Goal: Download file/media

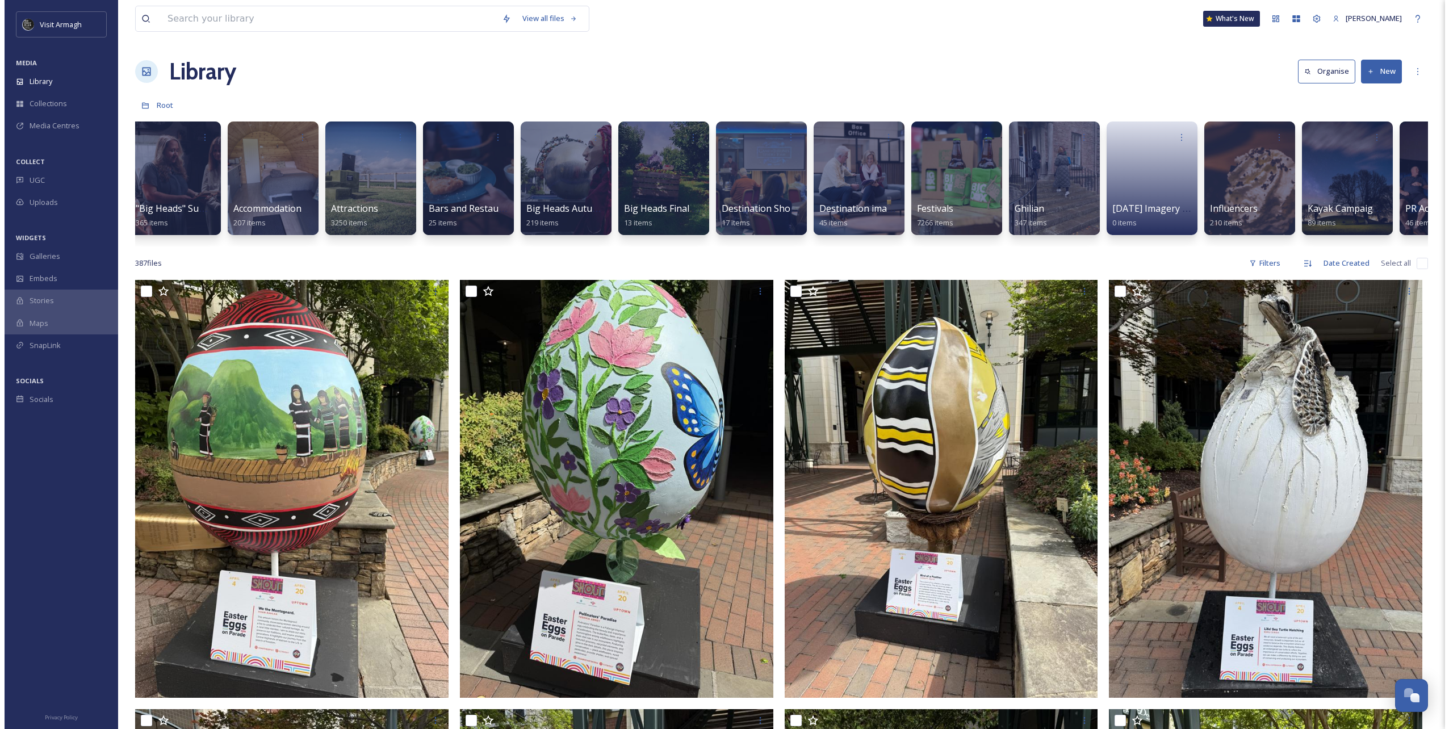
scroll to position [0, 10]
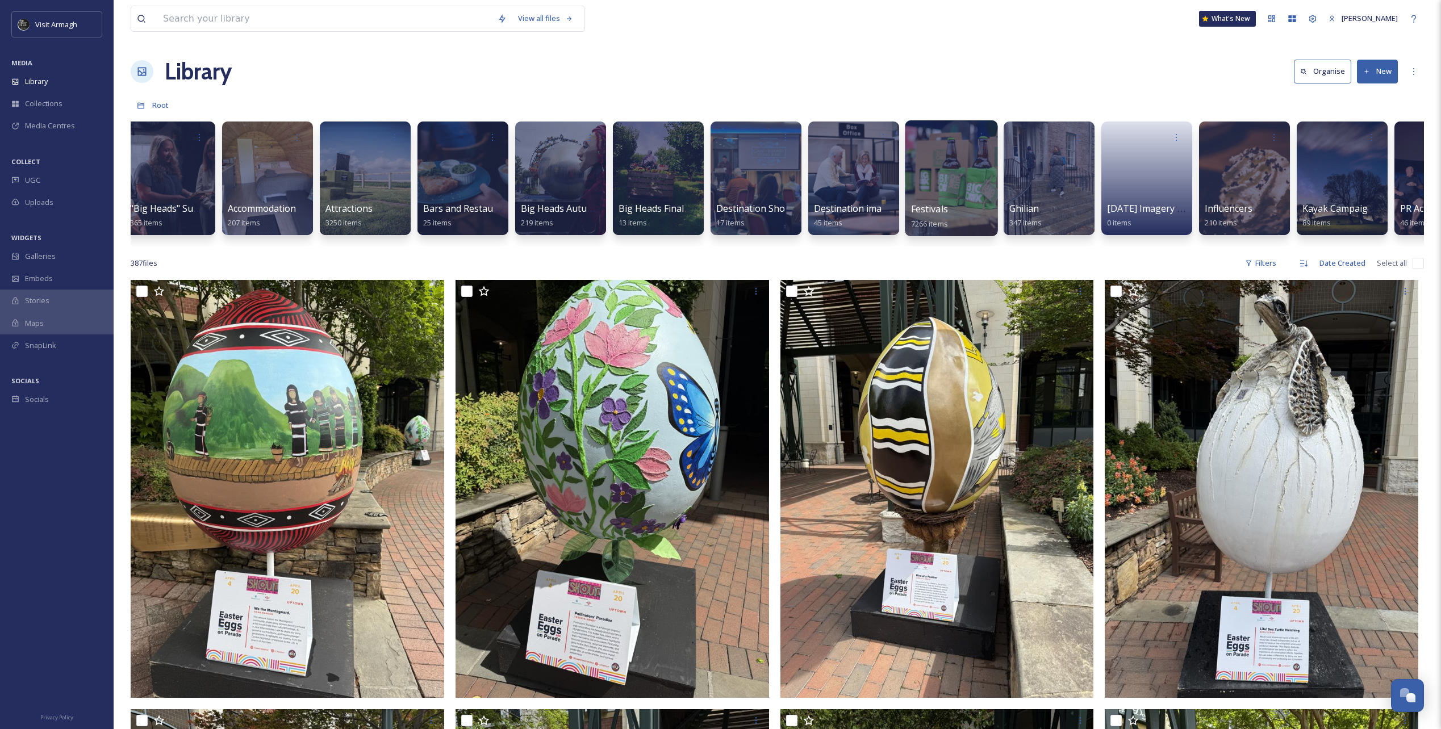
click at [943, 161] on div at bounding box center [951, 178] width 93 height 116
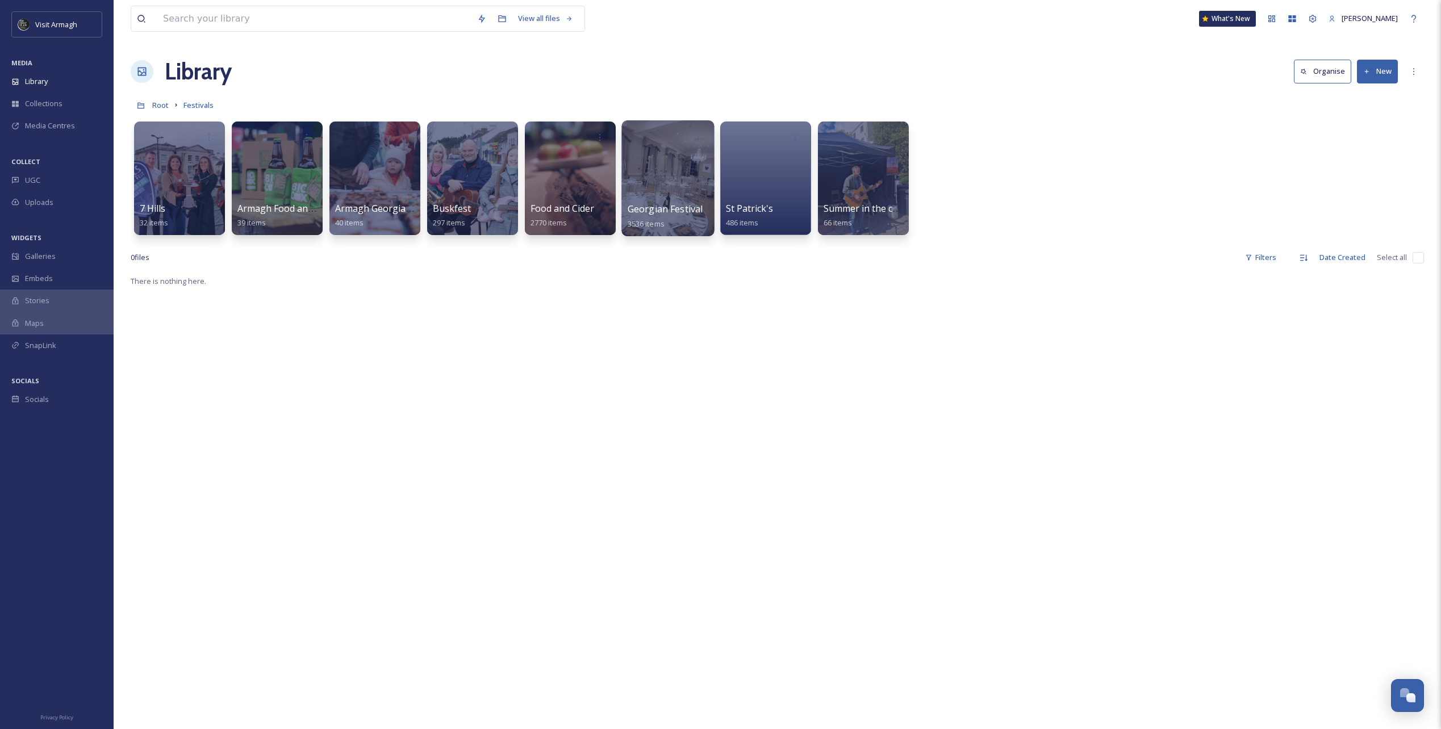
click at [645, 158] on div at bounding box center [667, 178] width 93 height 116
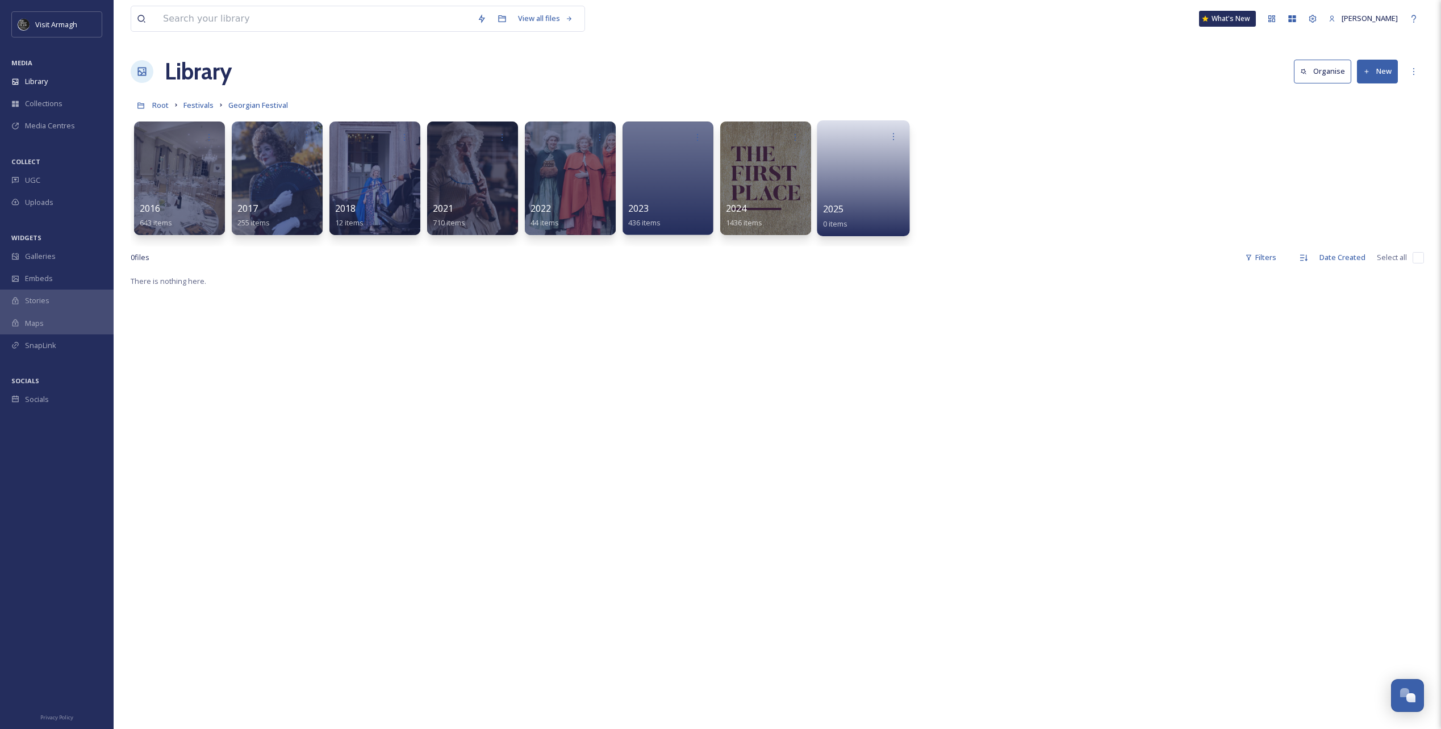
click at [866, 195] on link at bounding box center [863, 174] width 81 height 55
click at [763, 187] on div at bounding box center [765, 178] width 93 height 116
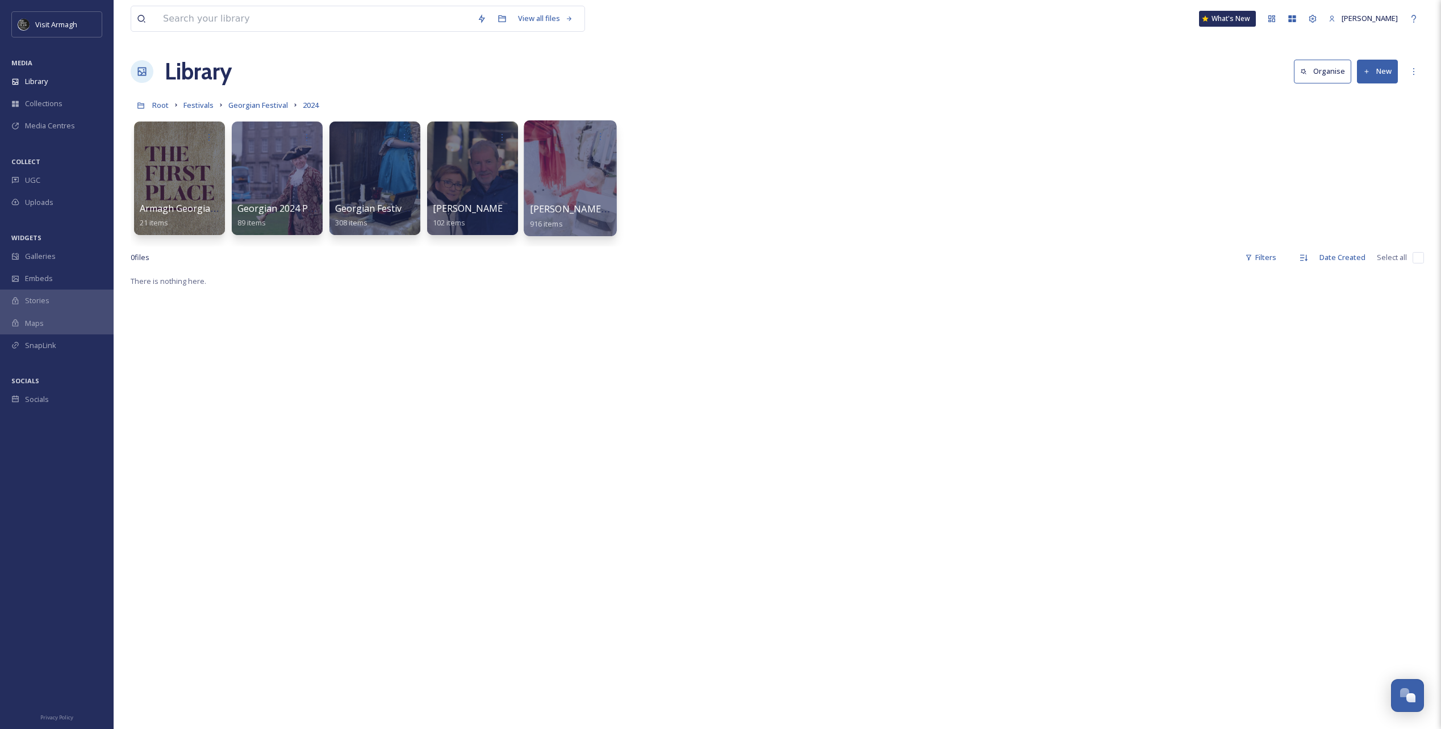
click at [571, 170] on div at bounding box center [570, 178] width 93 height 116
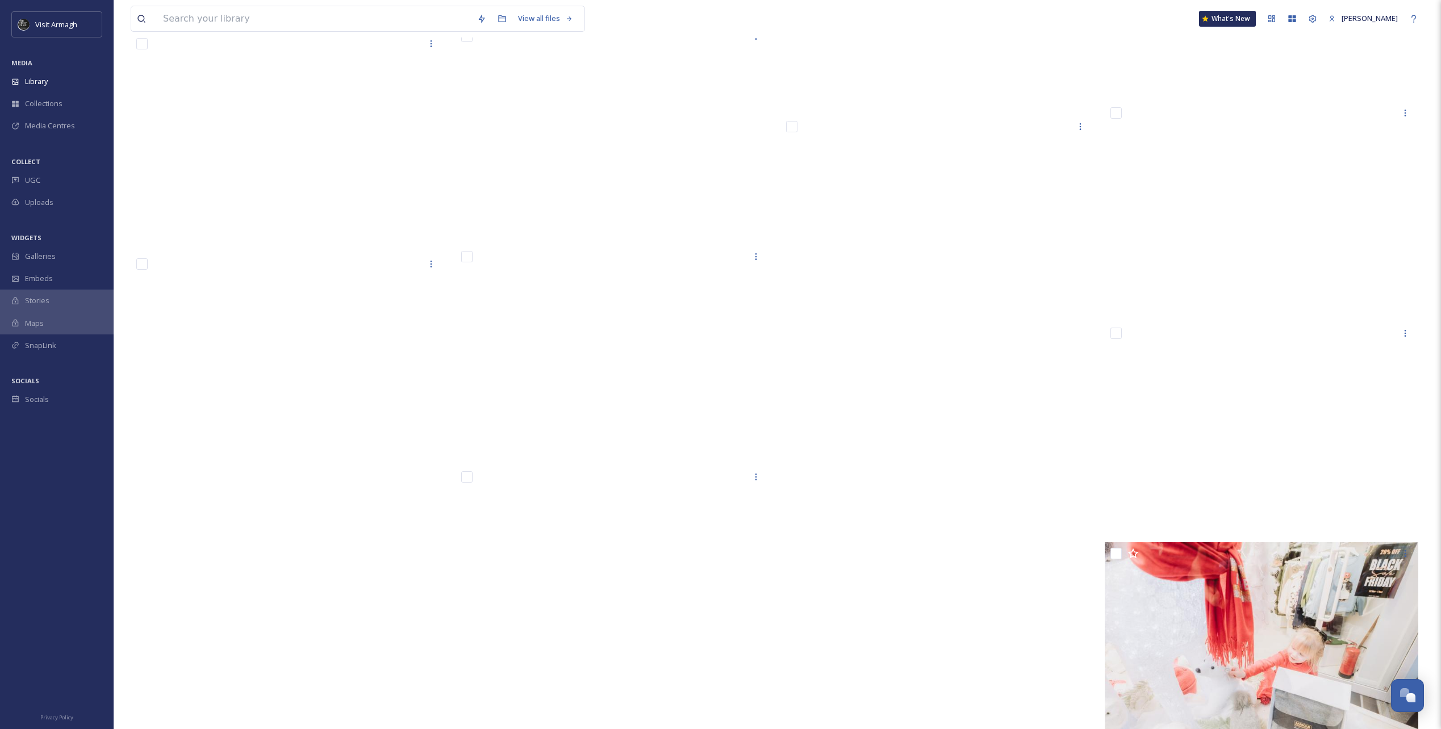
scroll to position [58573, 0]
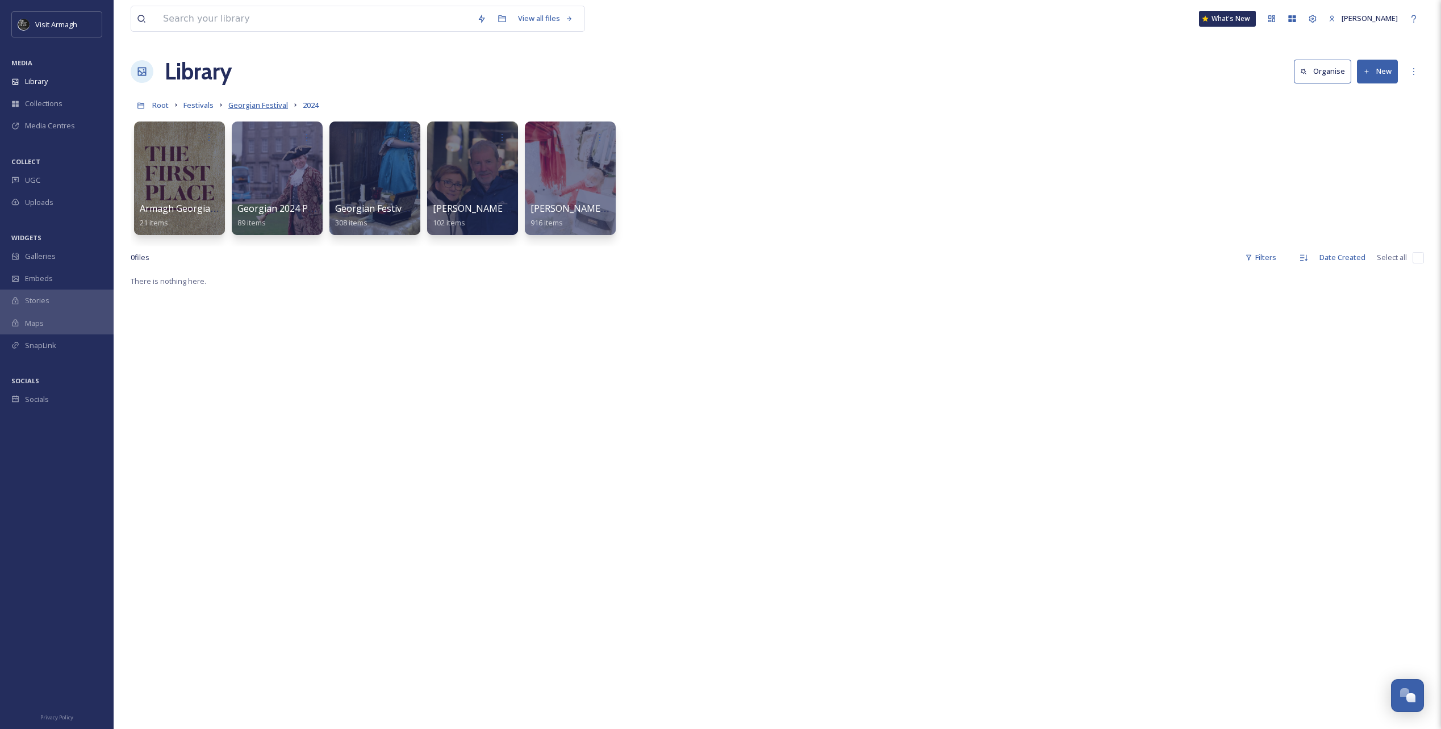
click at [255, 107] on span "Georgian Festival" at bounding box center [258, 105] width 60 height 10
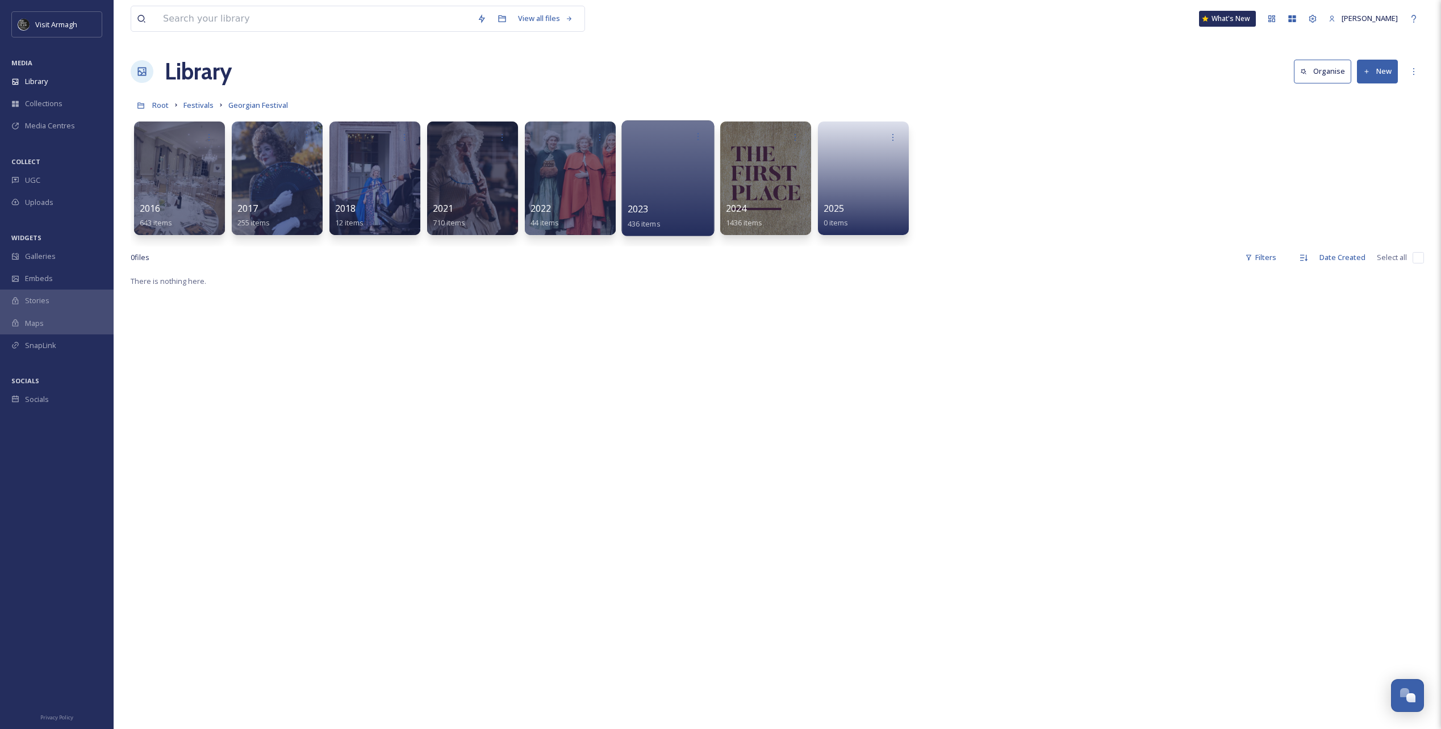
click at [645, 182] on div at bounding box center [667, 178] width 93 height 116
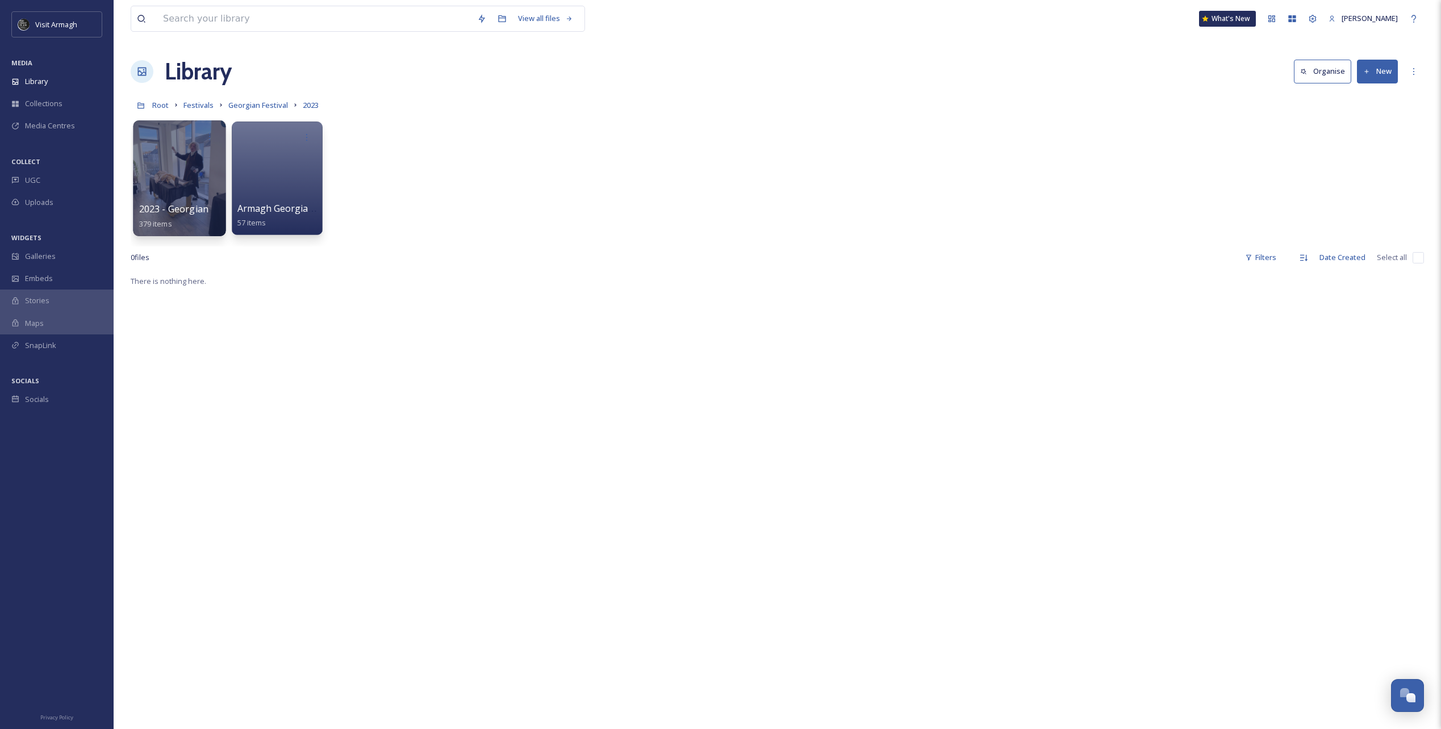
click at [197, 178] on div at bounding box center [179, 178] width 93 height 116
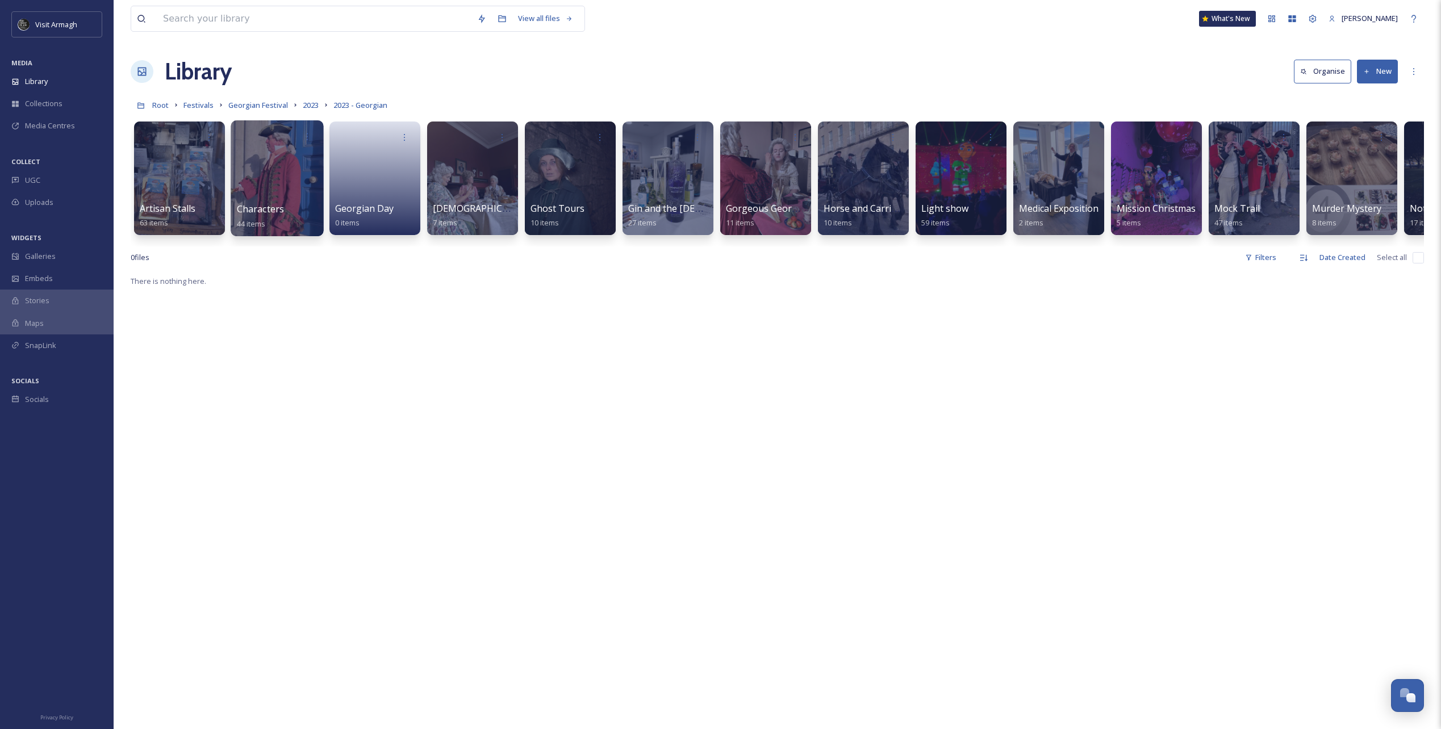
click at [281, 173] on div at bounding box center [277, 178] width 93 height 116
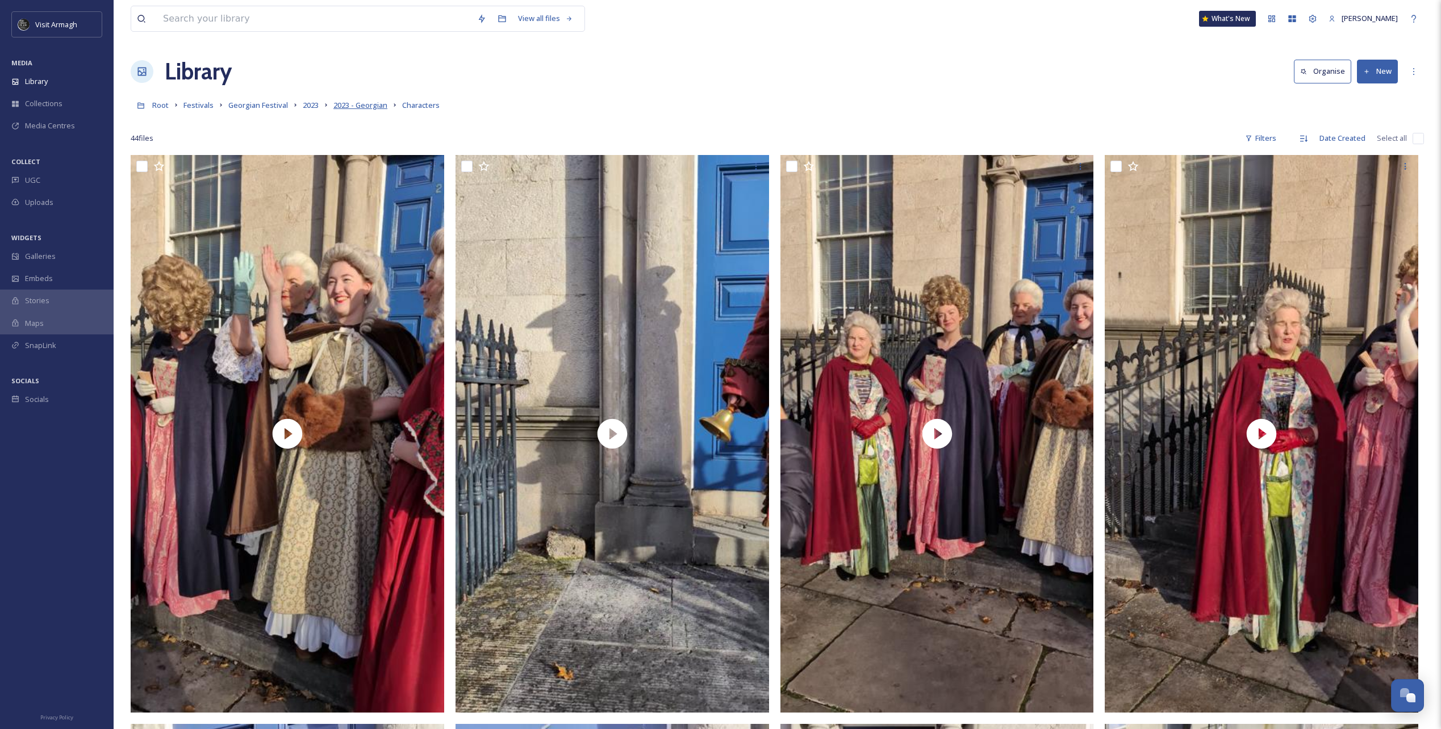
click at [346, 102] on span "2023 - Georgian" at bounding box center [360, 105] width 54 height 10
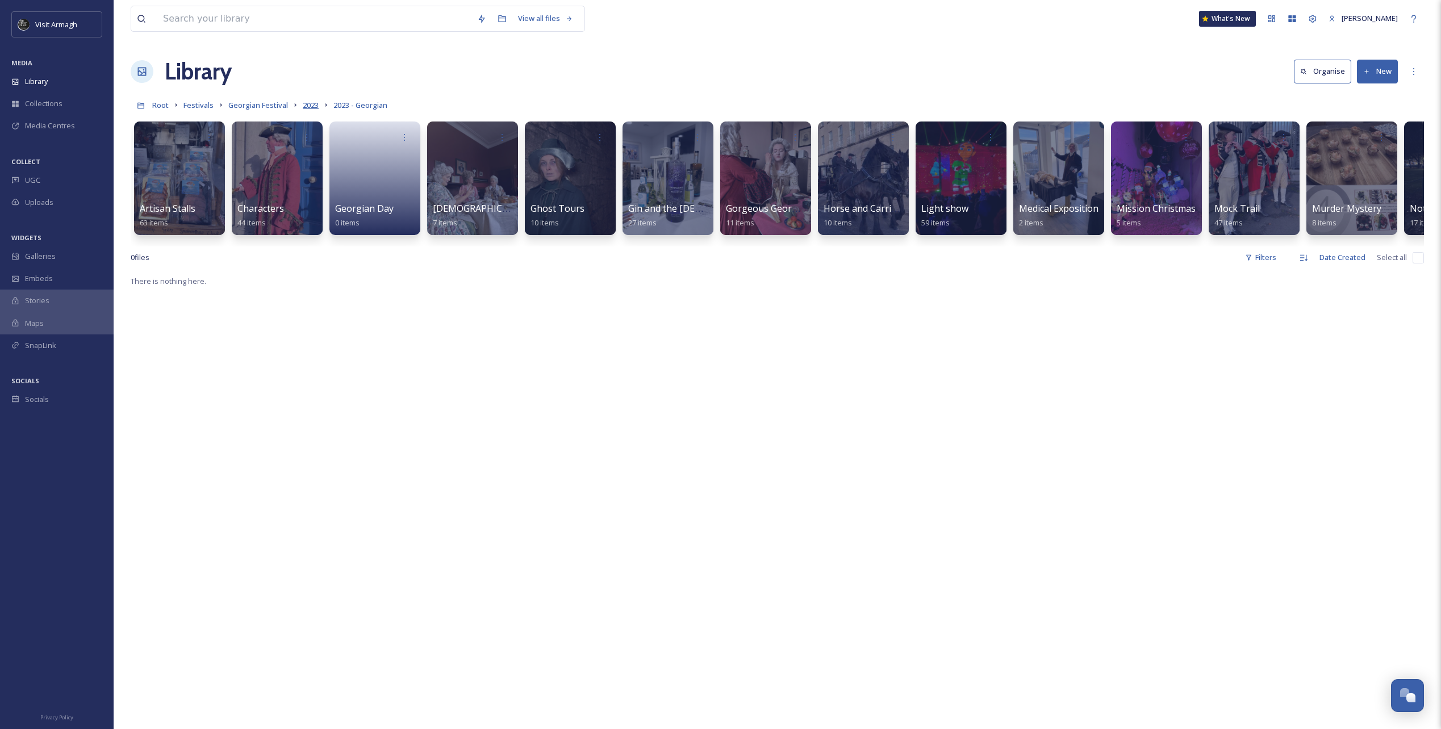
click at [309, 106] on span "2023" at bounding box center [311, 105] width 16 height 10
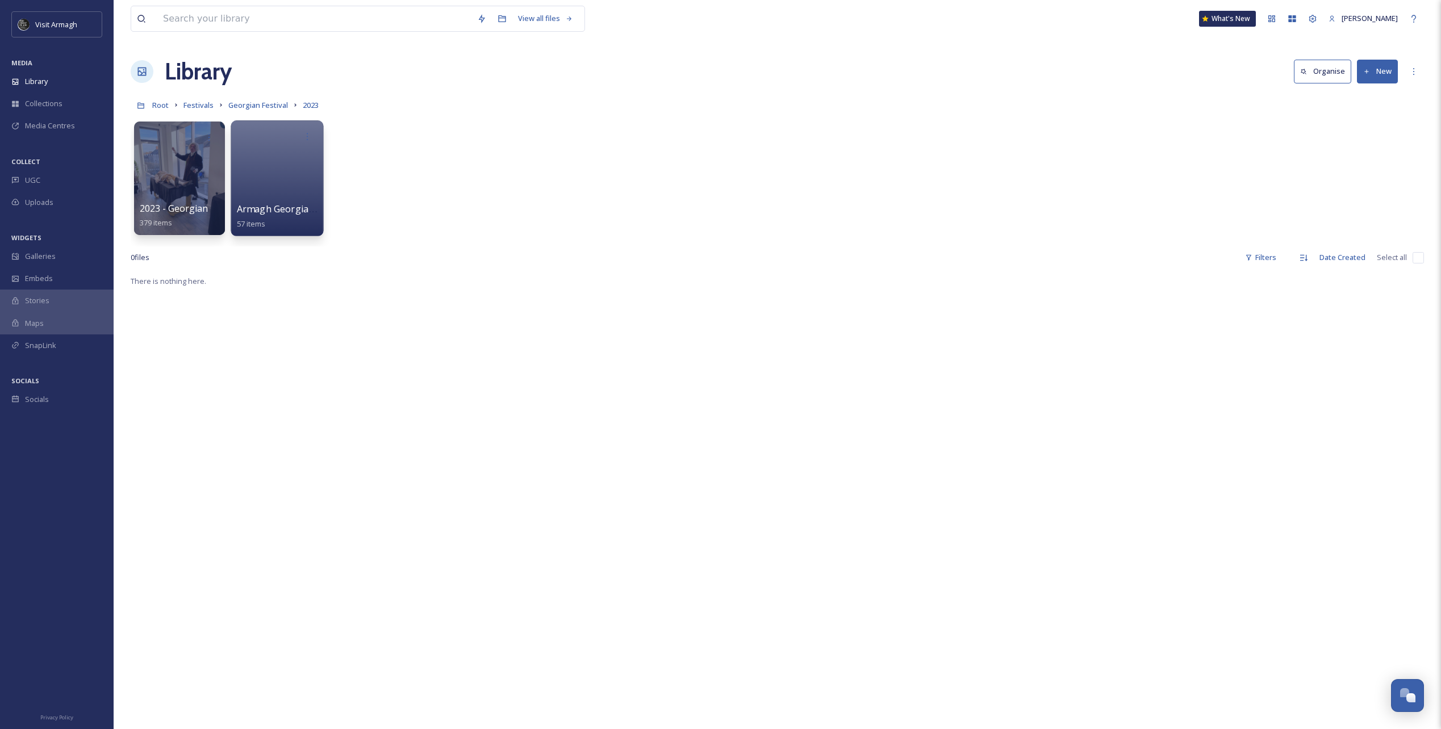
click at [258, 178] on div at bounding box center [277, 178] width 93 height 116
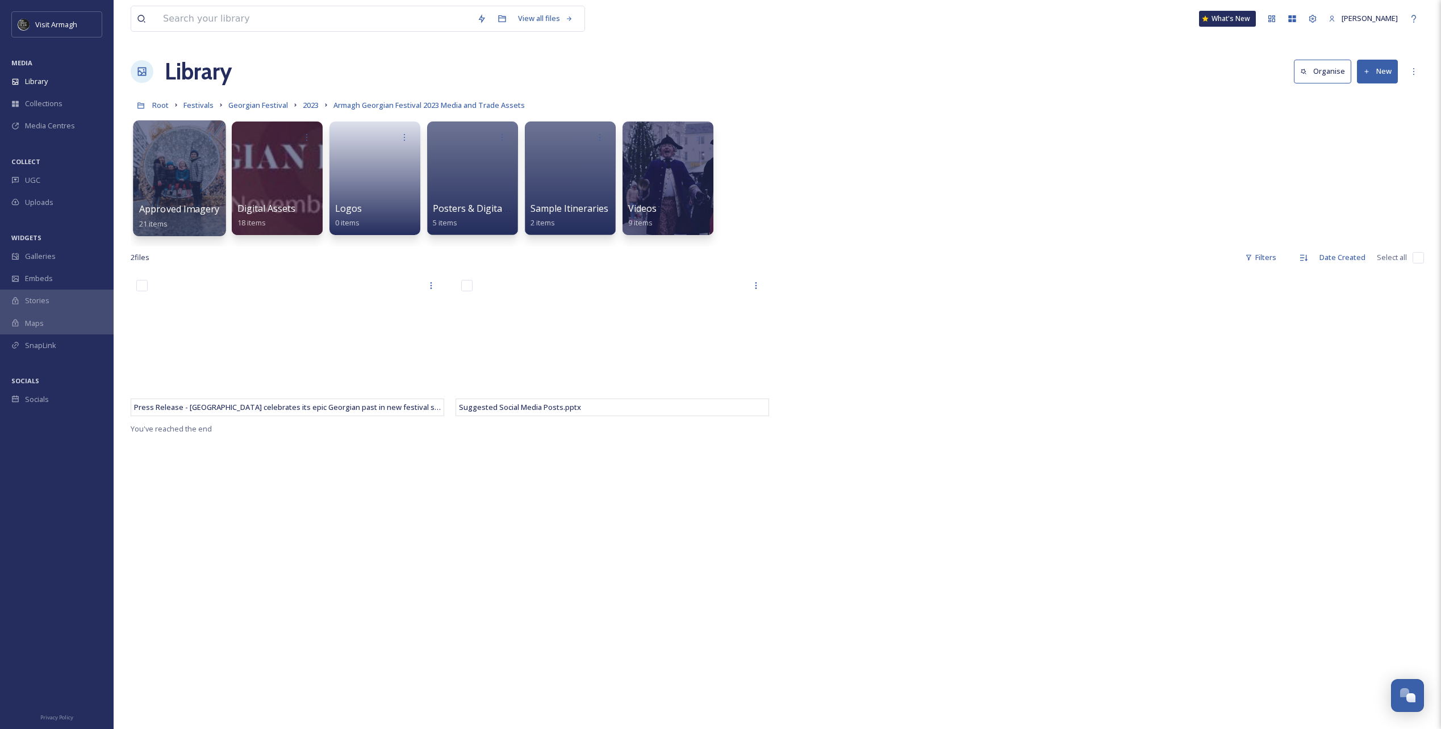
click at [161, 181] on div at bounding box center [179, 178] width 93 height 116
click at [261, 106] on span "Georgian Festival" at bounding box center [258, 105] width 60 height 10
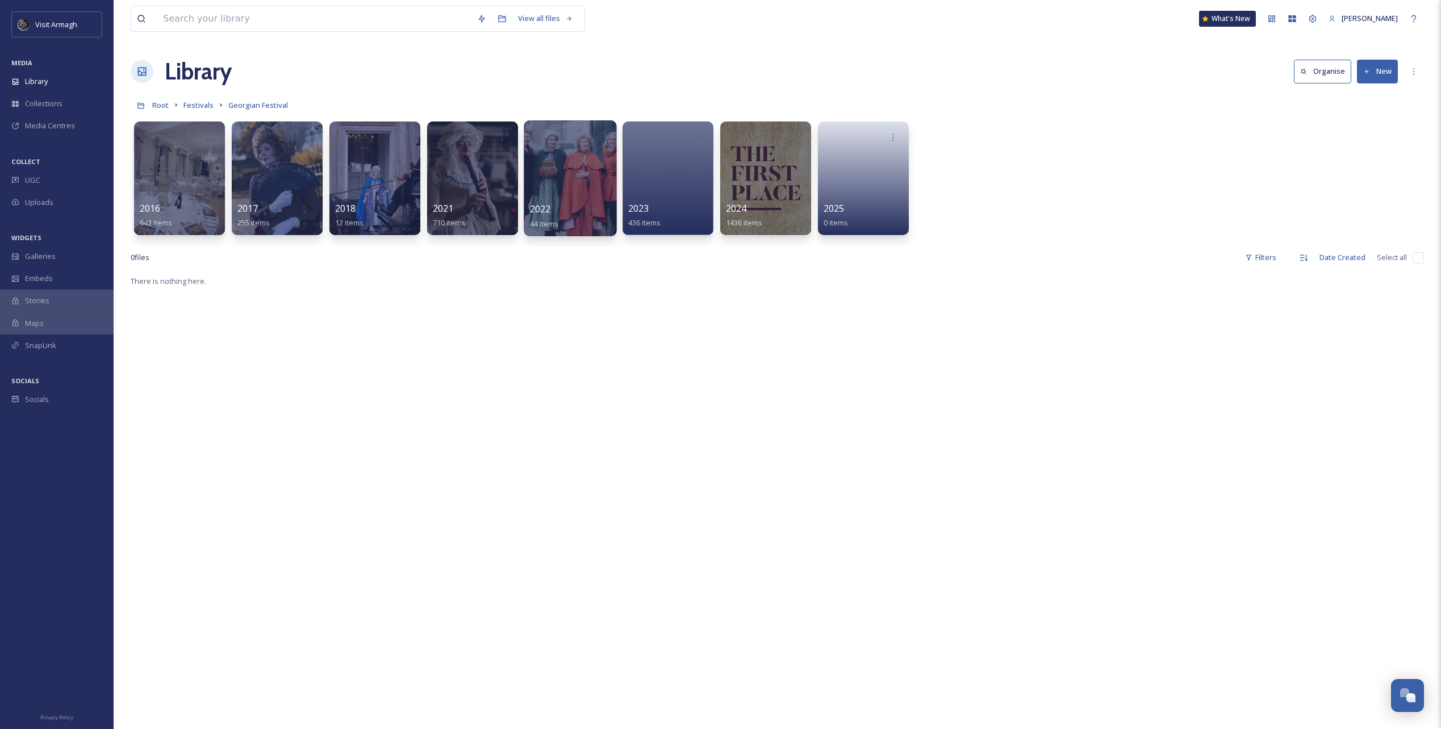
click at [547, 195] on div at bounding box center [570, 178] width 93 height 116
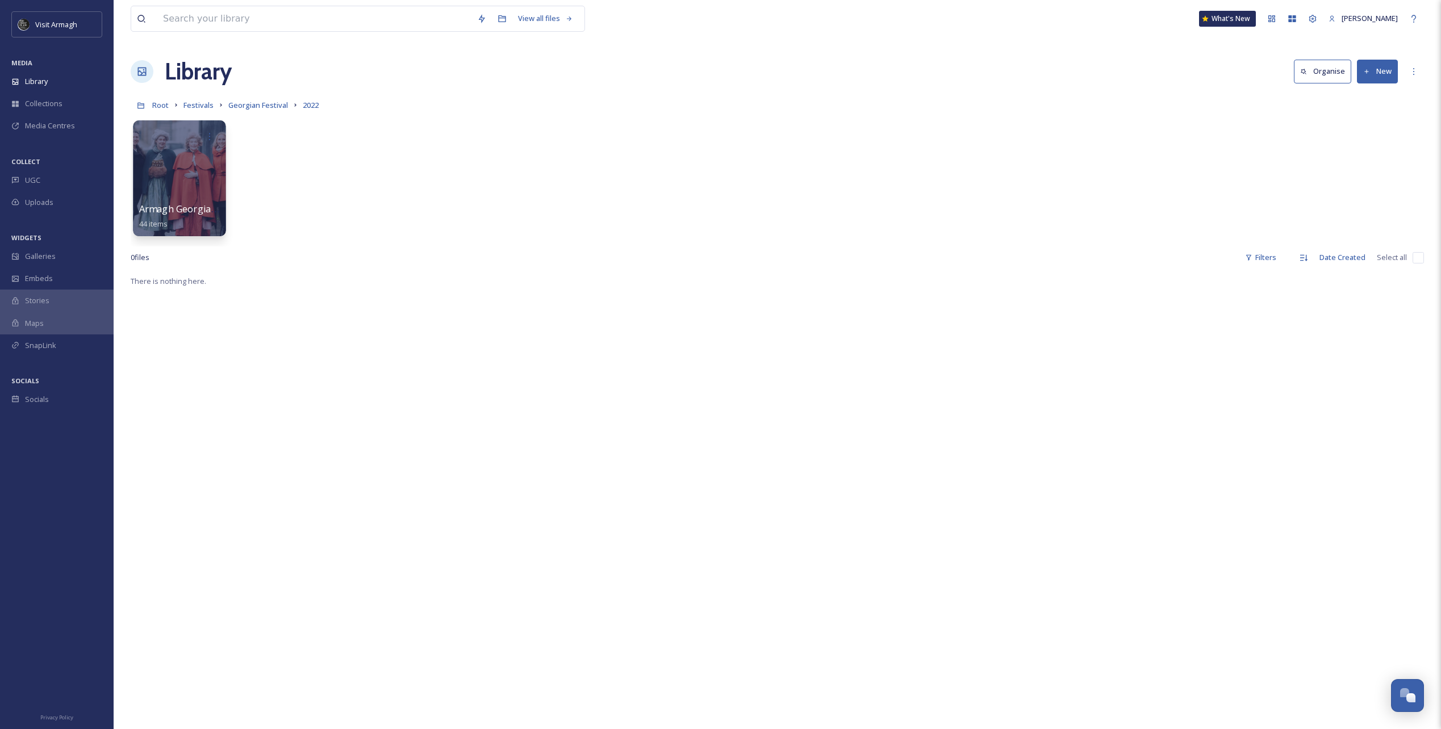
click at [205, 169] on div at bounding box center [179, 178] width 93 height 116
click at [172, 141] on div at bounding box center [179, 136] width 81 height 21
click at [189, 176] on div at bounding box center [179, 178] width 93 height 116
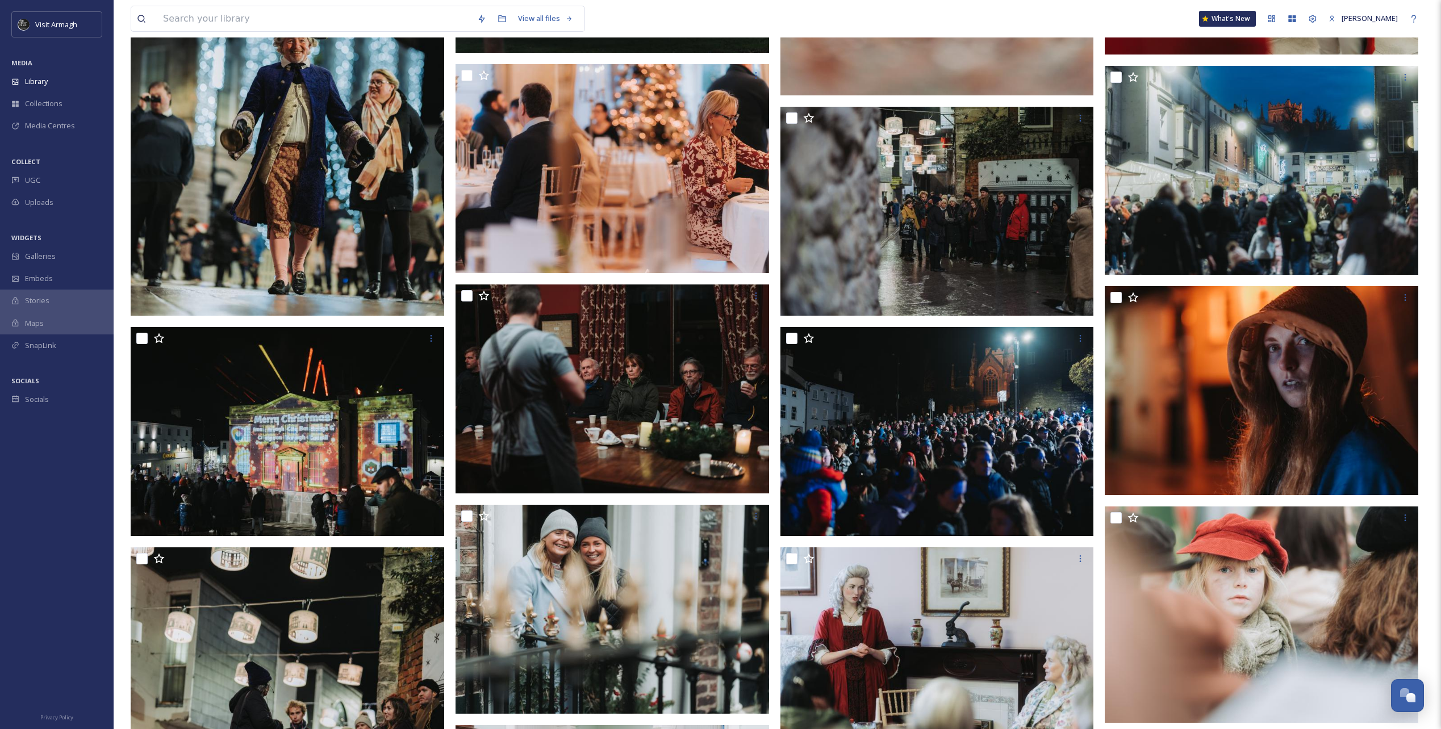
scroll to position [738, 0]
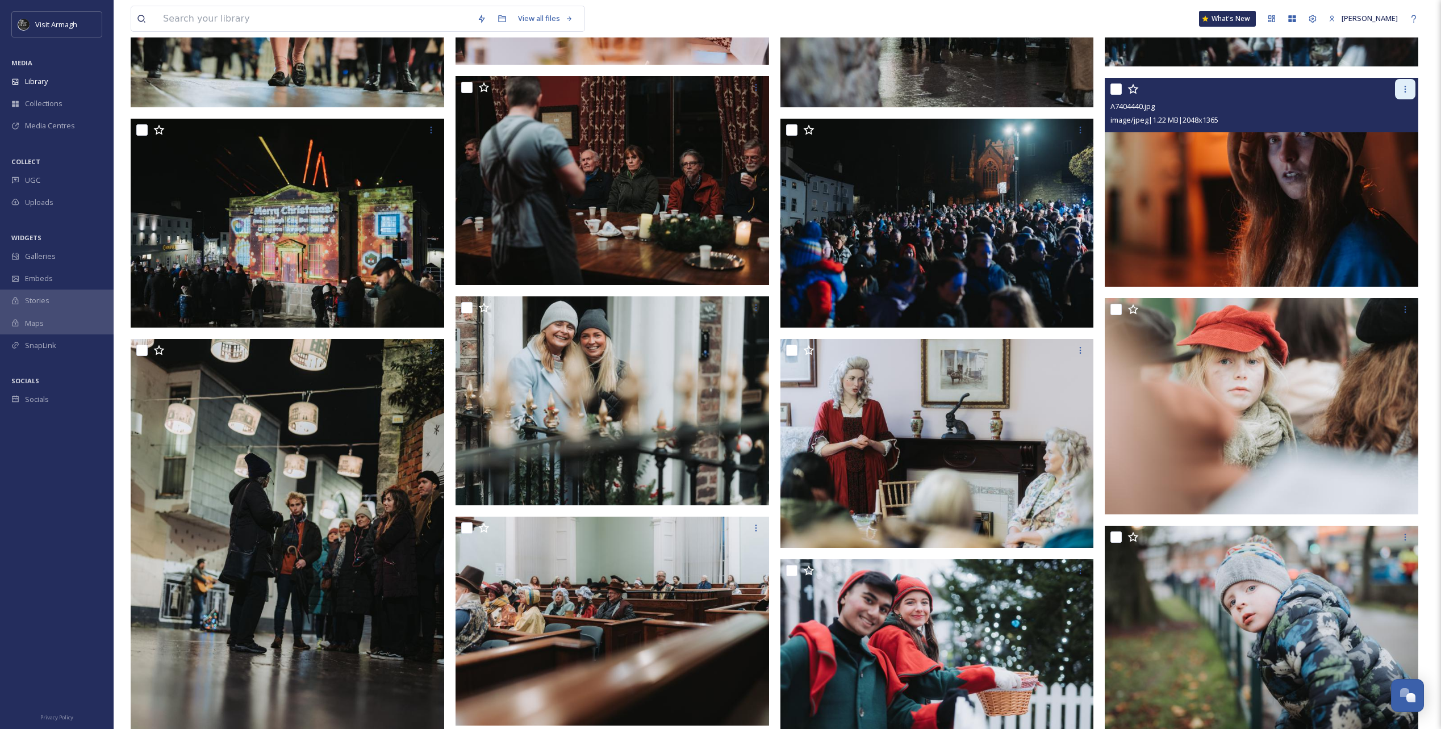
click at [1406, 86] on icon at bounding box center [1405, 89] width 9 height 9
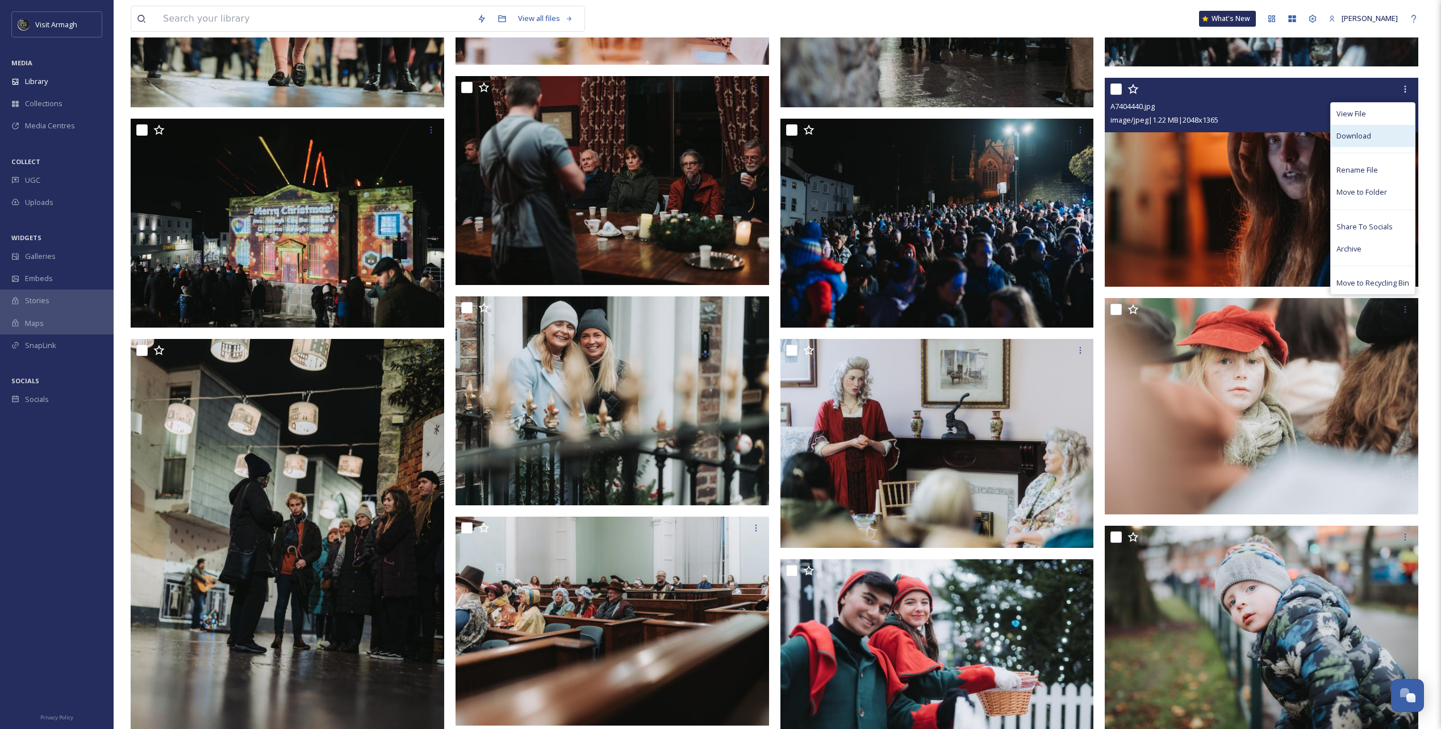
click at [1364, 134] on span "Download" at bounding box center [1353, 136] width 35 height 11
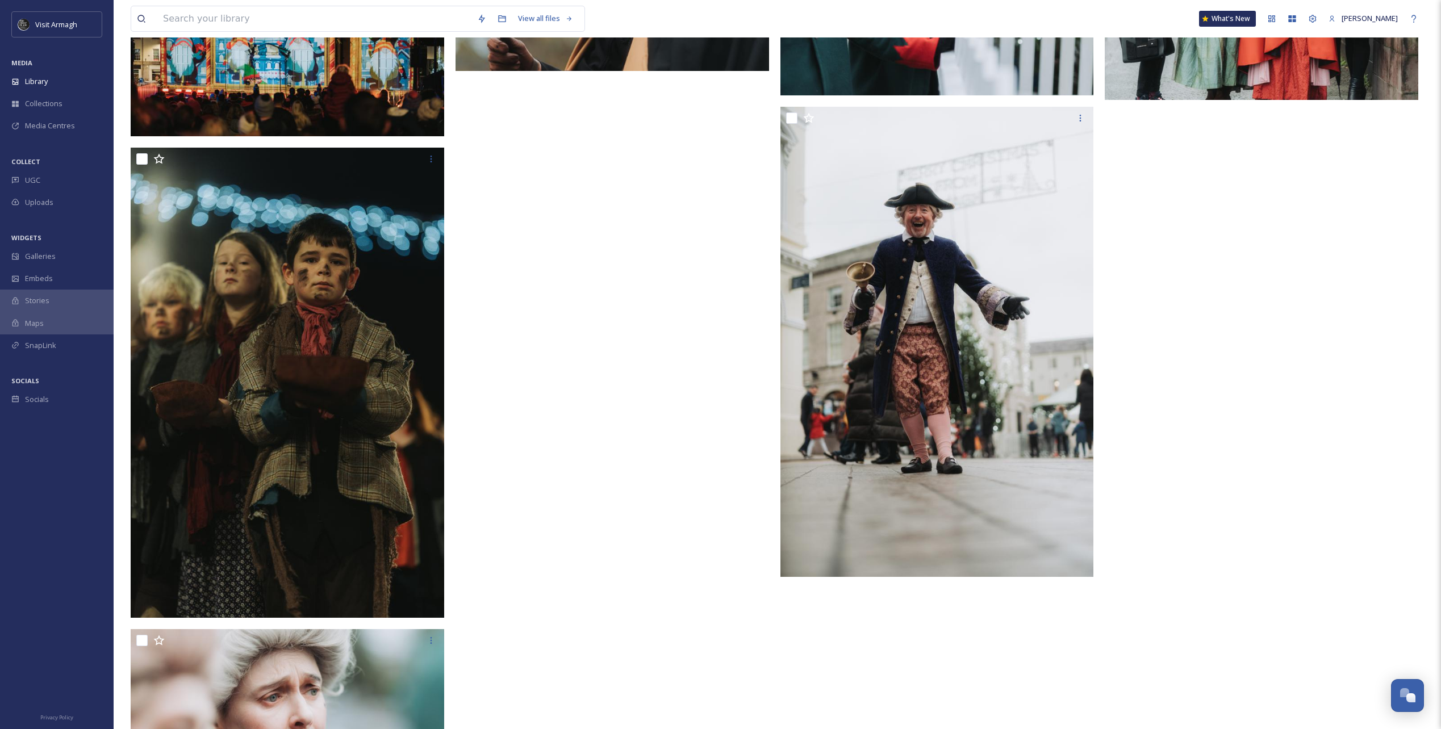
scroll to position [2505, 0]
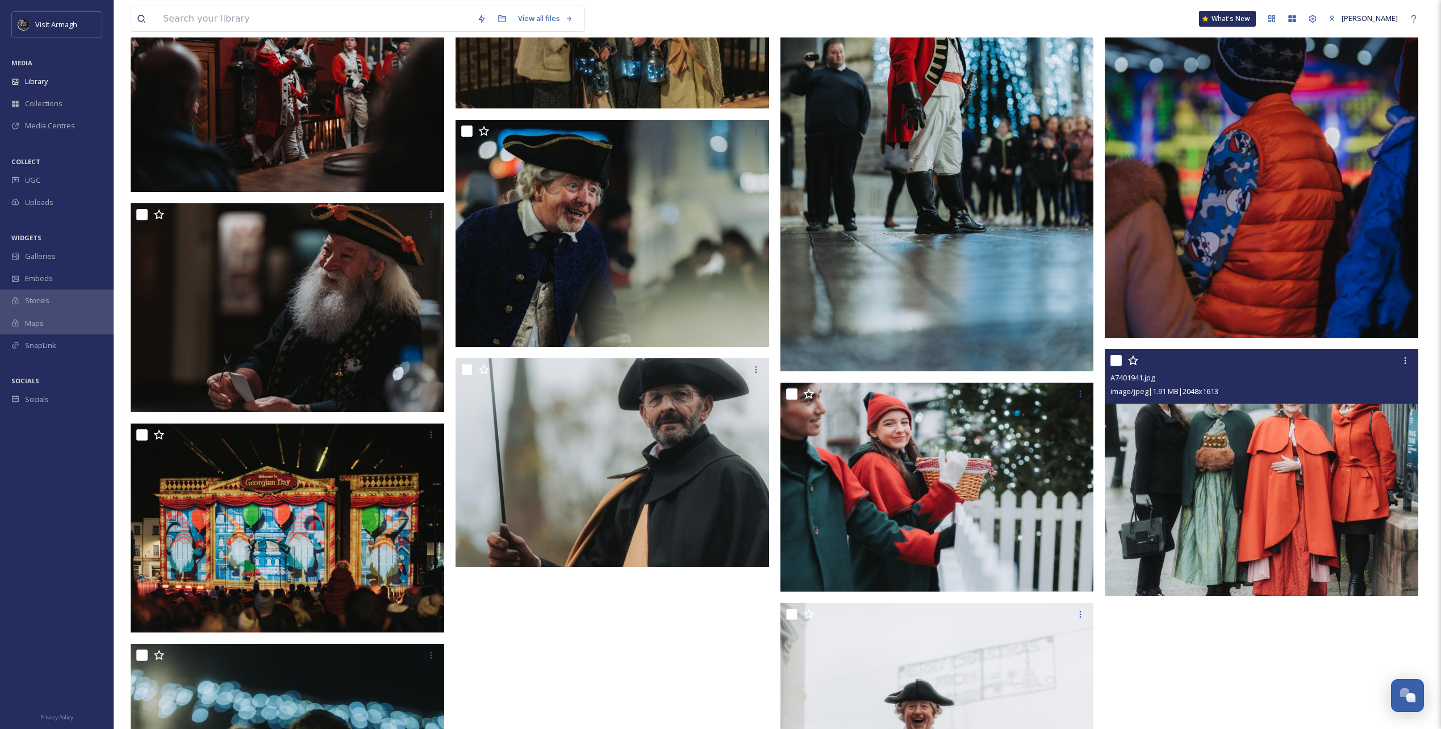
scroll to position [1994, 0]
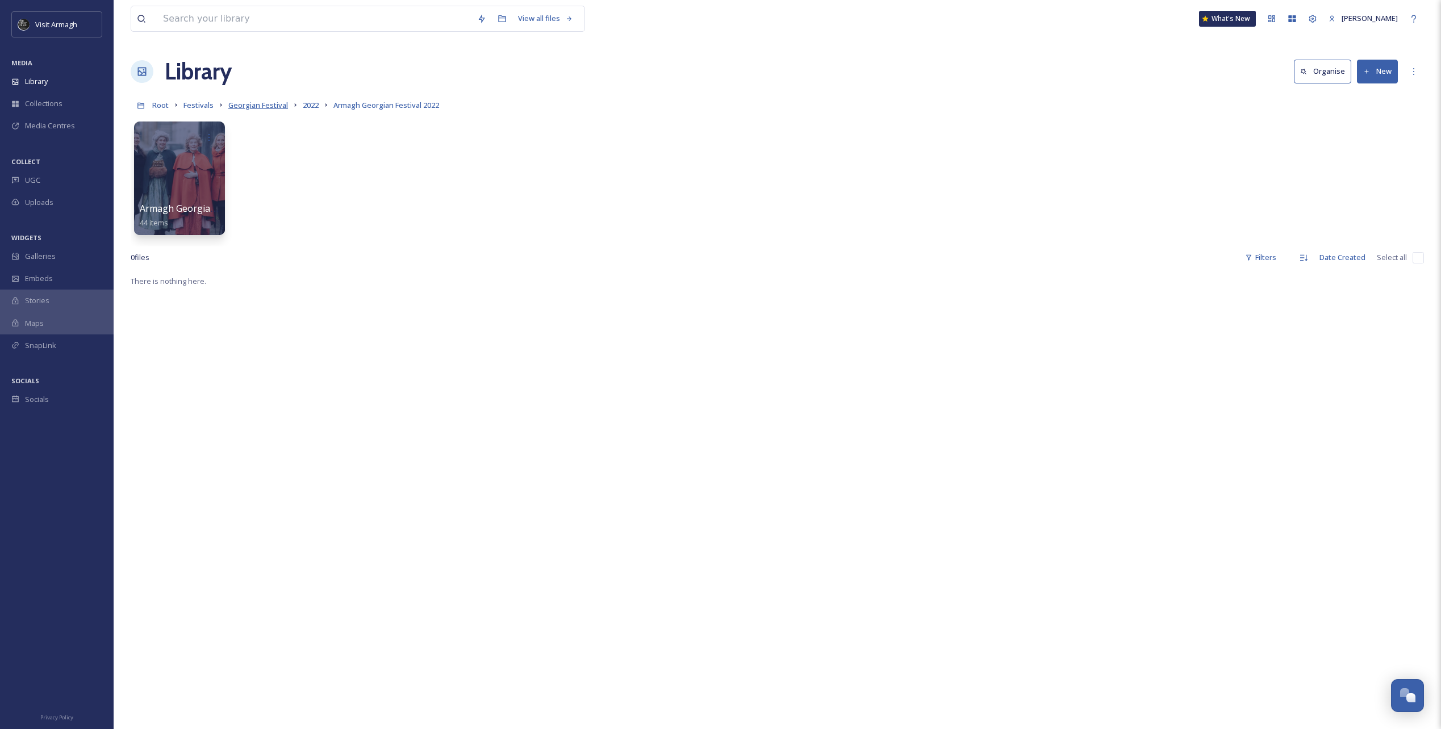
click at [266, 107] on span "Georgian Festival" at bounding box center [258, 105] width 60 height 10
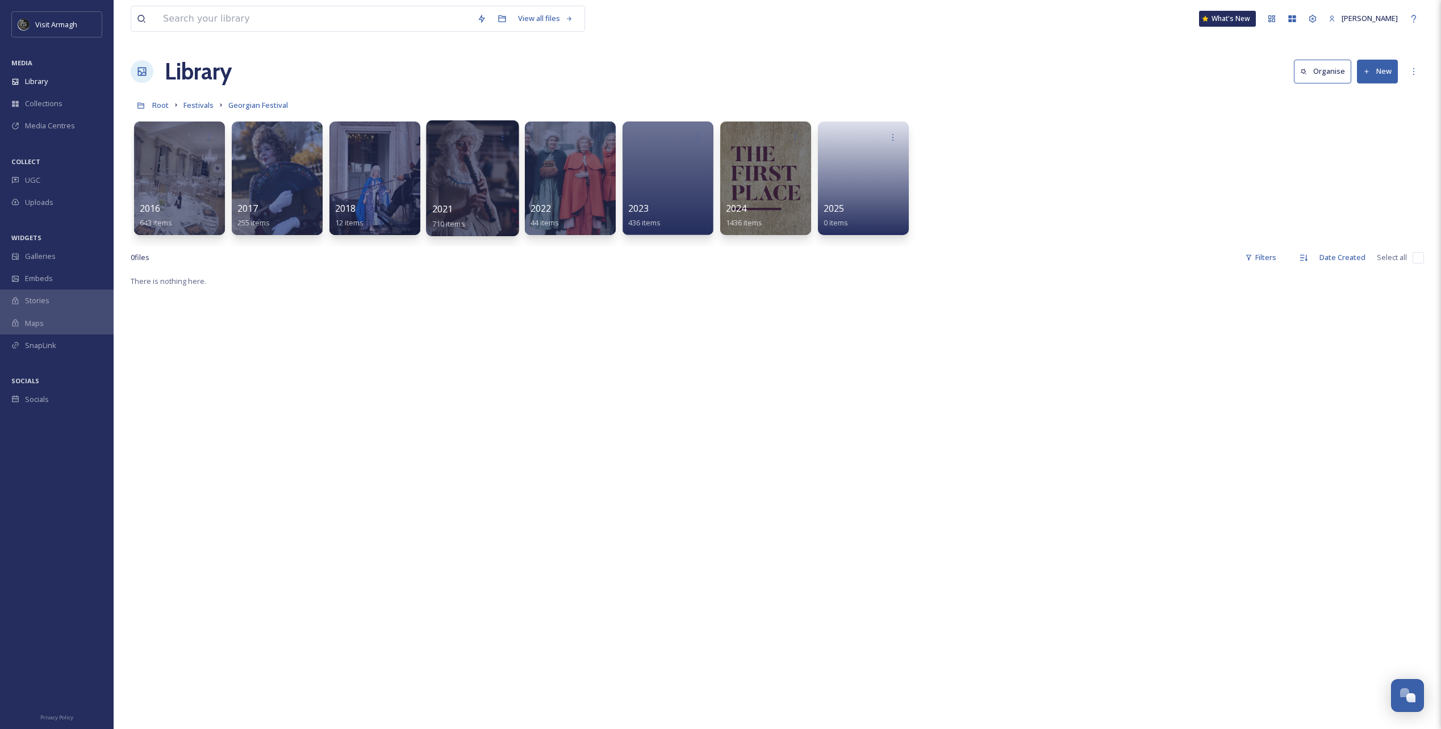
click at [470, 181] on div at bounding box center [472, 178] width 93 height 116
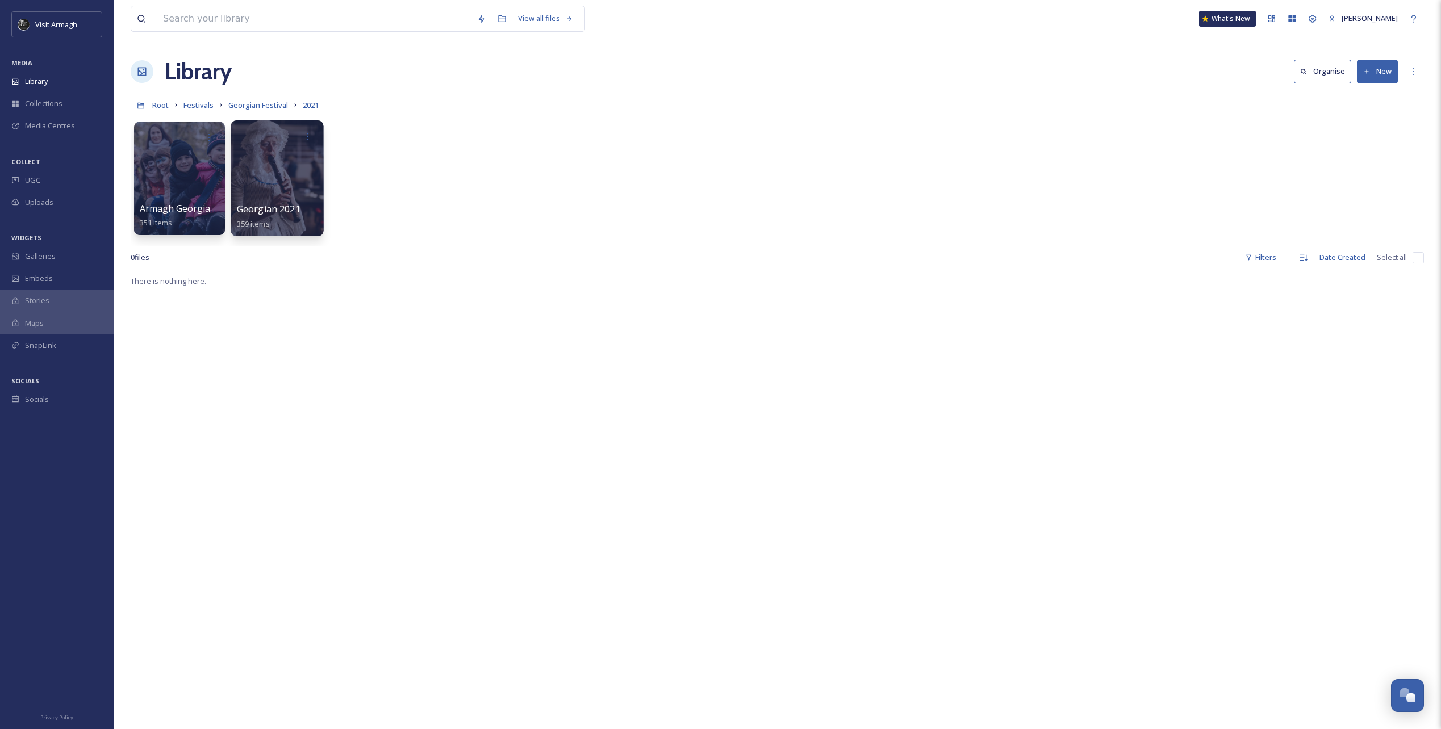
click at [290, 182] on div at bounding box center [277, 178] width 93 height 116
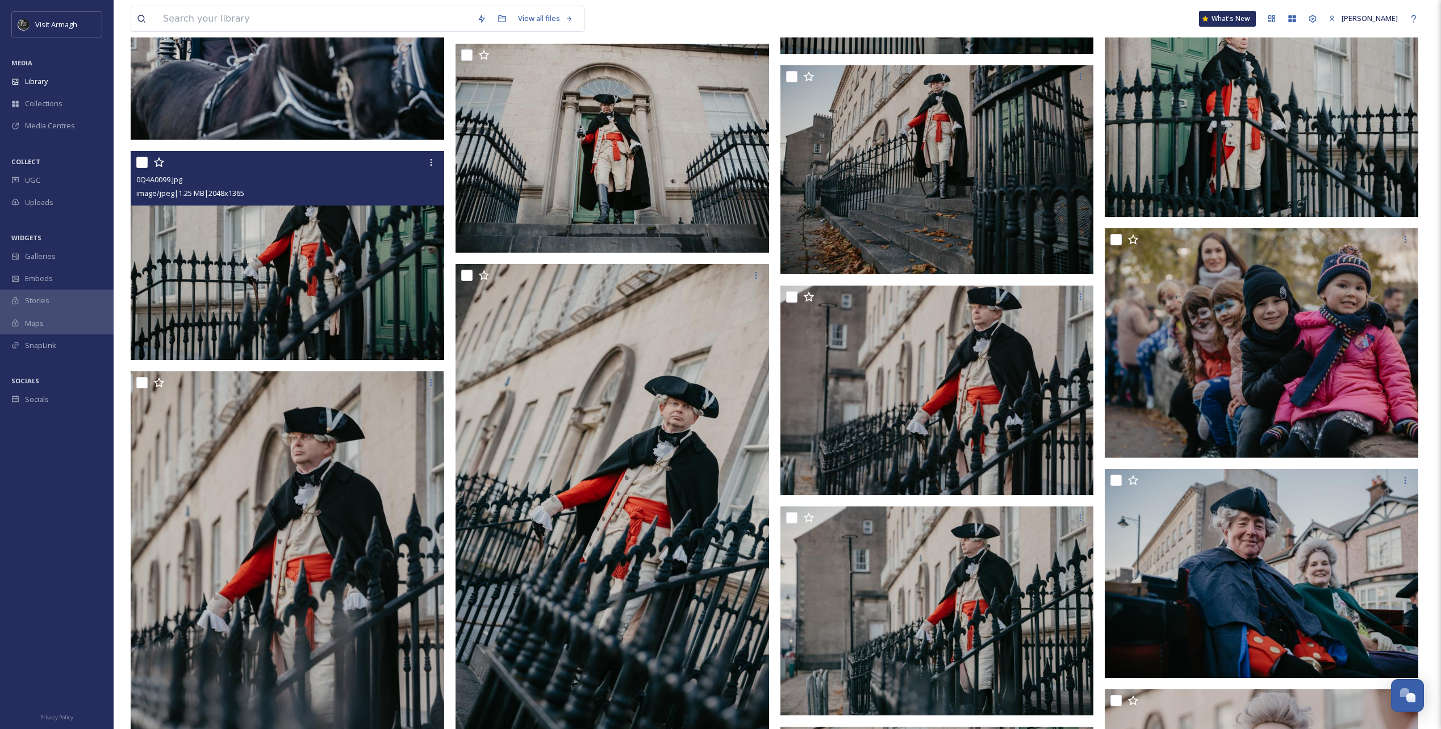
scroll to position [18231, 0]
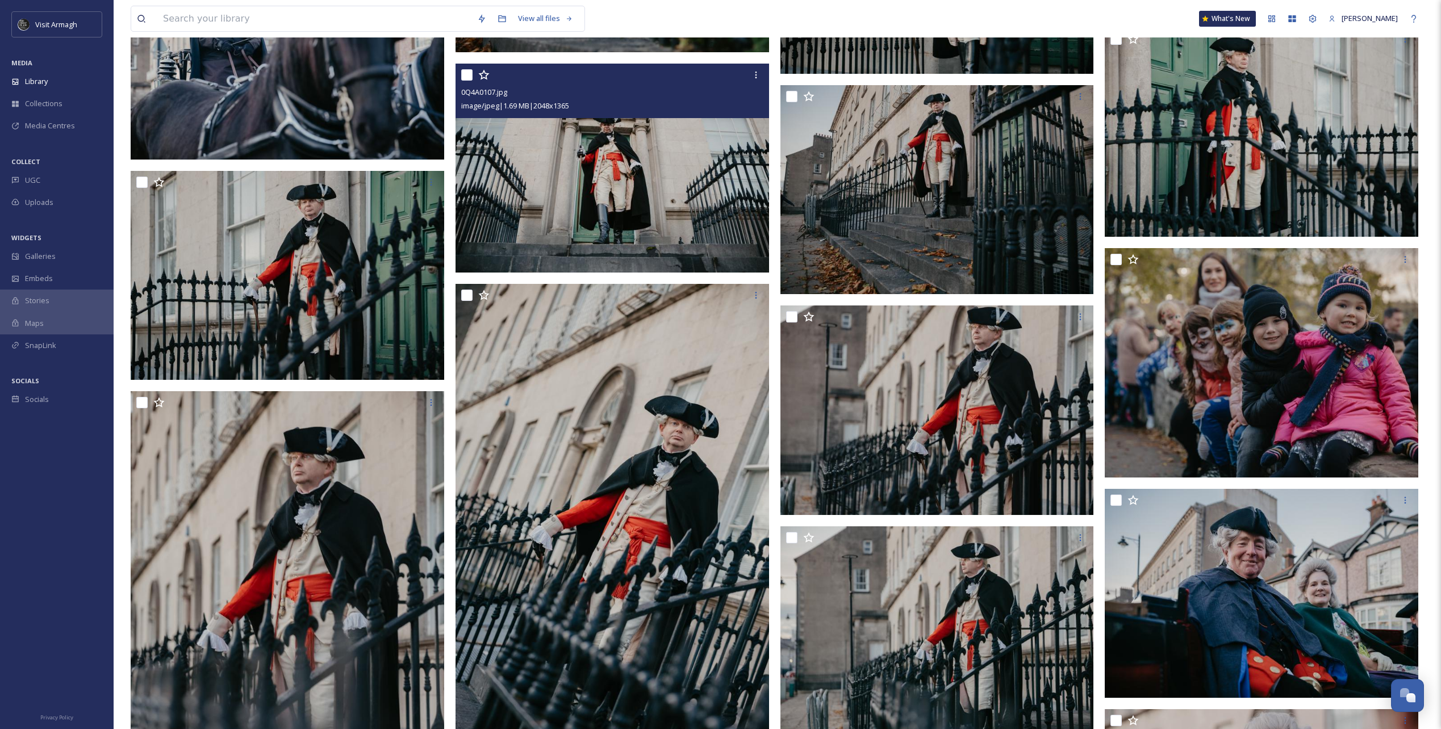
click at [582, 165] on img at bounding box center [613, 167] width 314 height 209
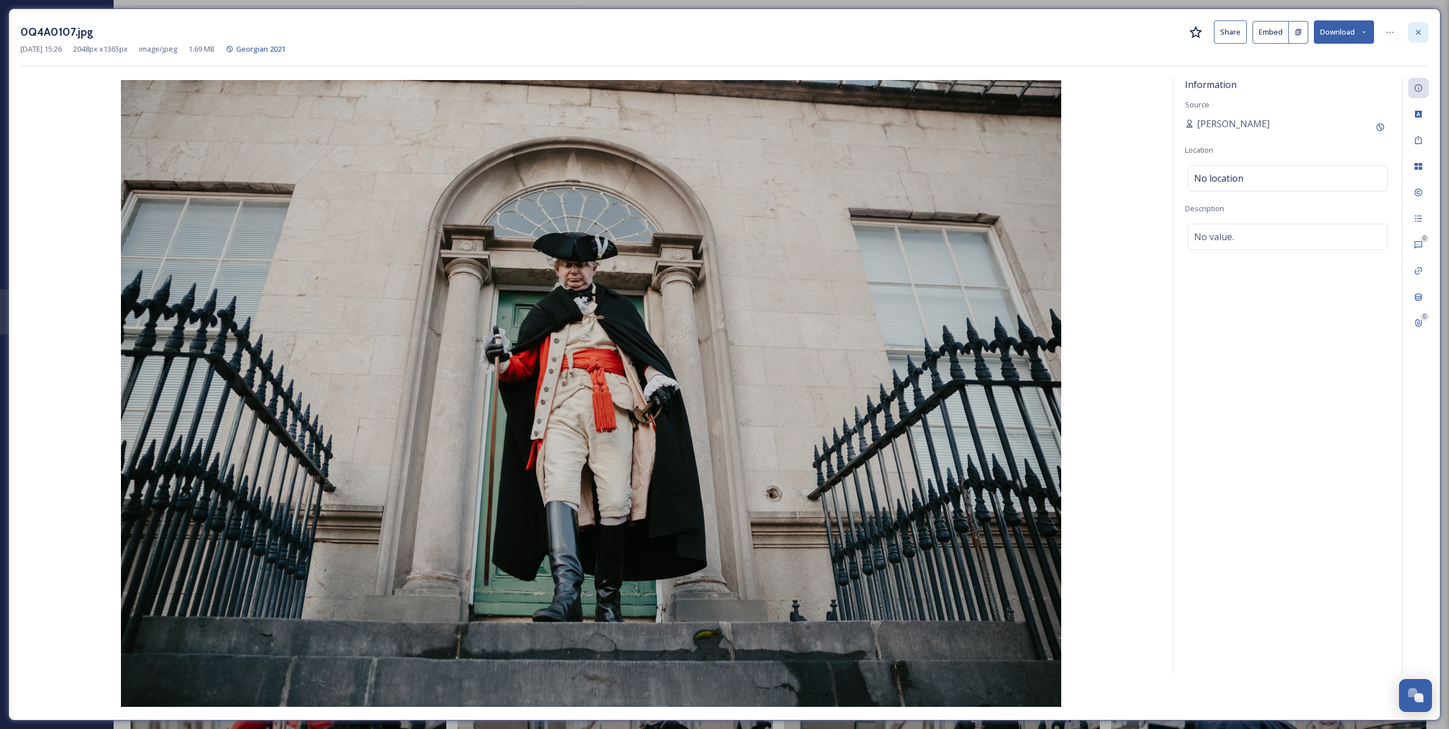
click at [1411, 33] on div at bounding box center [1419, 32] width 20 height 20
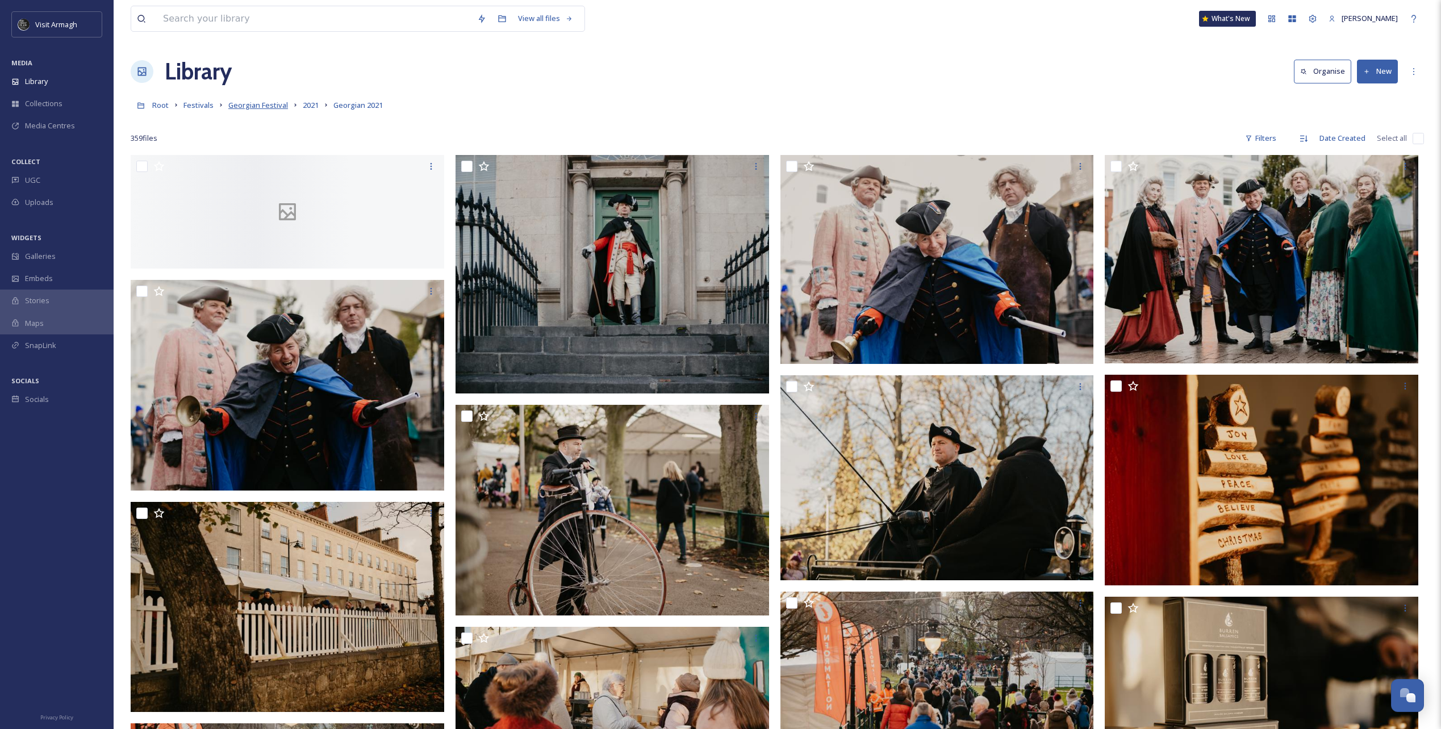
click at [269, 102] on span "Georgian Festival" at bounding box center [258, 105] width 60 height 10
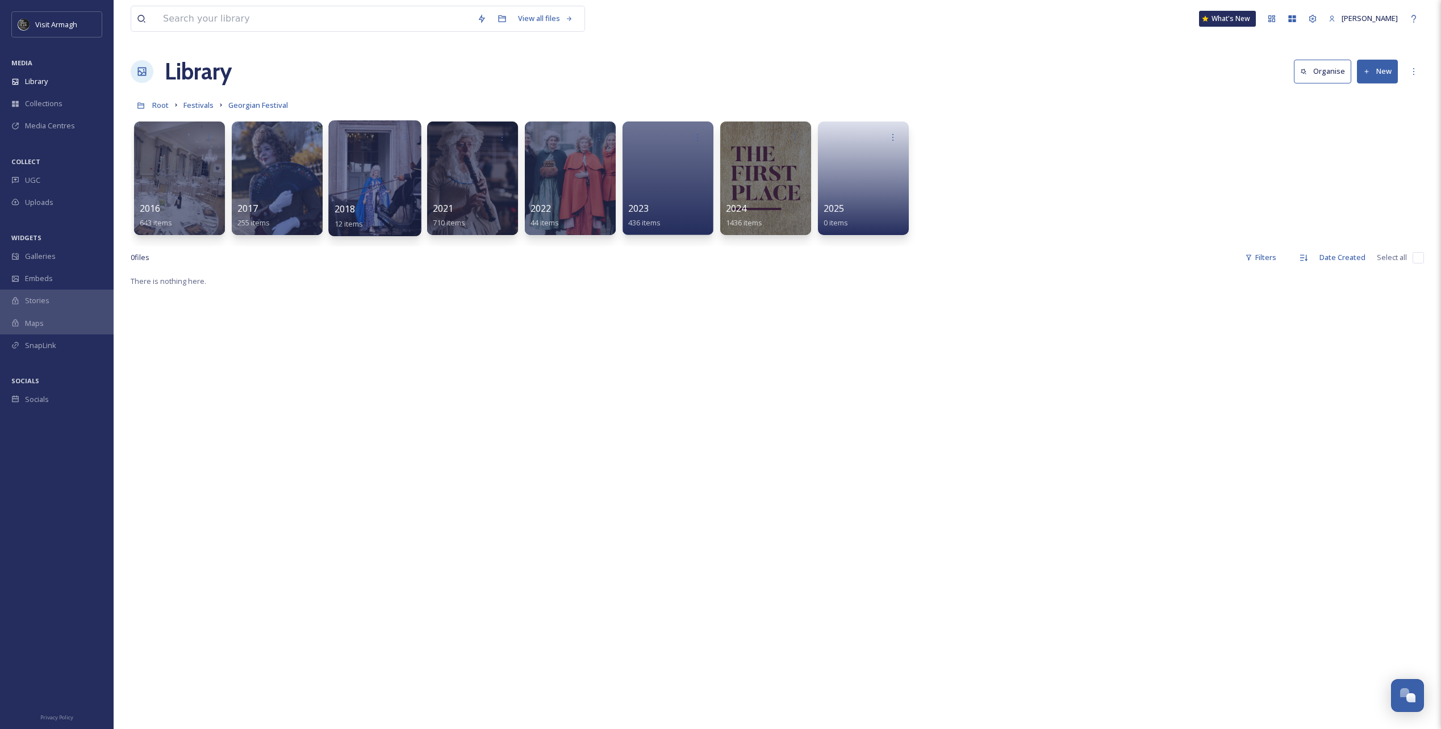
click at [361, 170] on div at bounding box center [374, 178] width 93 height 116
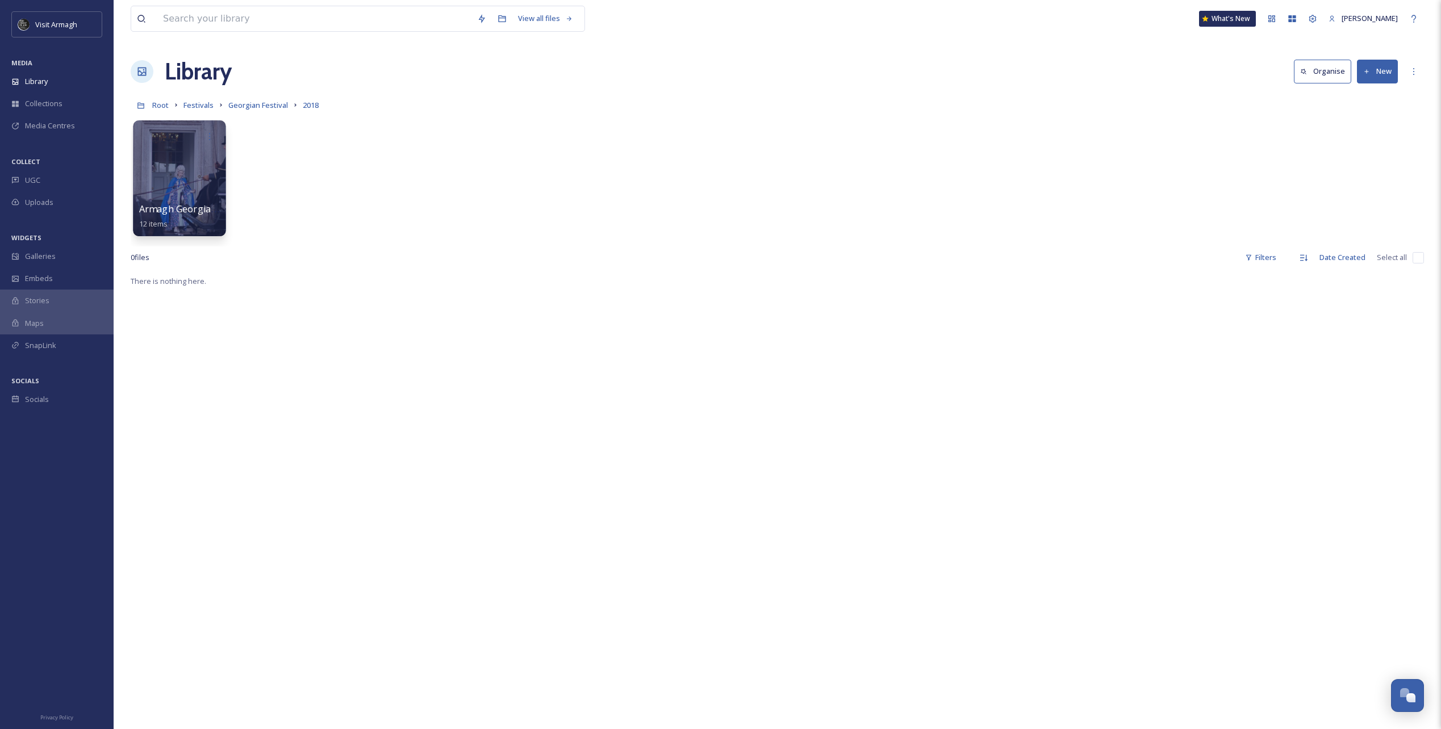
click at [170, 183] on div at bounding box center [179, 178] width 93 height 116
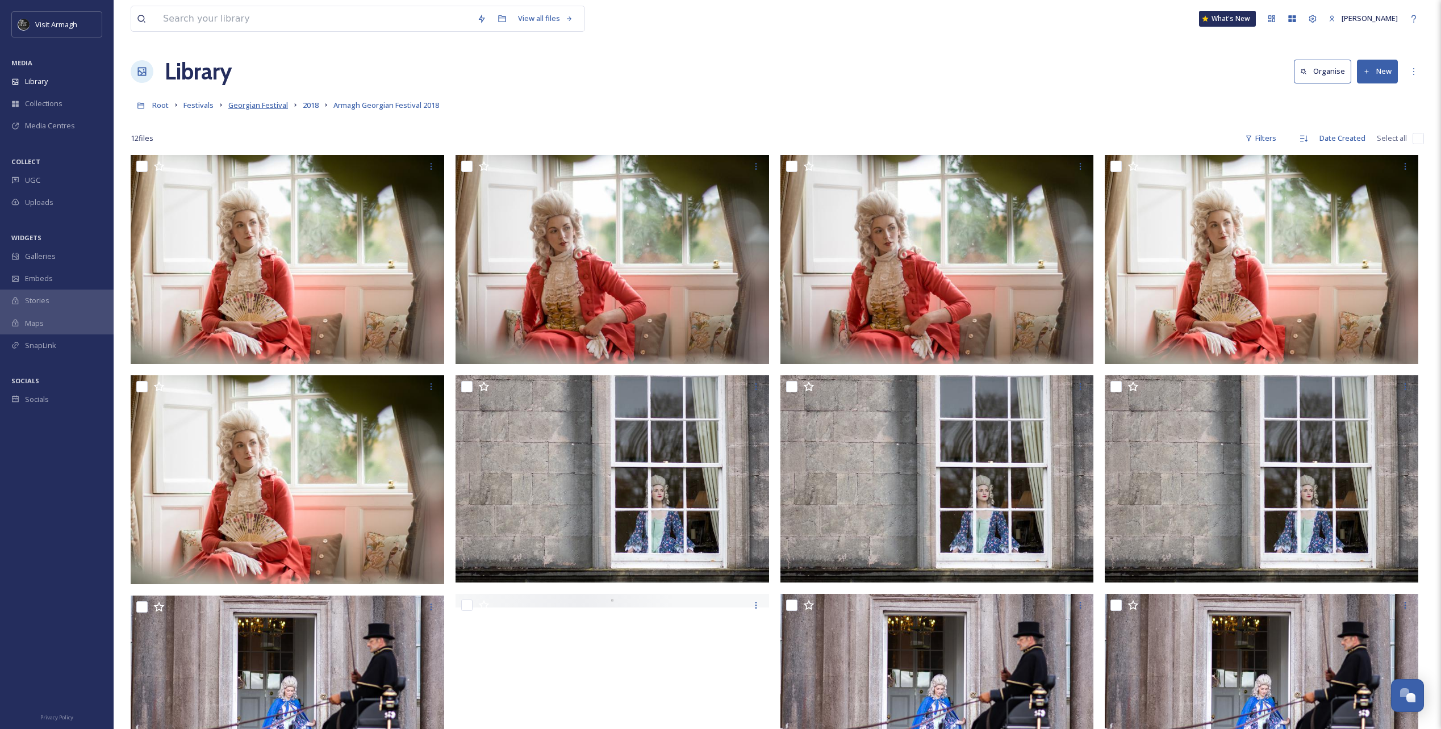
click at [277, 105] on span "Georgian Festival" at bounding box center [258, 105] width 60 height 10
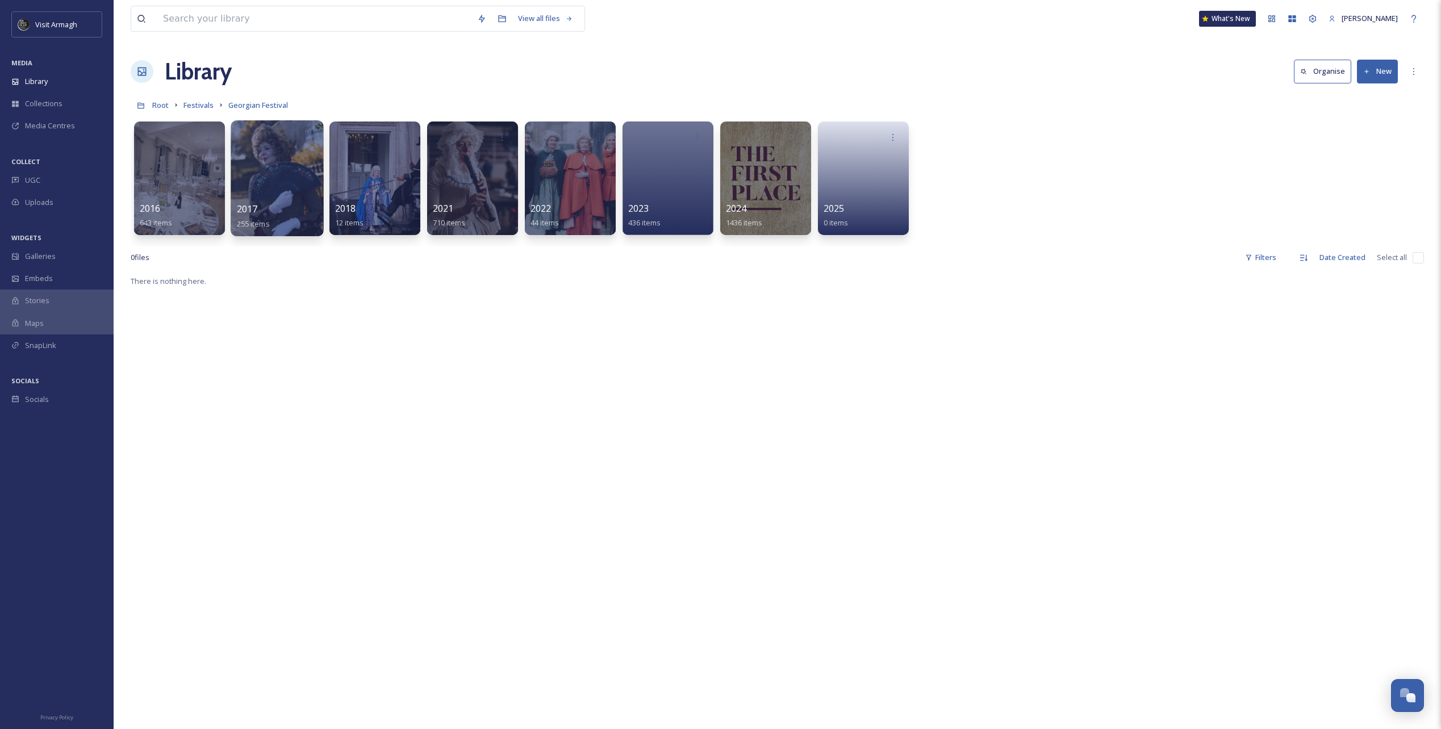
click at [278, 194] on div at bounding box center [277, 178] width 93 height 116
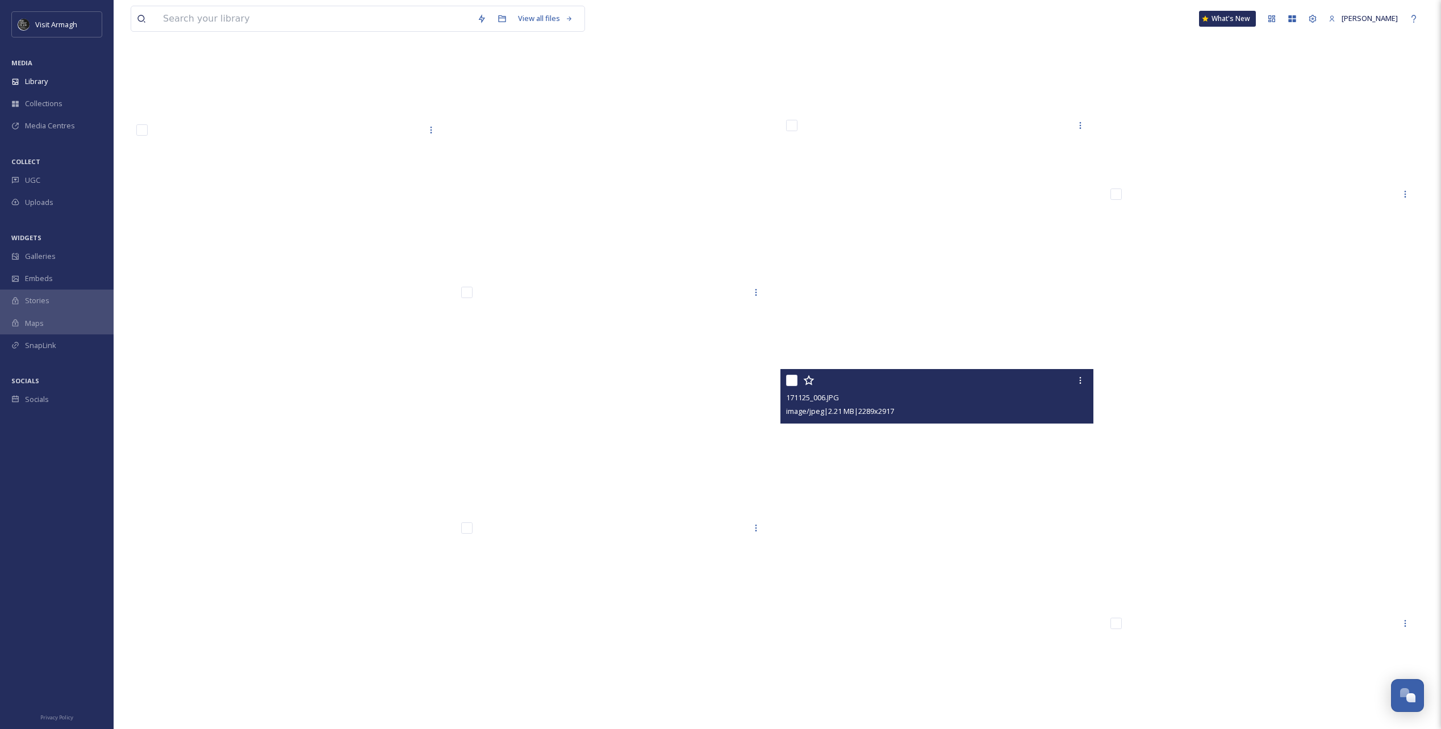
scroll to position [15045, 0]
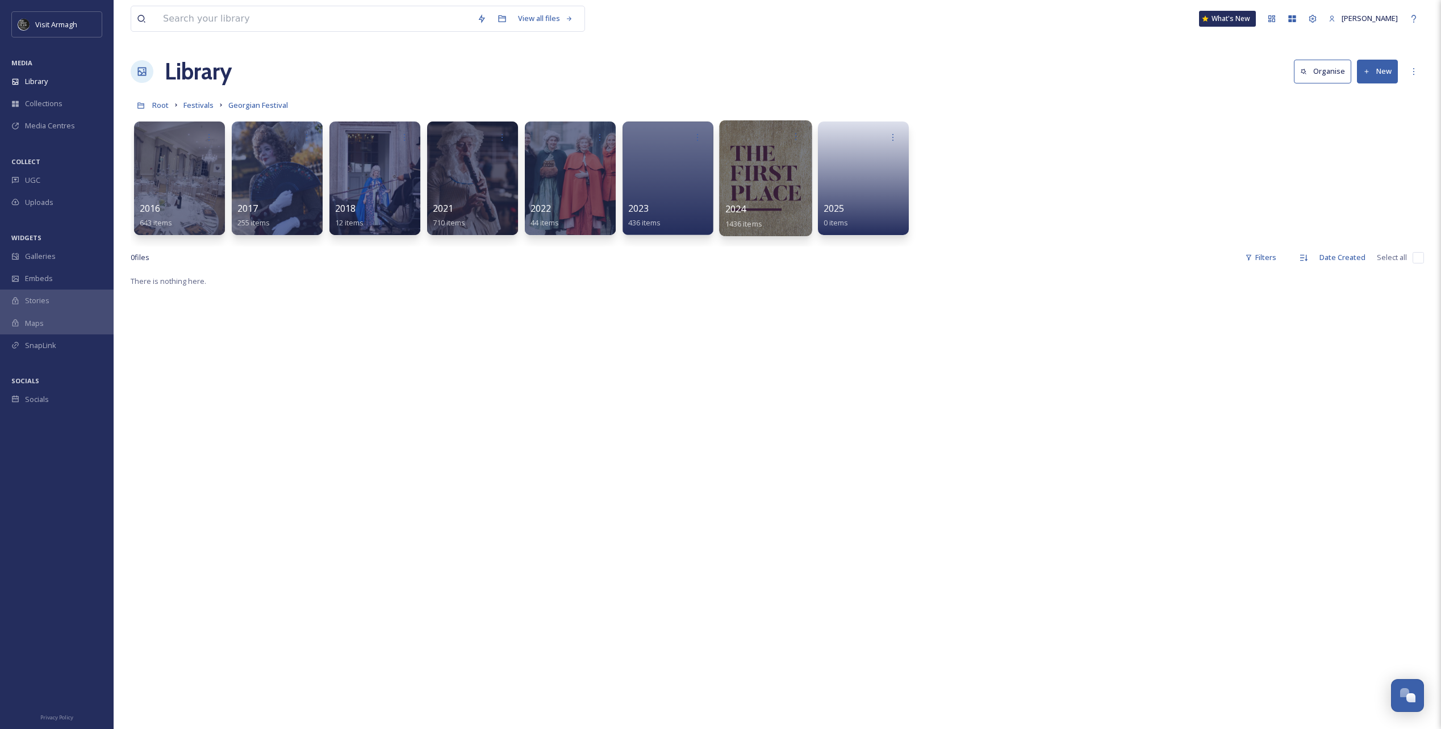
click at [732, 203] on span "2024" at bounding box center [735, 209] width 21 height 12
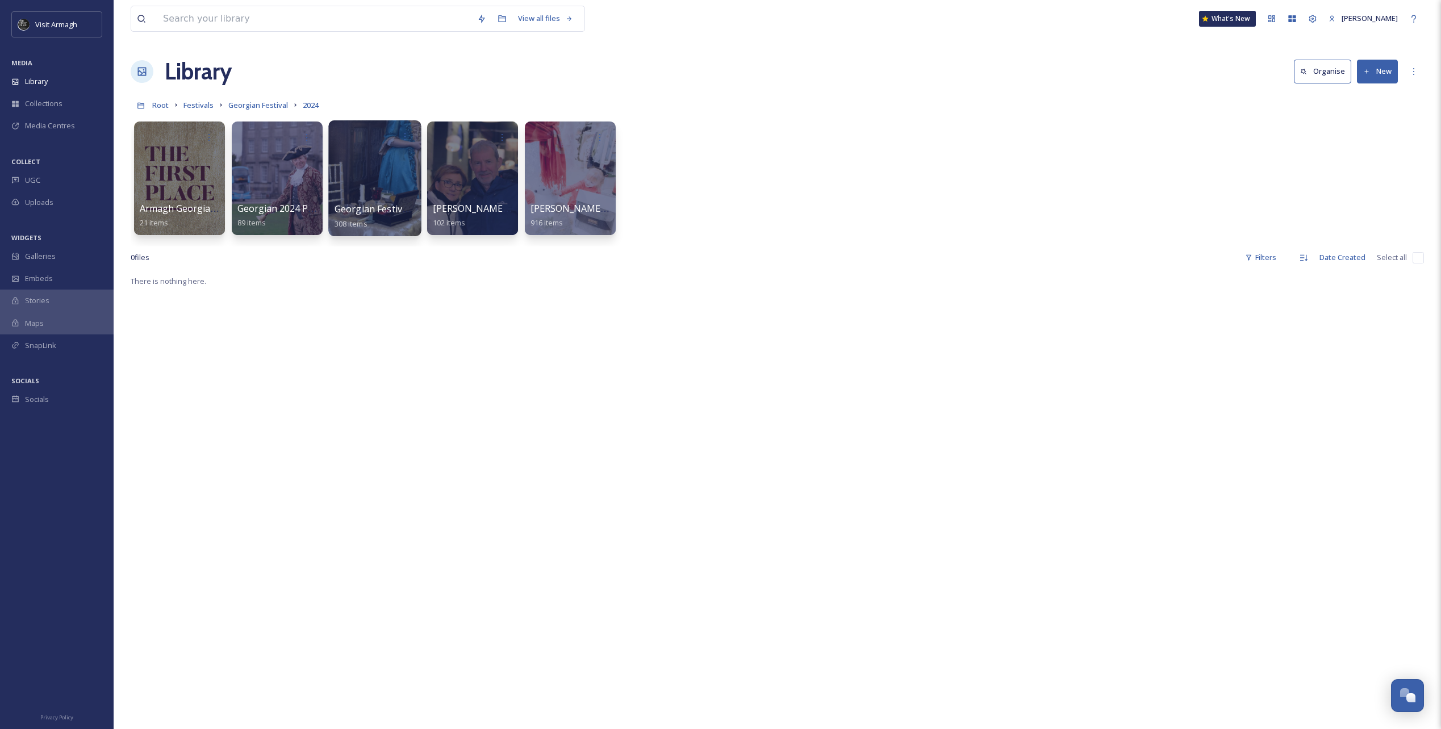
click at [367, 182] on div at bounding box center [374, 178] width 93 height 116
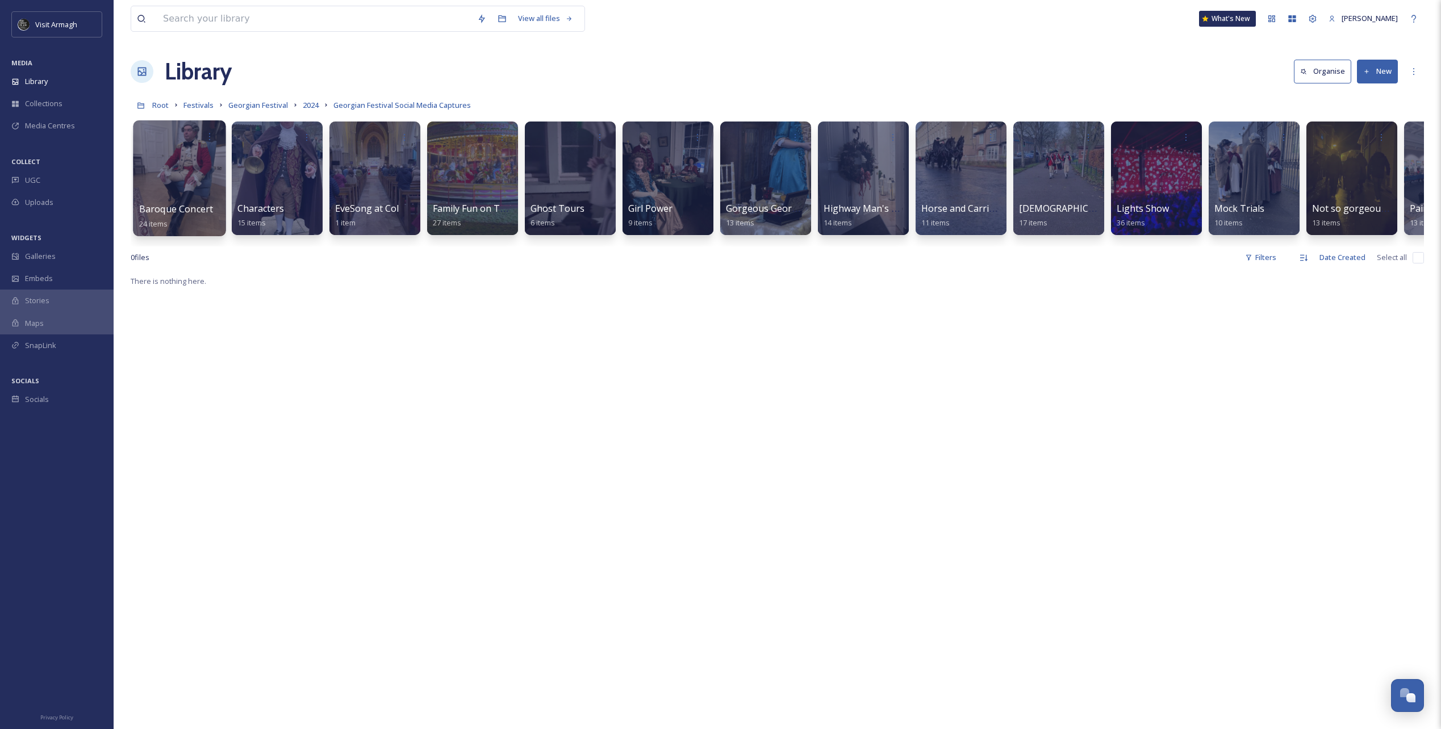
click at [186, 198] on div at bounding box center [179, 178] width 93 height 116
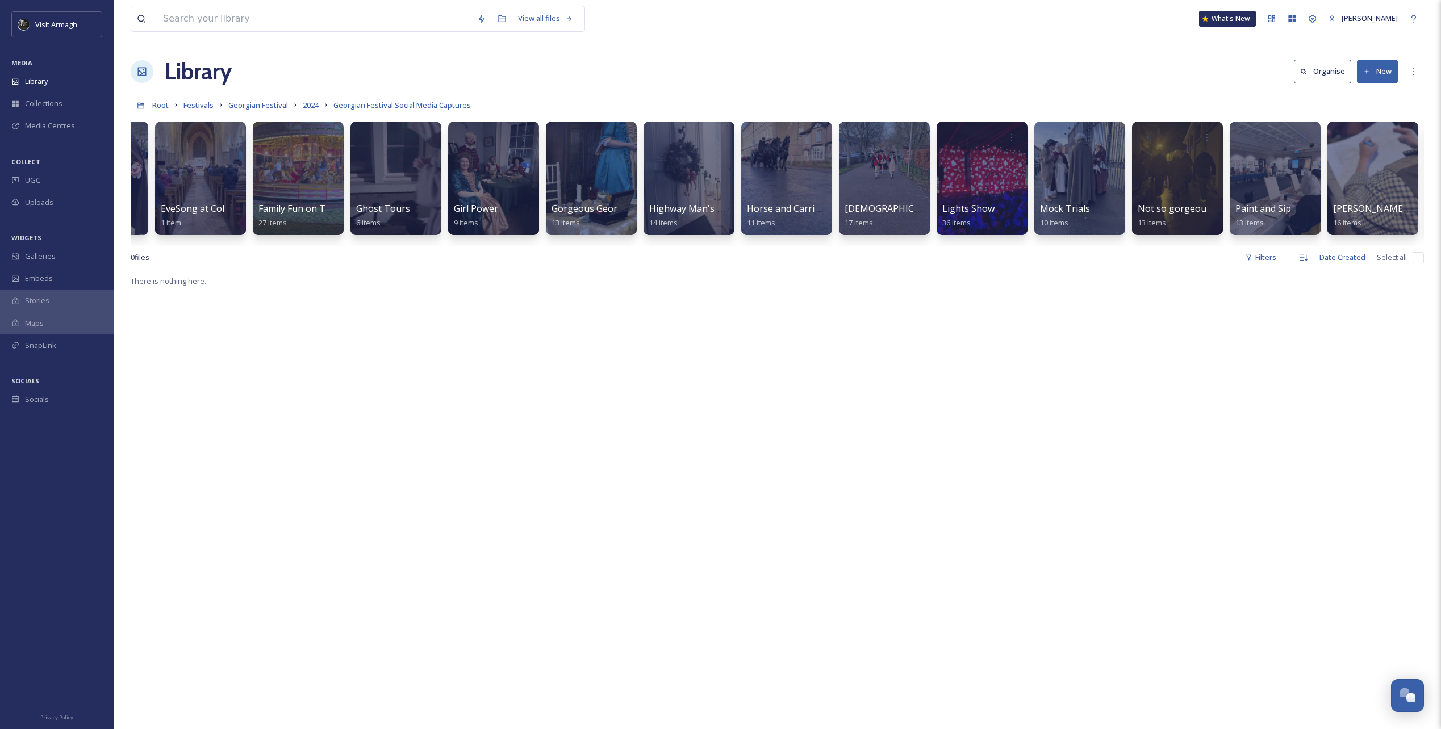
scroll to position [0, 172]
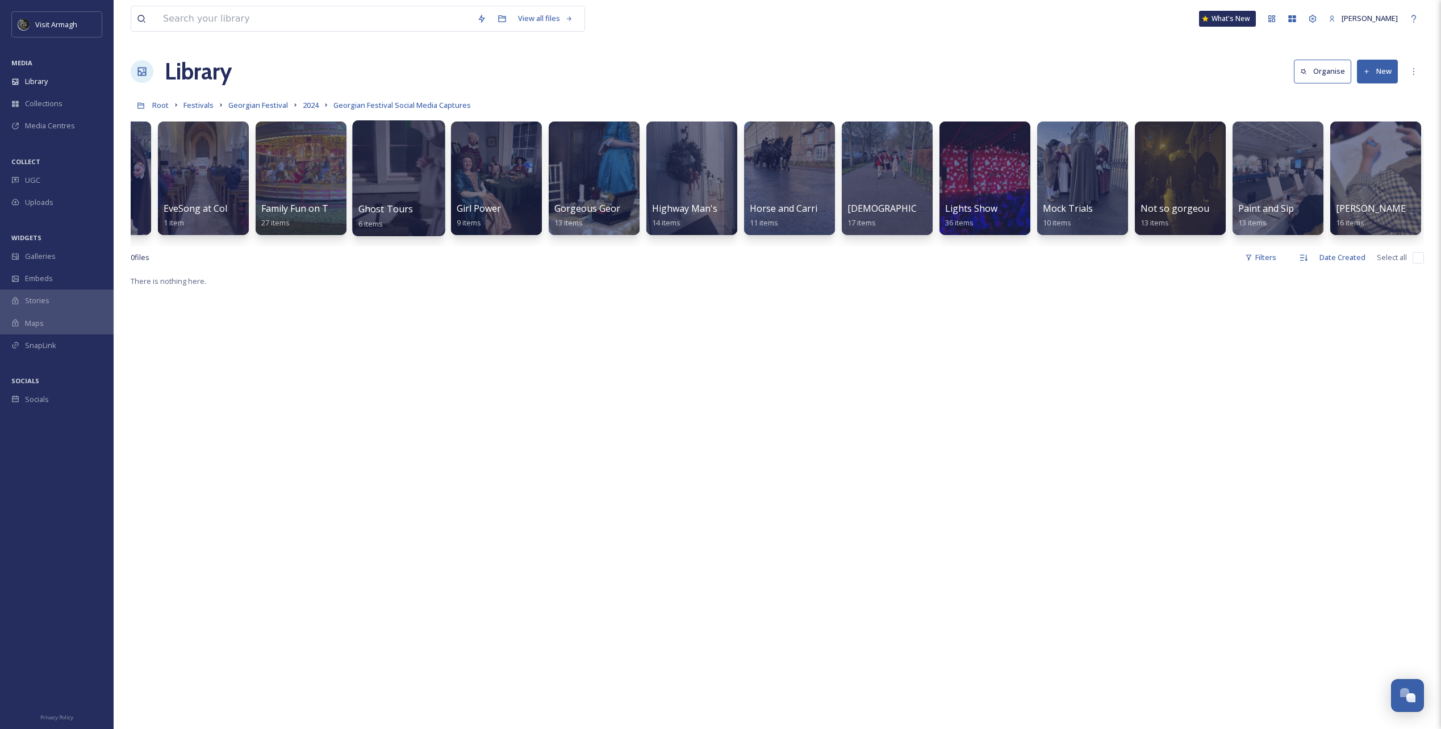
click at [408, 189] on div at bounding box center [398, 178] width 93 height 116
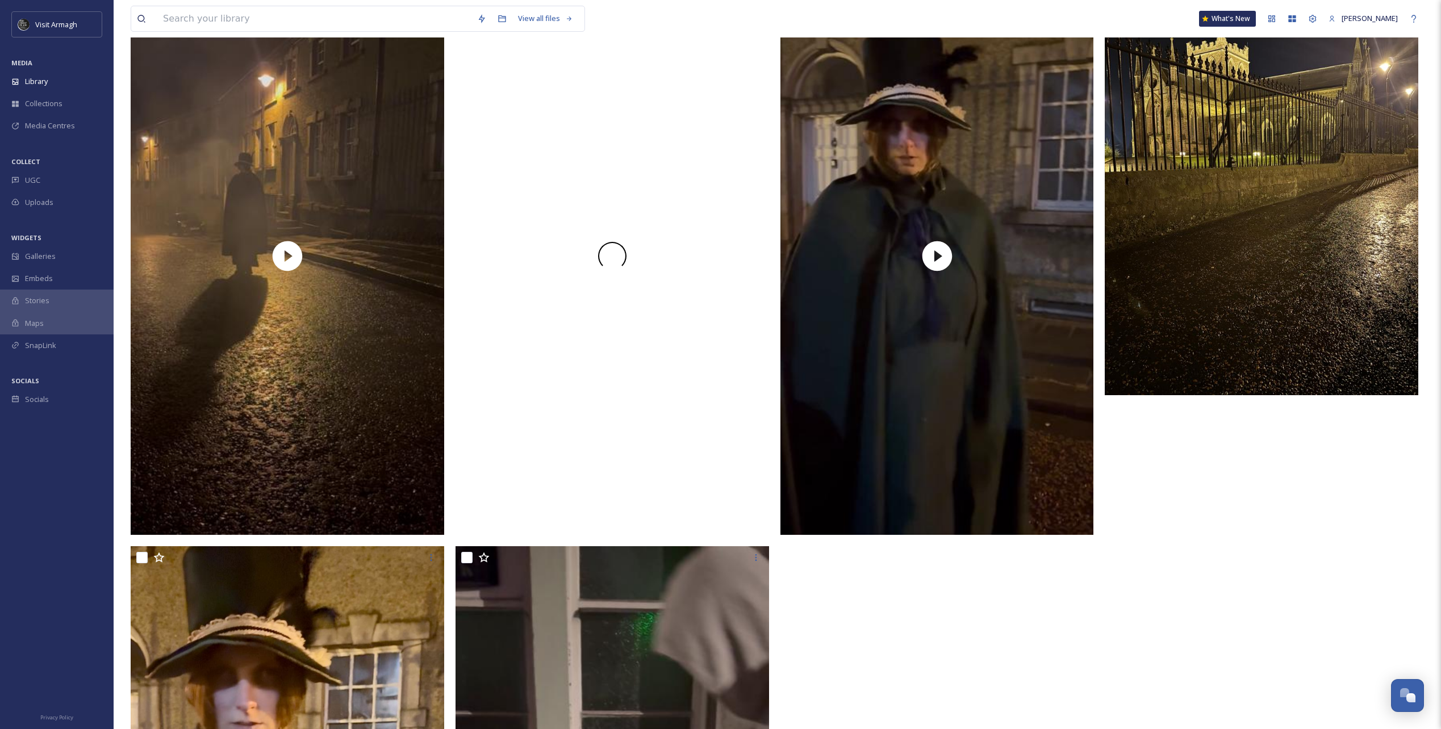
scroll to position [398, 0]
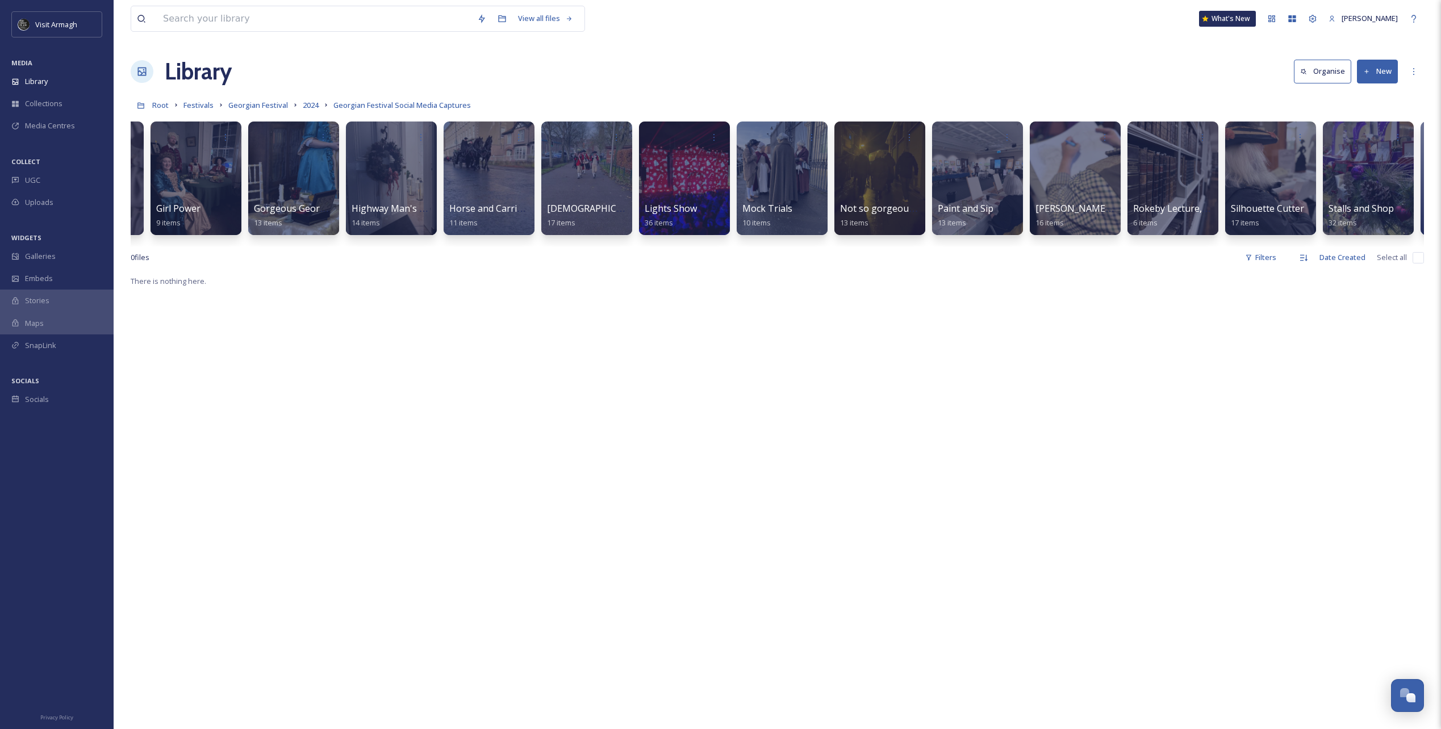
scroll to position [0, 474]
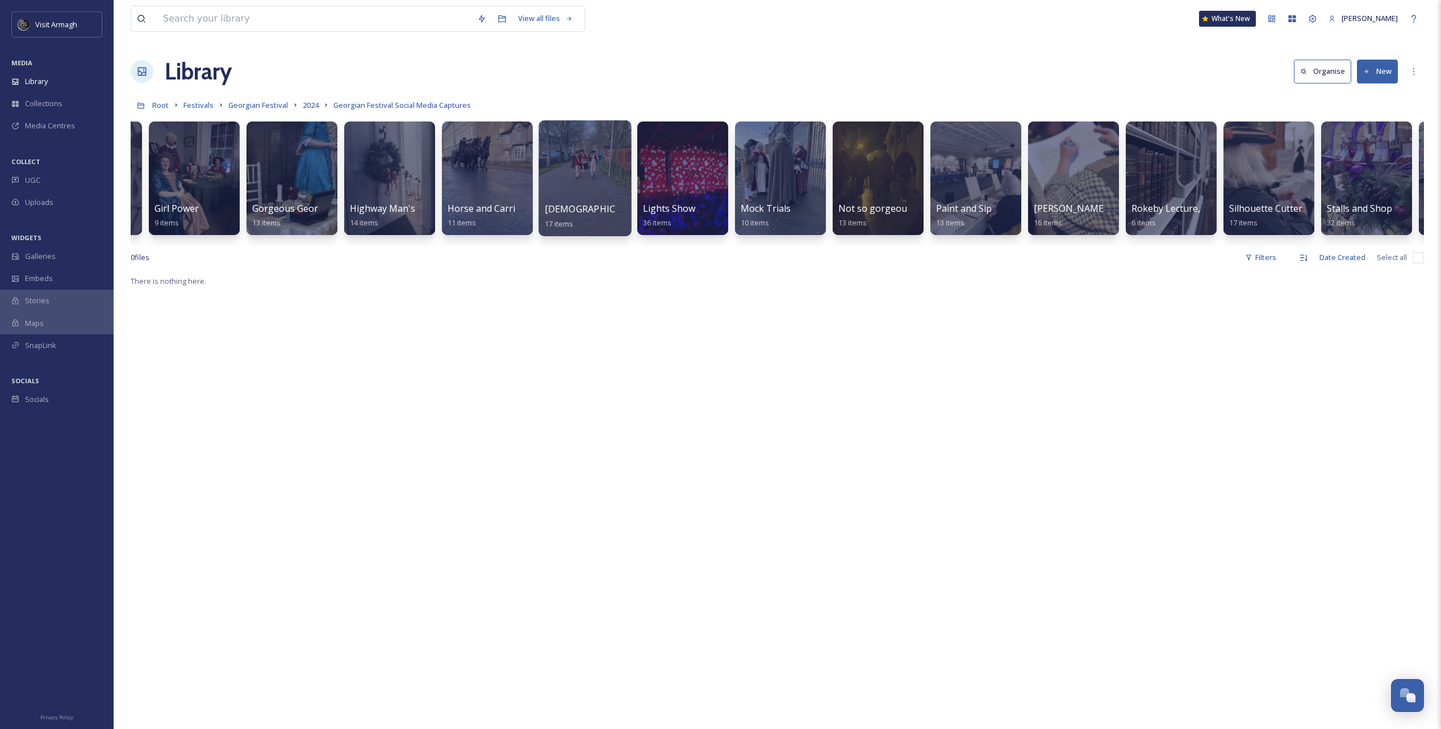
click at [587, 179] on div at bounding box center [584, 178] width 93 height 116
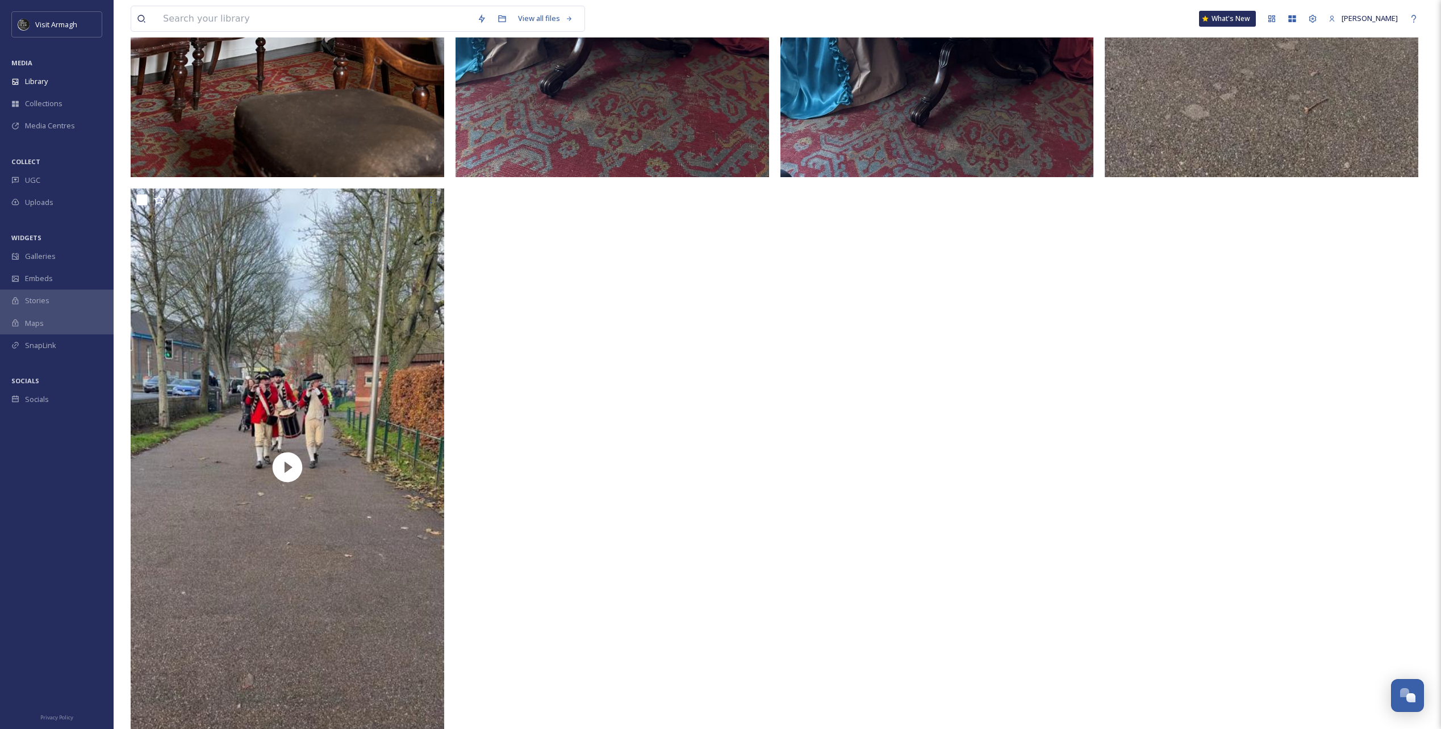
scroll to position [1988, 0]
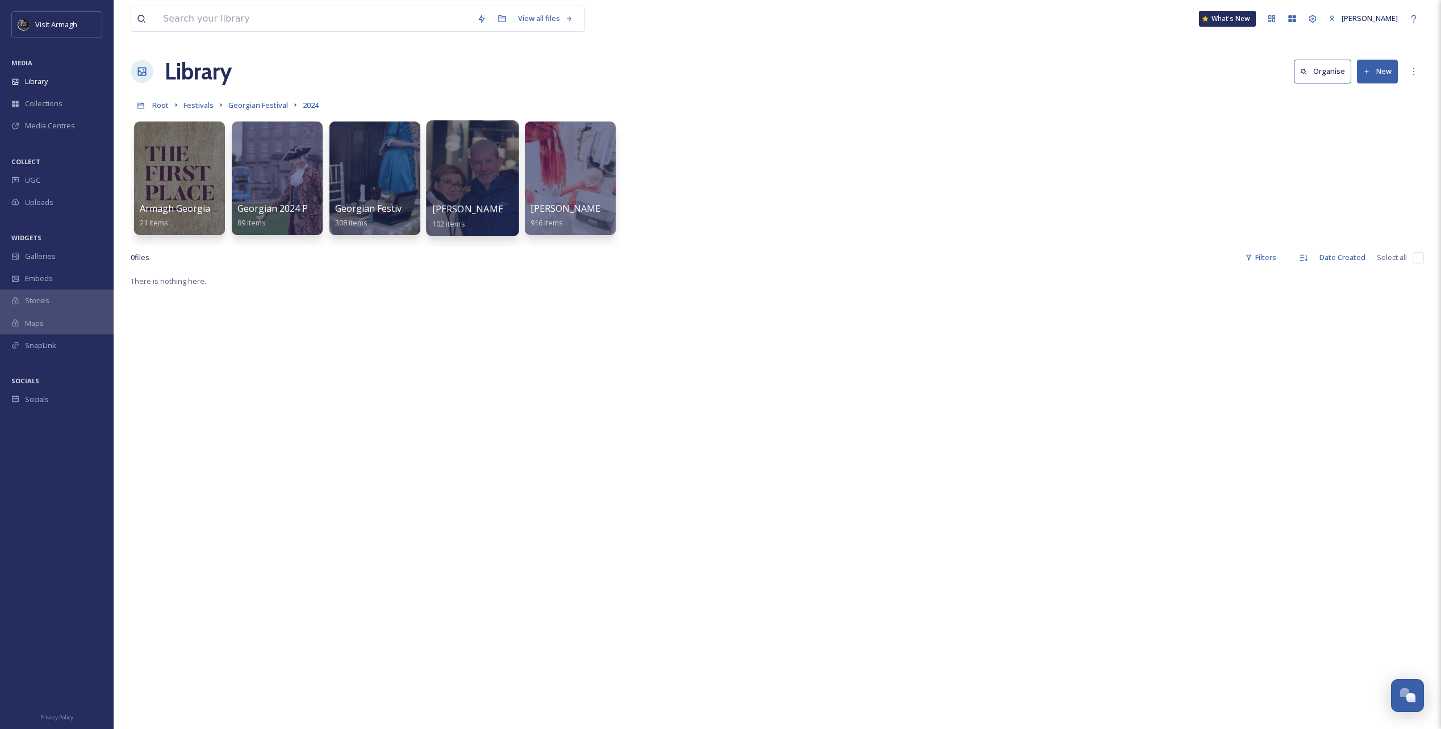
click at [444, 181] on div at bounding box center [472, 178] width 93 height 116
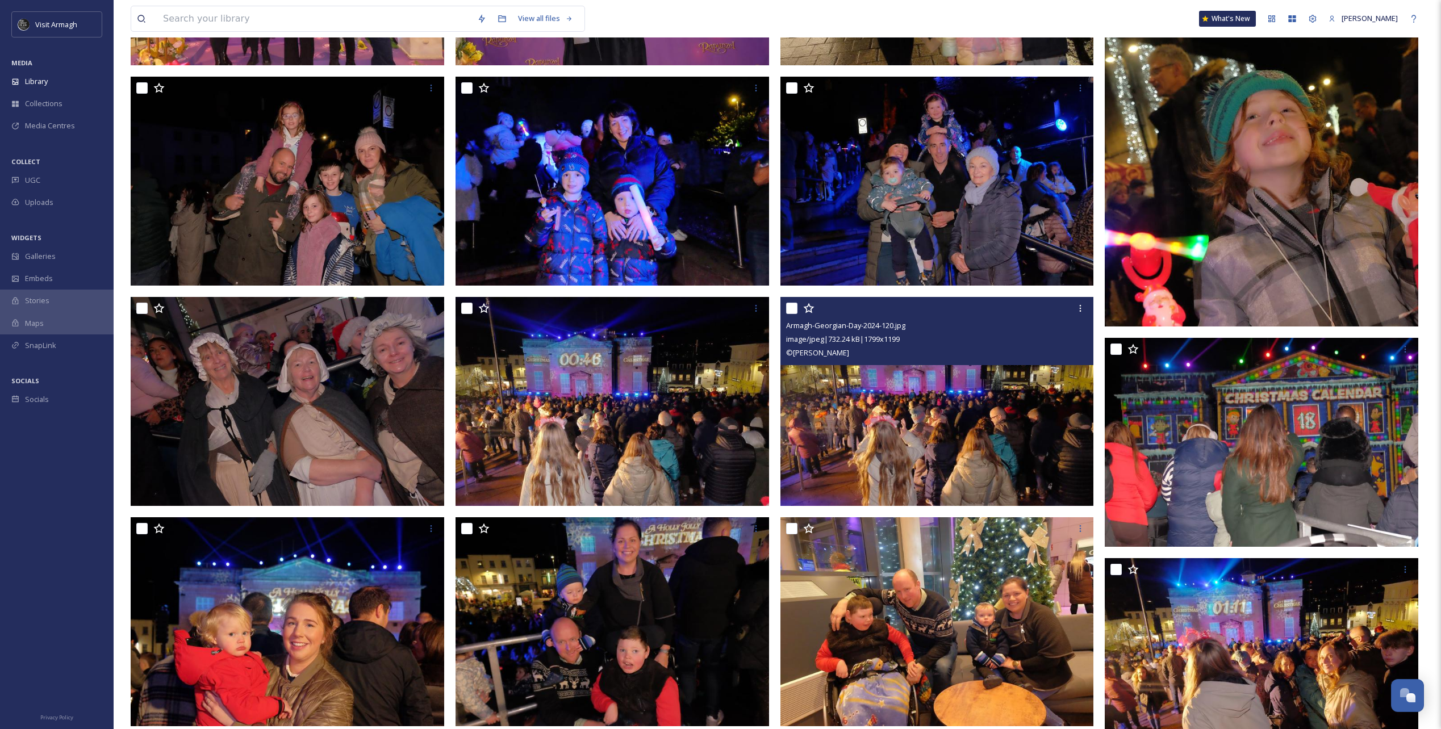
scroll to position [682, 0]
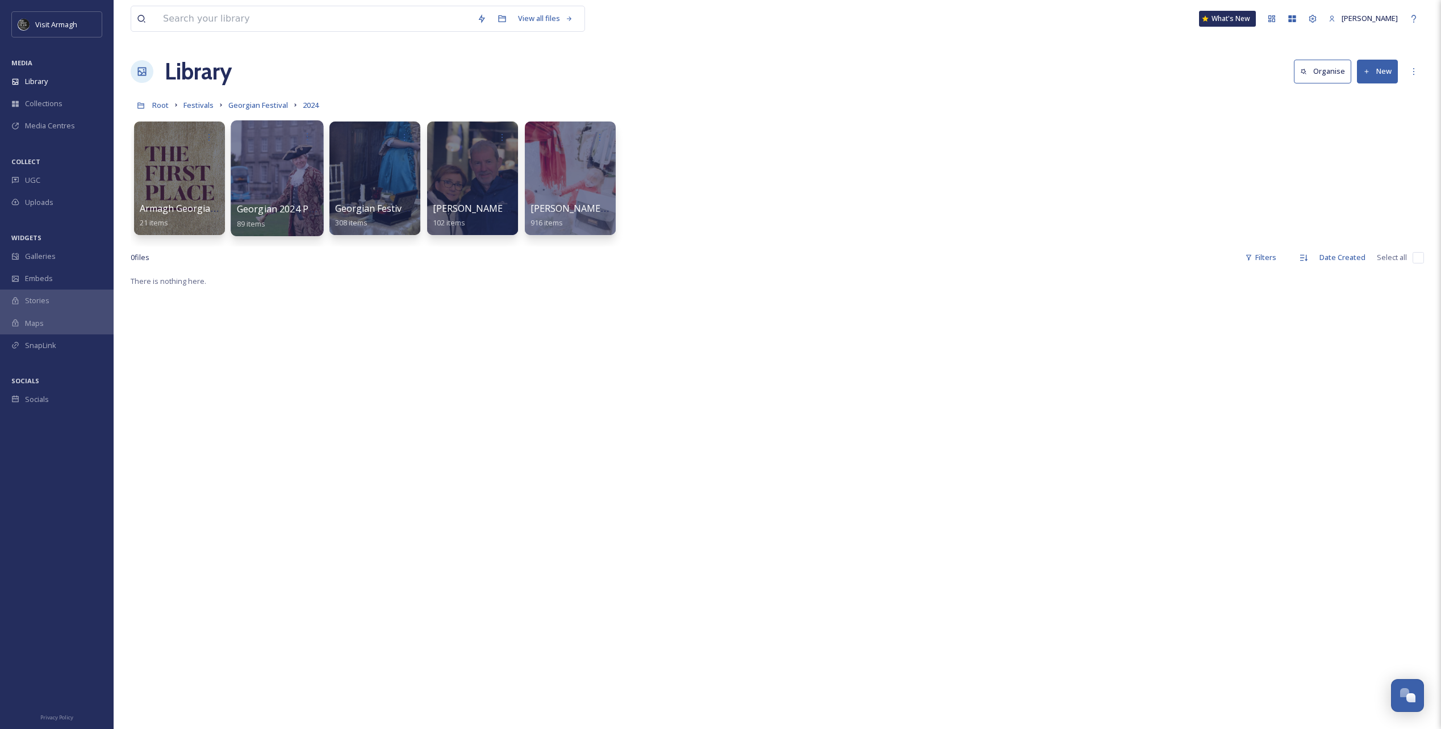
click at [262, 188] on div at bounding box center [277, 178] width 93 height 116
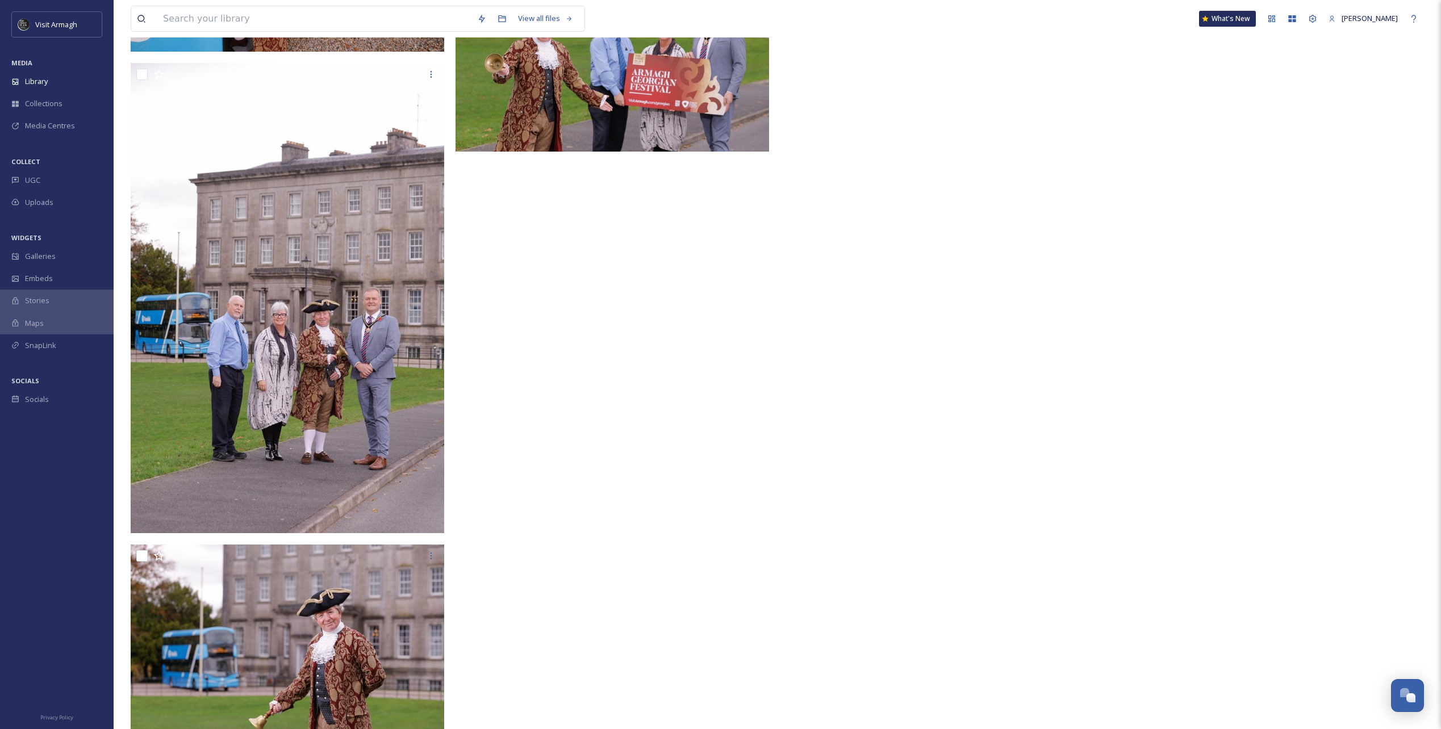
scroll to position [4420, 0]
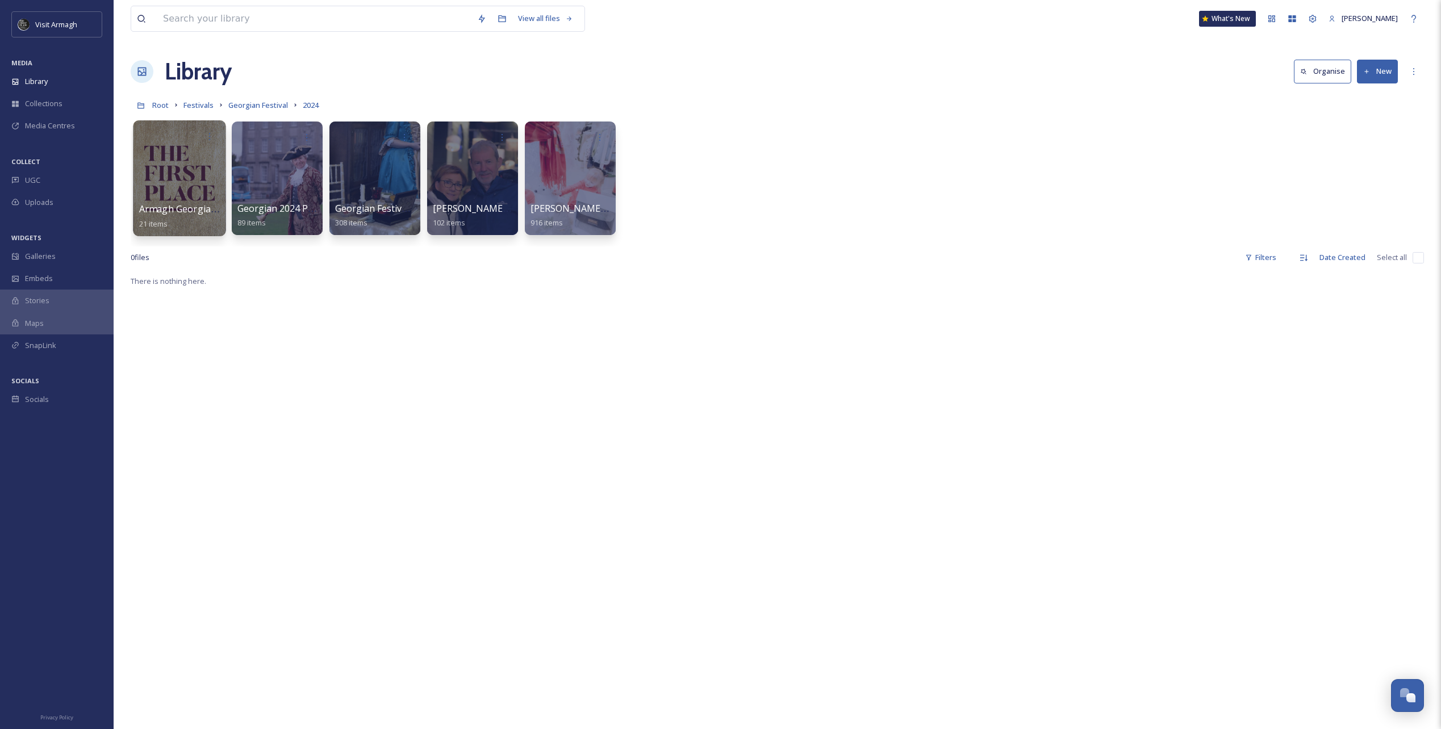
click at [172, 191] on div at bounding box center [179, 178] width 93 height 116
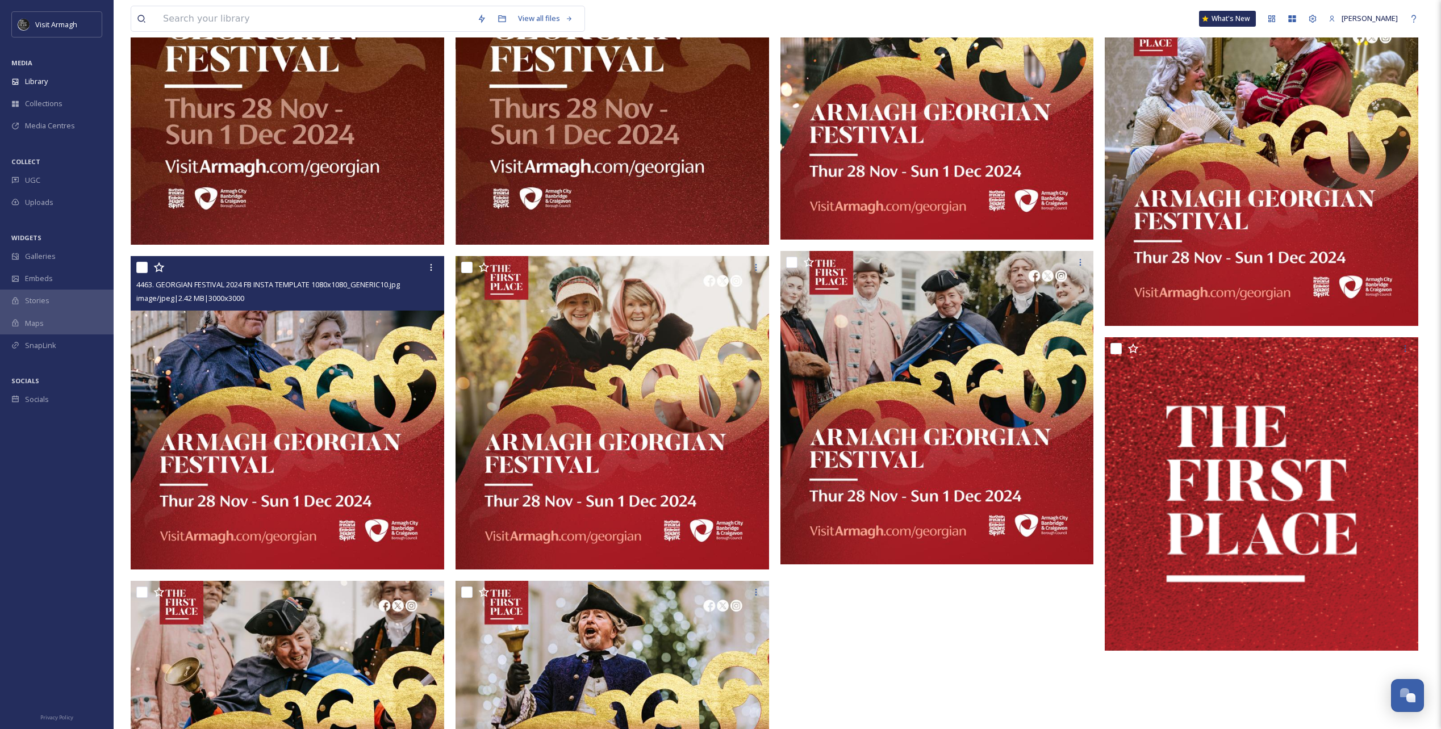
scroll to position [1817, 0]
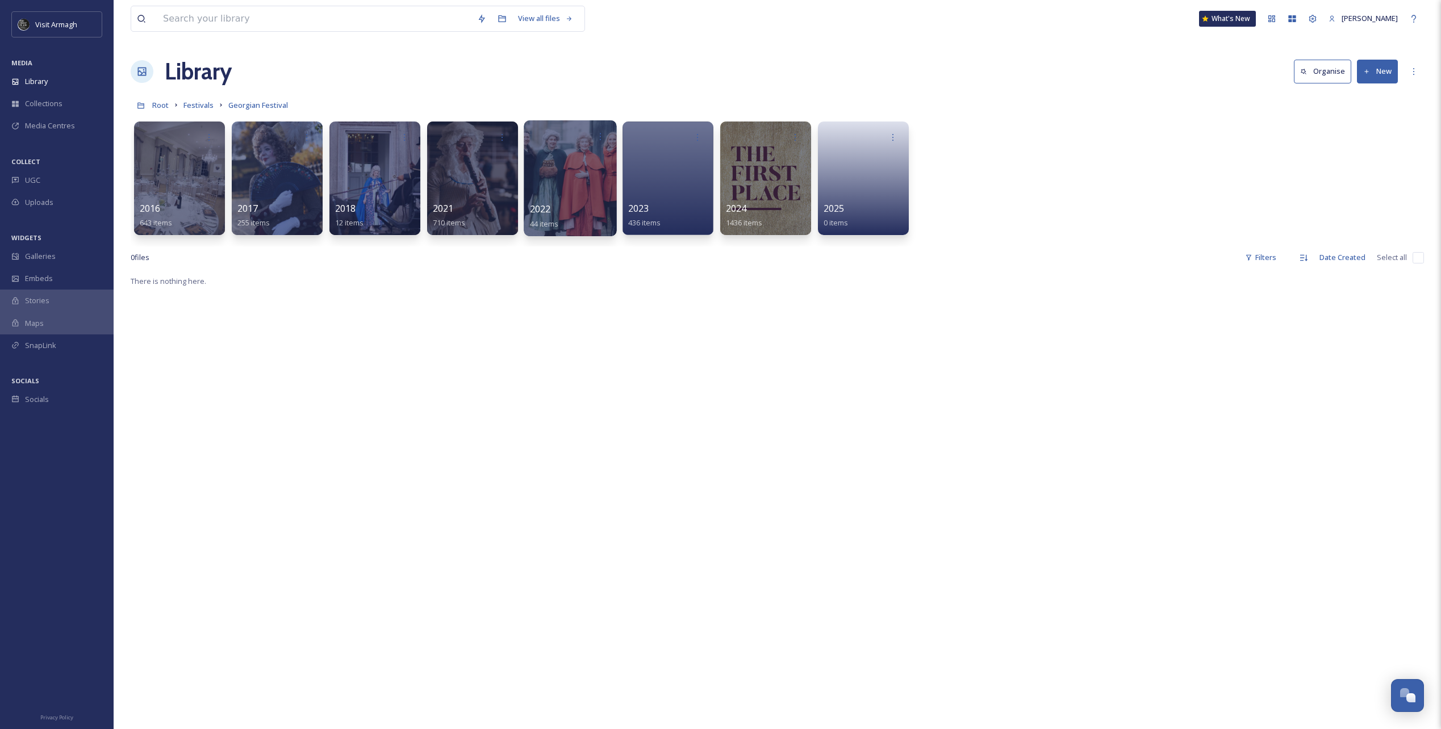
click at [580, 190] on div at bounding box center [570, 178] width 93 height 116
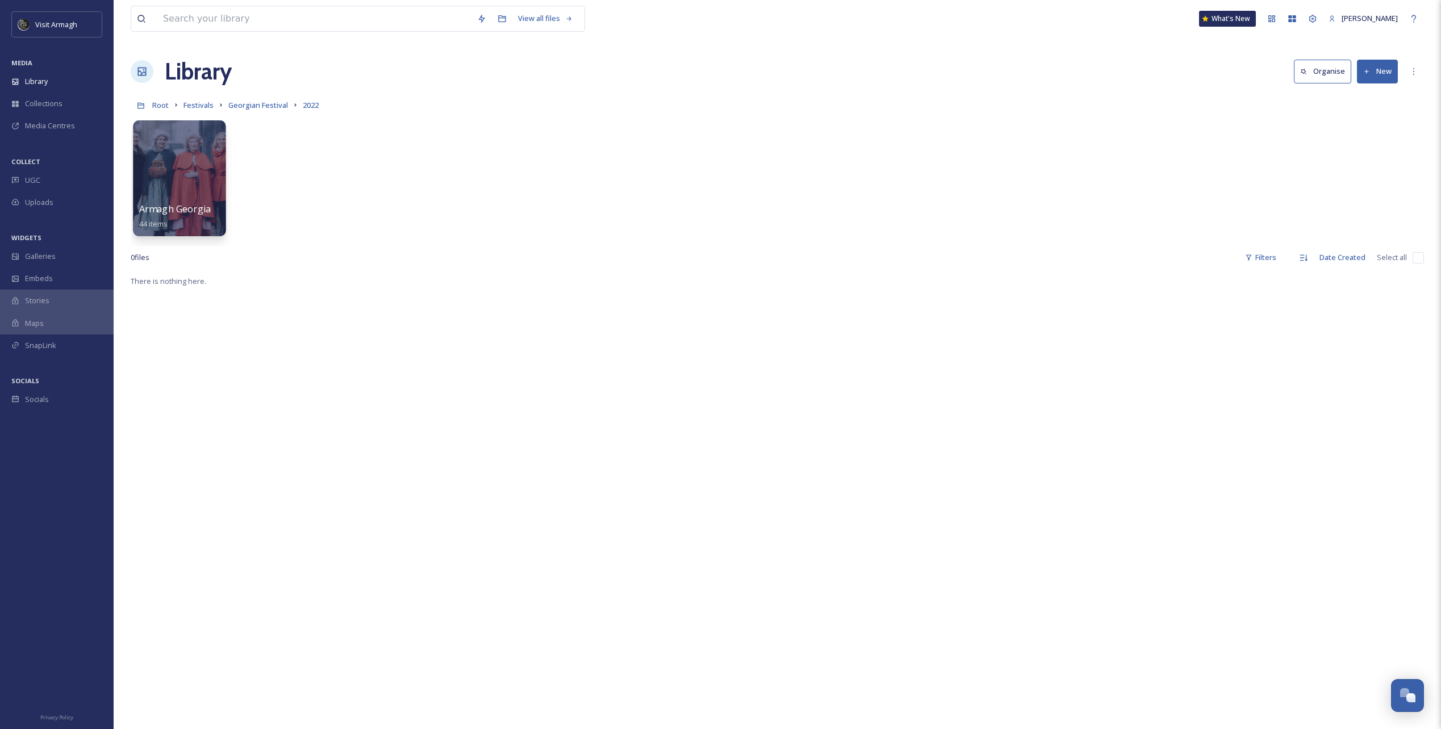
click at [163, 172] on div at bounding box center [179, 178] width 93 height 116
click at [184, 143] on div at bounding box center [179, 136] width 81 height 21
click at [176, 191] on div at bounding box center [179, 178] width 93 height 116
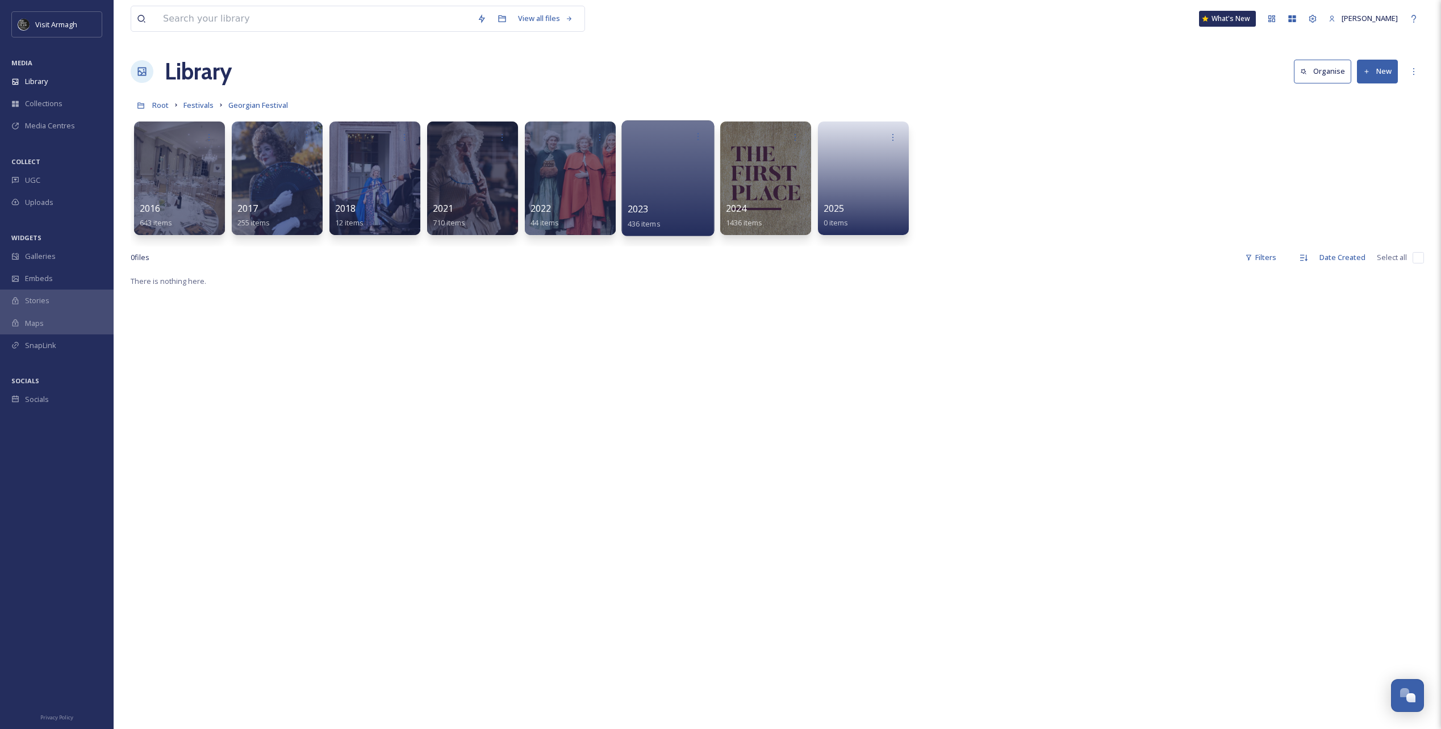
click at [667, 185] on div at bounding box center [667, 178] width 93 height 116
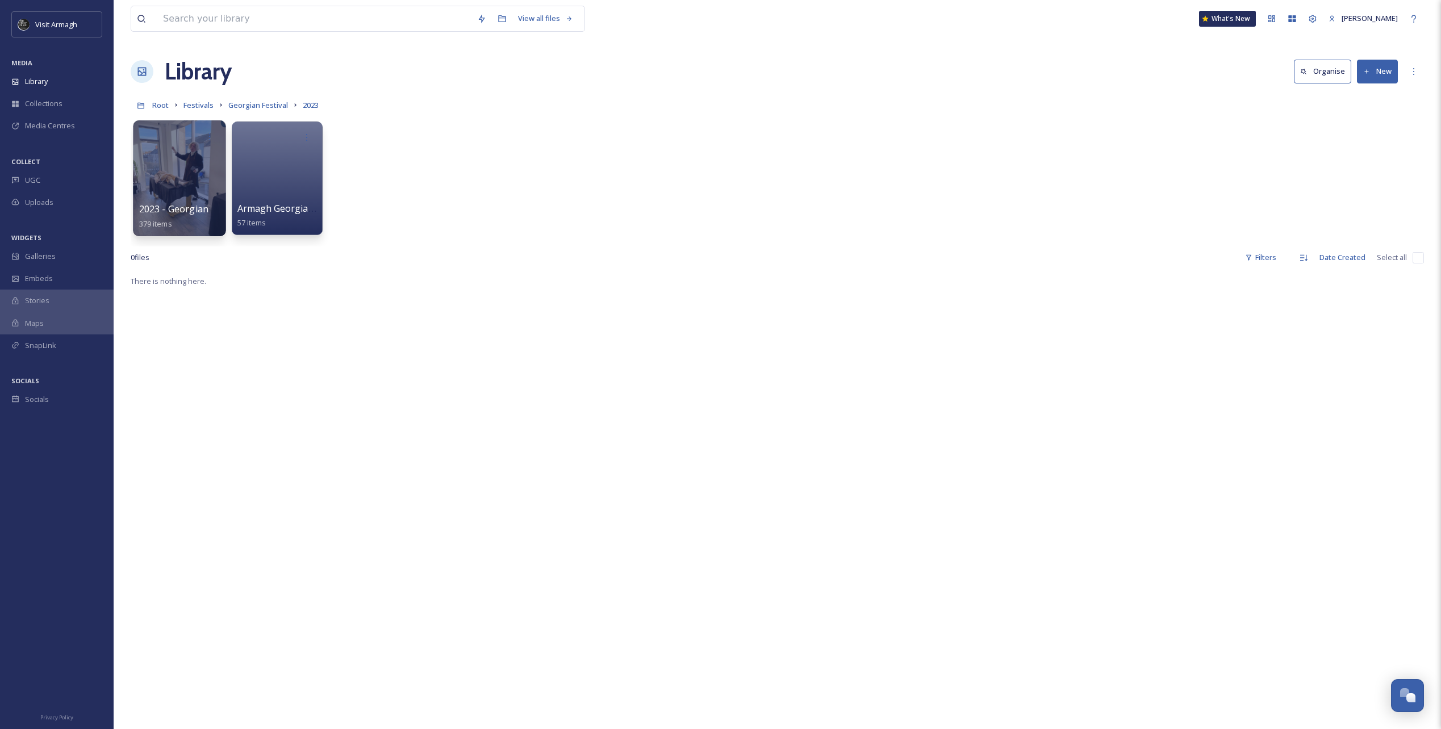
click at [170, 175] on div at bounding box center [179, 178] width 93 height 116
click at [273, 160] on div at bounding box center [277, 178] width 93 height 116
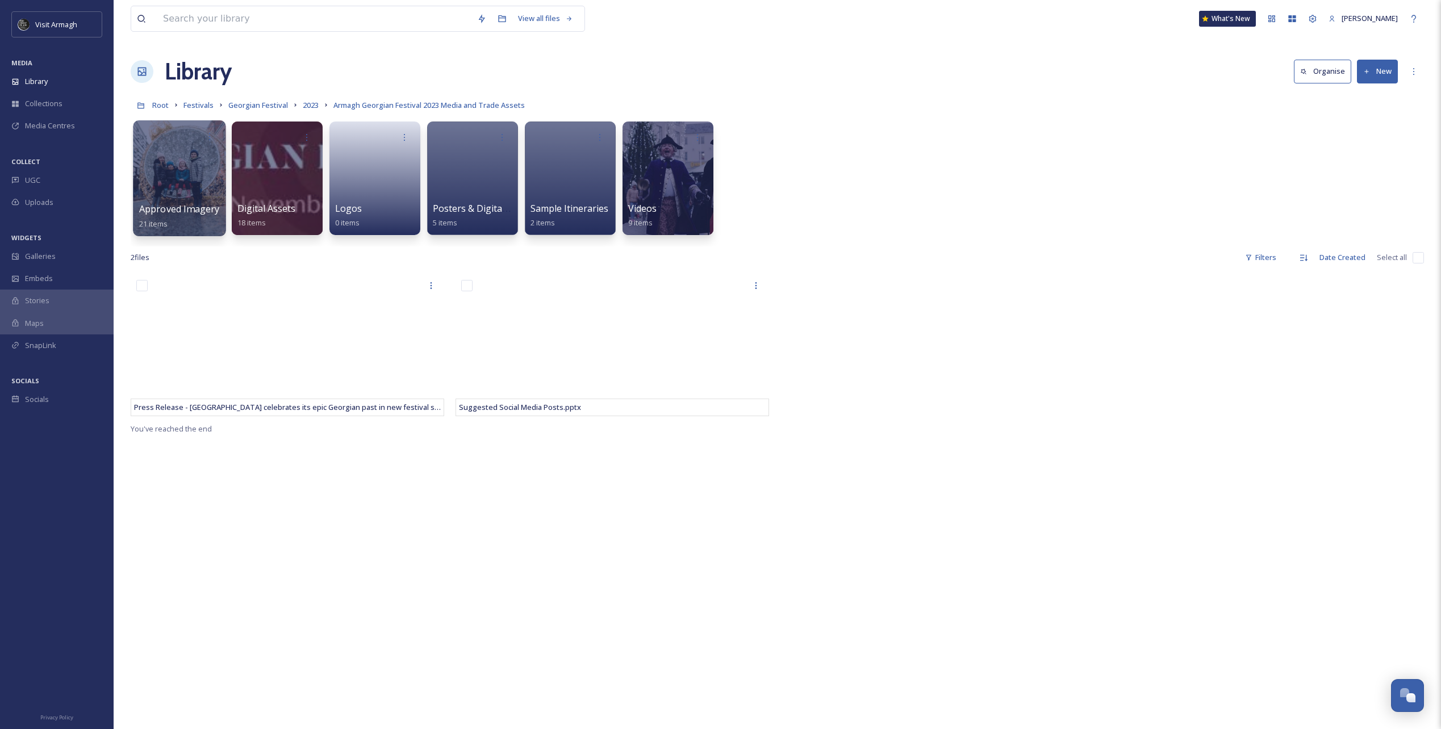
click at [184, 164] on div at bounding box center [179, 178] width 93 height 116
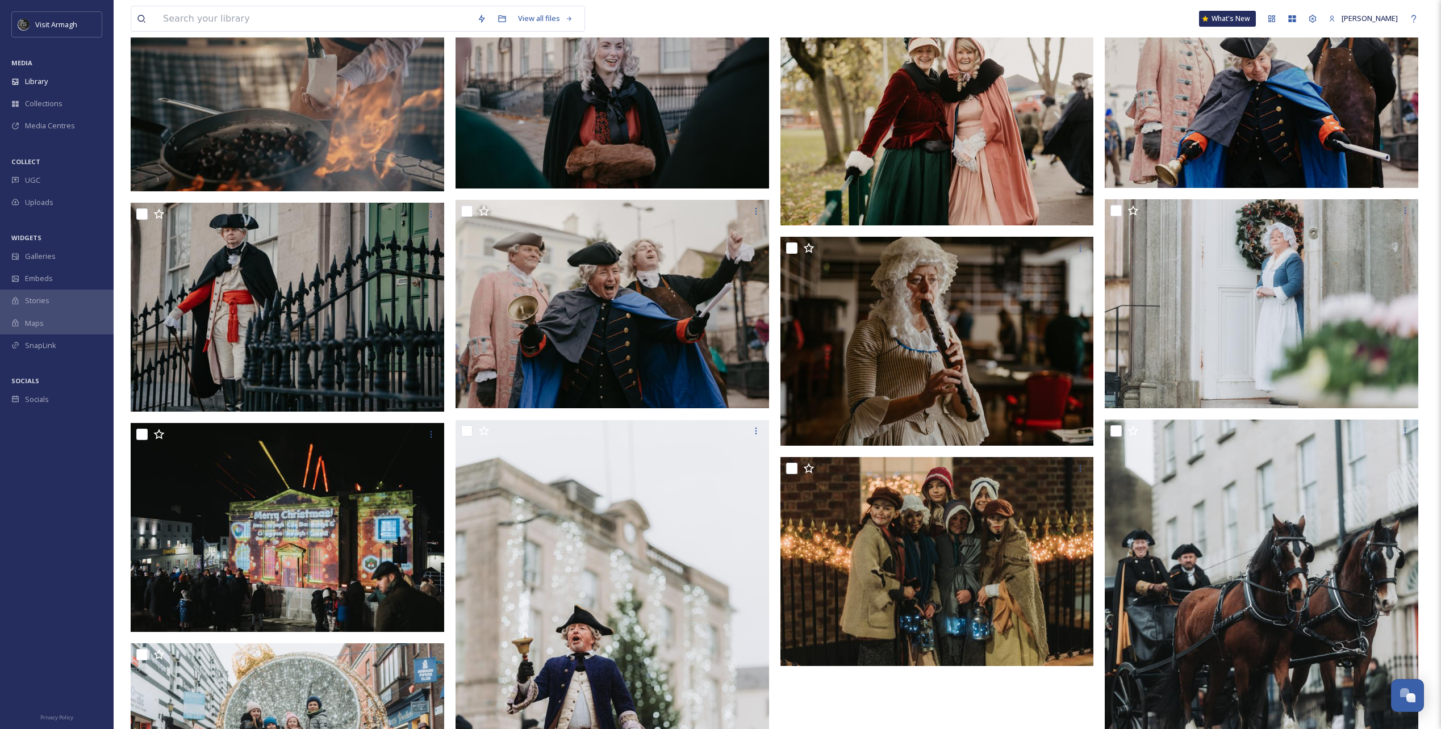
scroll to position [513, 0]
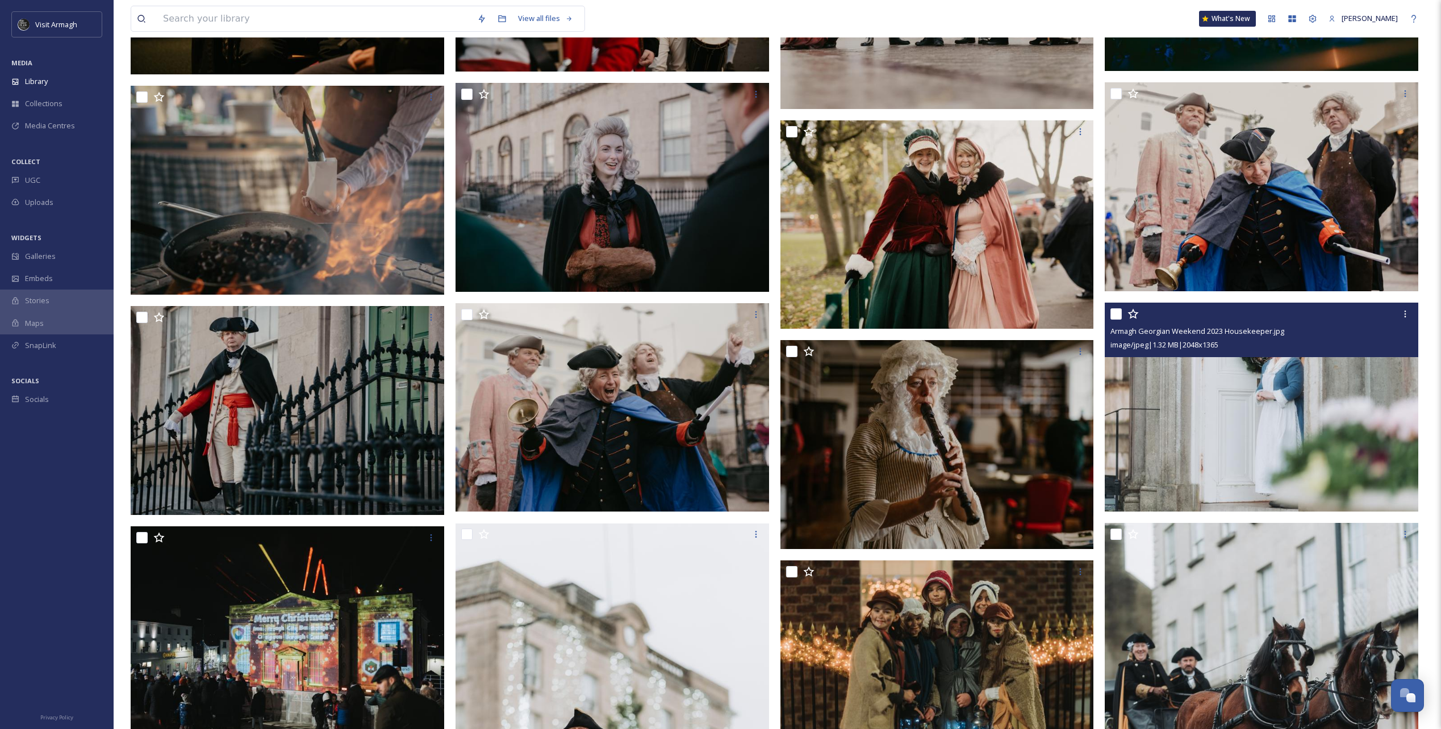
click at [1277, 402] on img at bounding box center [1262, 407] width 314 height 209
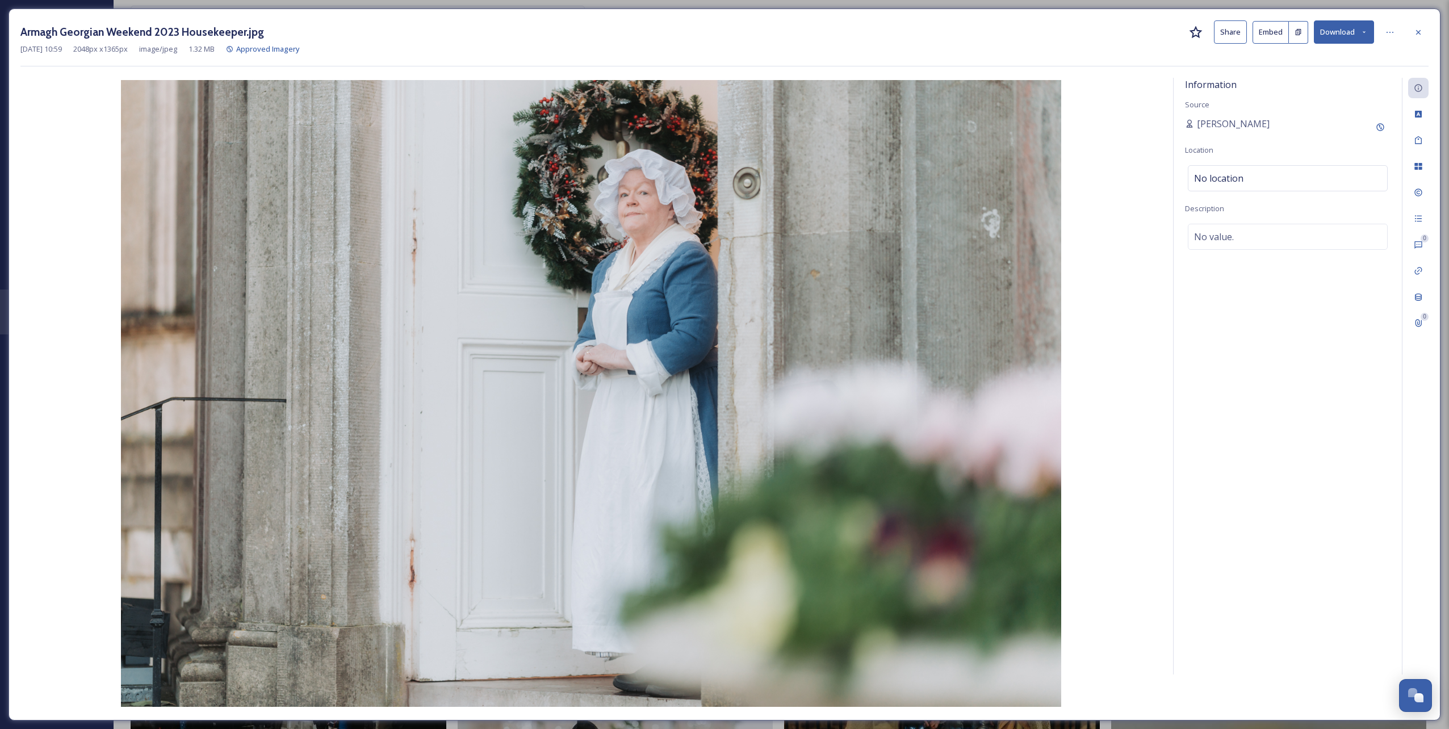
click at [1367, 33] on icon at bounding box center [1364, 31] width 7 height 7
click at [1339, 61] on span "Download Original (2048 x 1365)" at bounding box center [1314, 58] width 107 height 11
click at [1415, 31] on icon at bounding box center [1418, 32] width 9 height 9
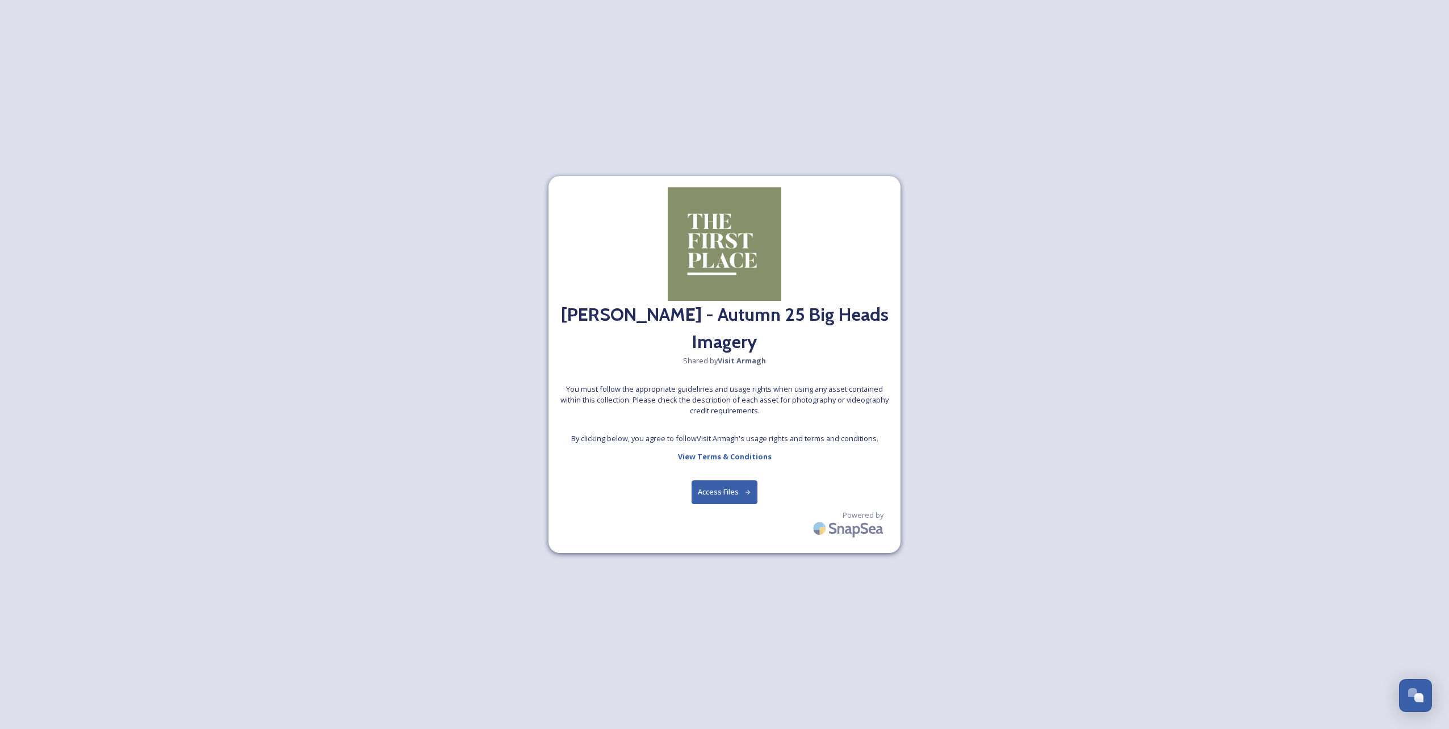
click at [752, 488] on button "Access Files" at bounding box center [725, 491] width 66 height 23
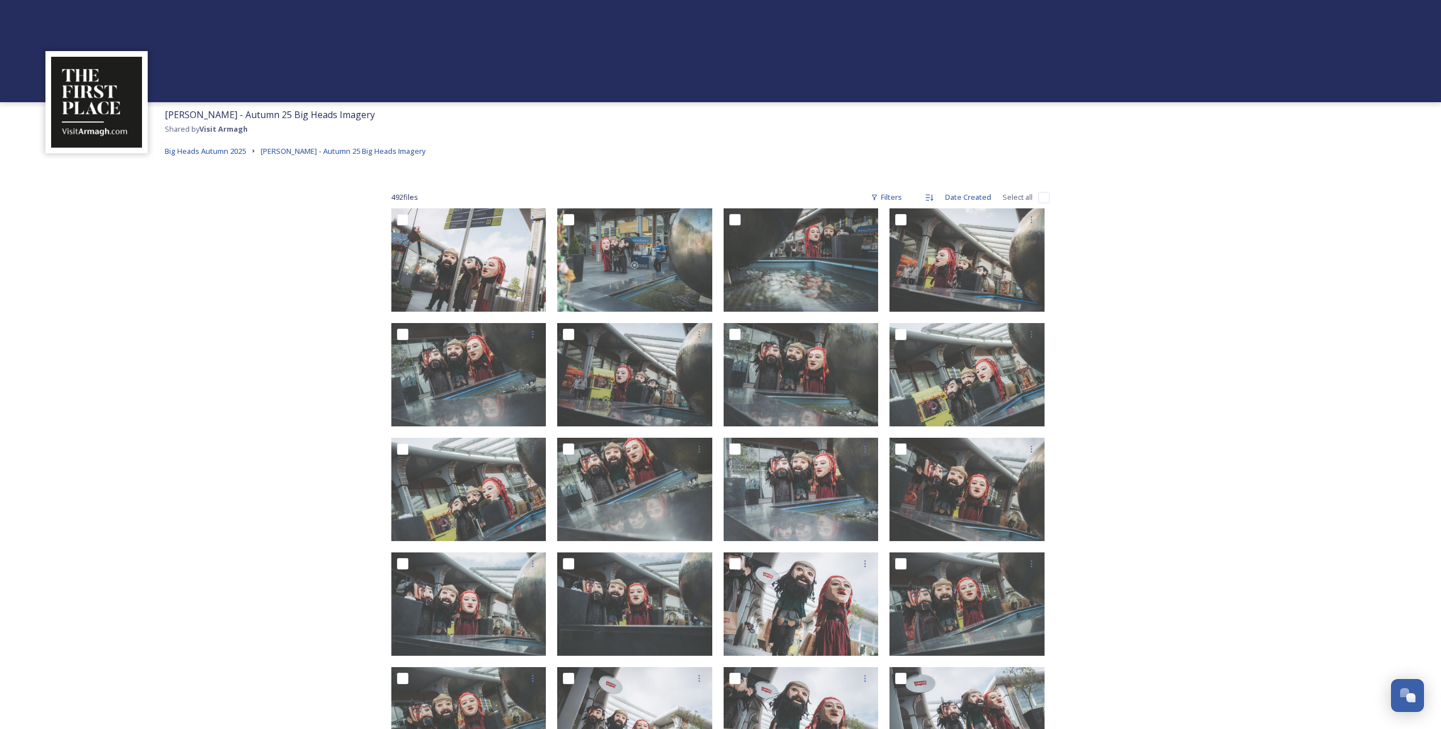
click at [1215, 387] on div "[PERSON_NAME] - Autumn 25 Big Heads Imagery Shared by Visit Armagh Big Heads Au…" at bounding box center [720, 432] width 1441 height 865
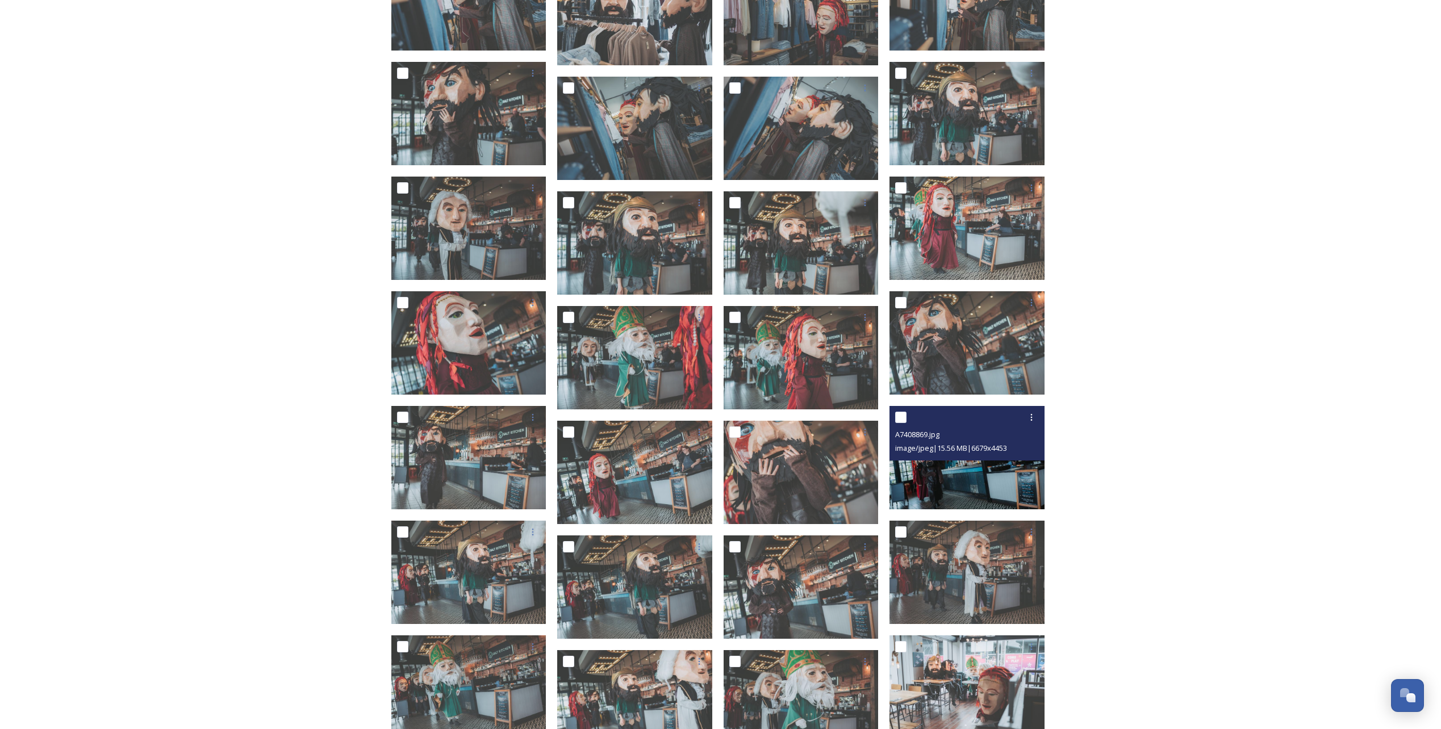
scroll to position [3133, 0]
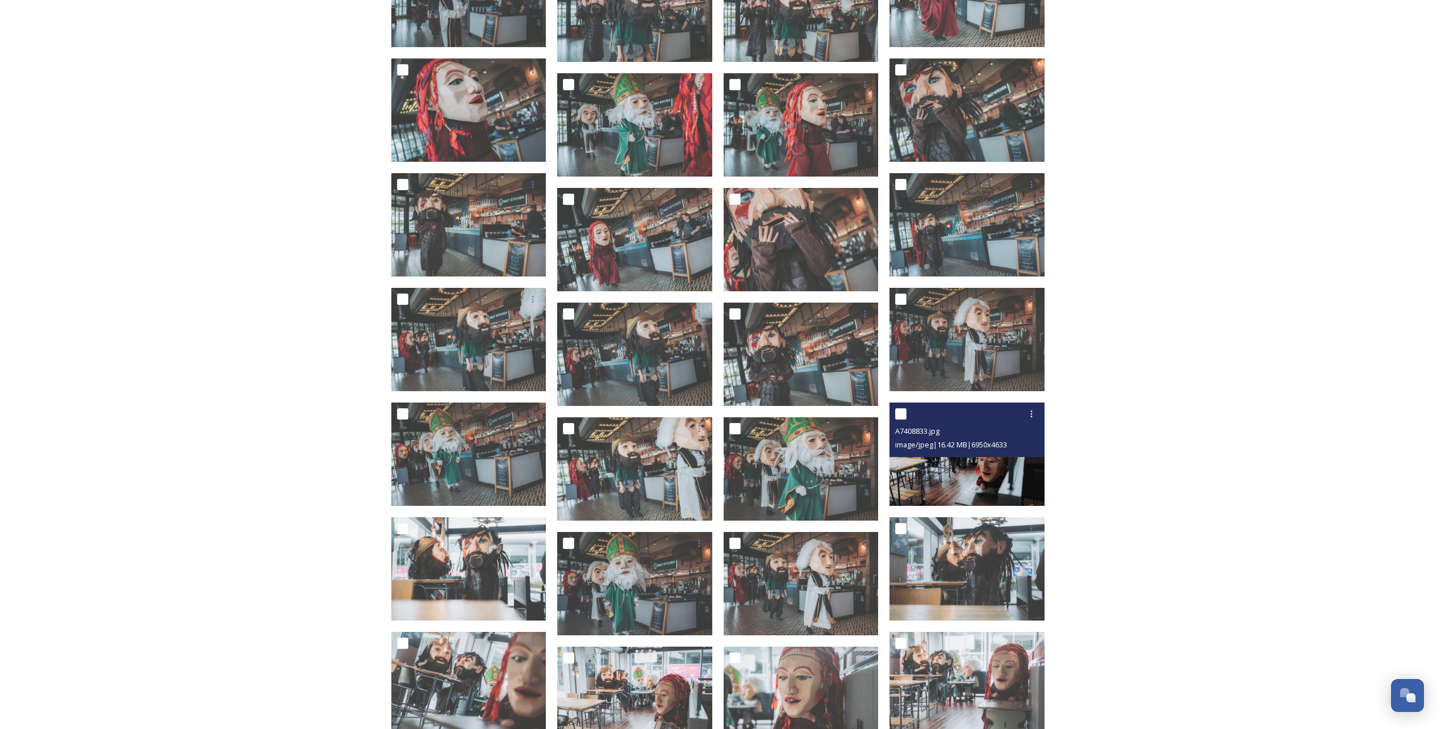
click at [954, 464] on img at bounding box center [966, 454] width 155 height 103
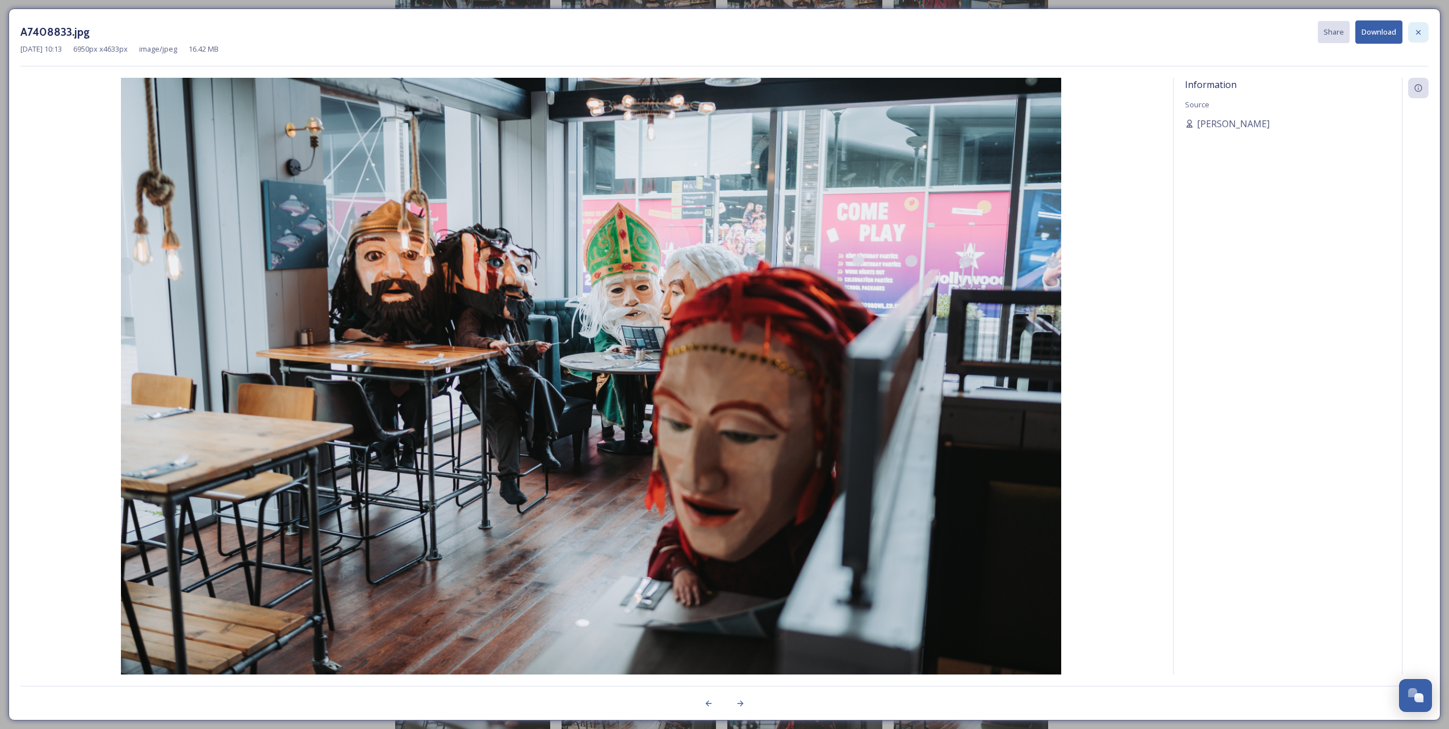
click at [1418, 31] on icon at bounding box center [1418, 32] width 5 height 5
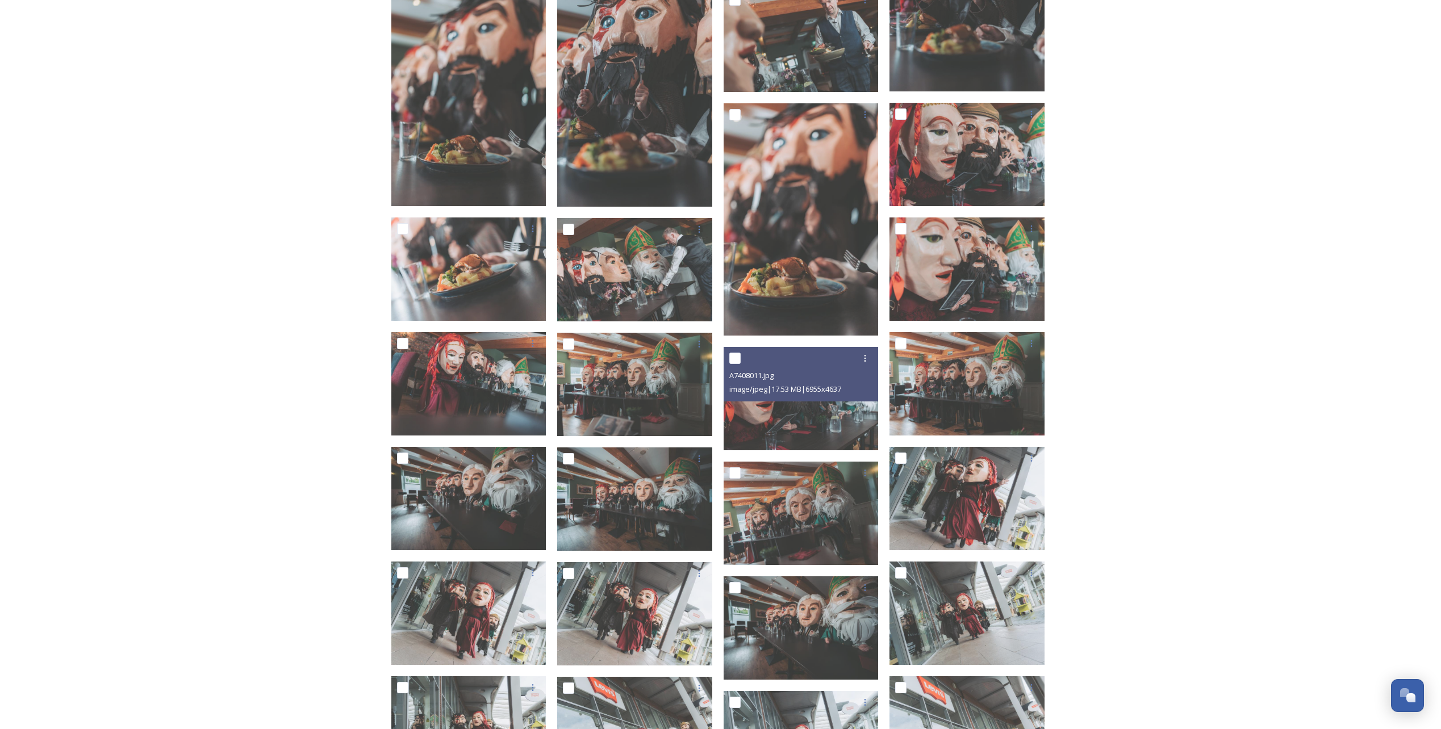
scroll to position [8811, 0]
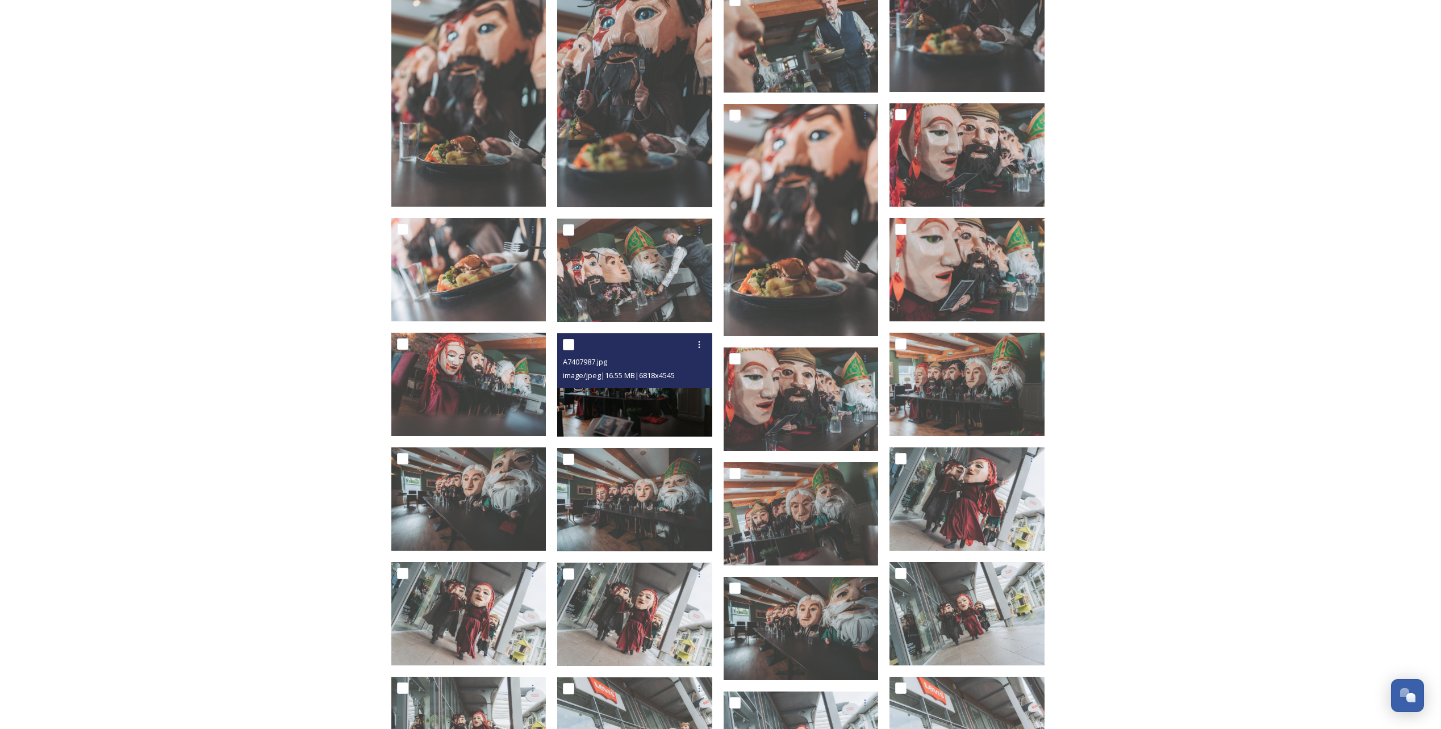
click at [661, 414] on img at bounding box center [634, 384] width 155 height 103
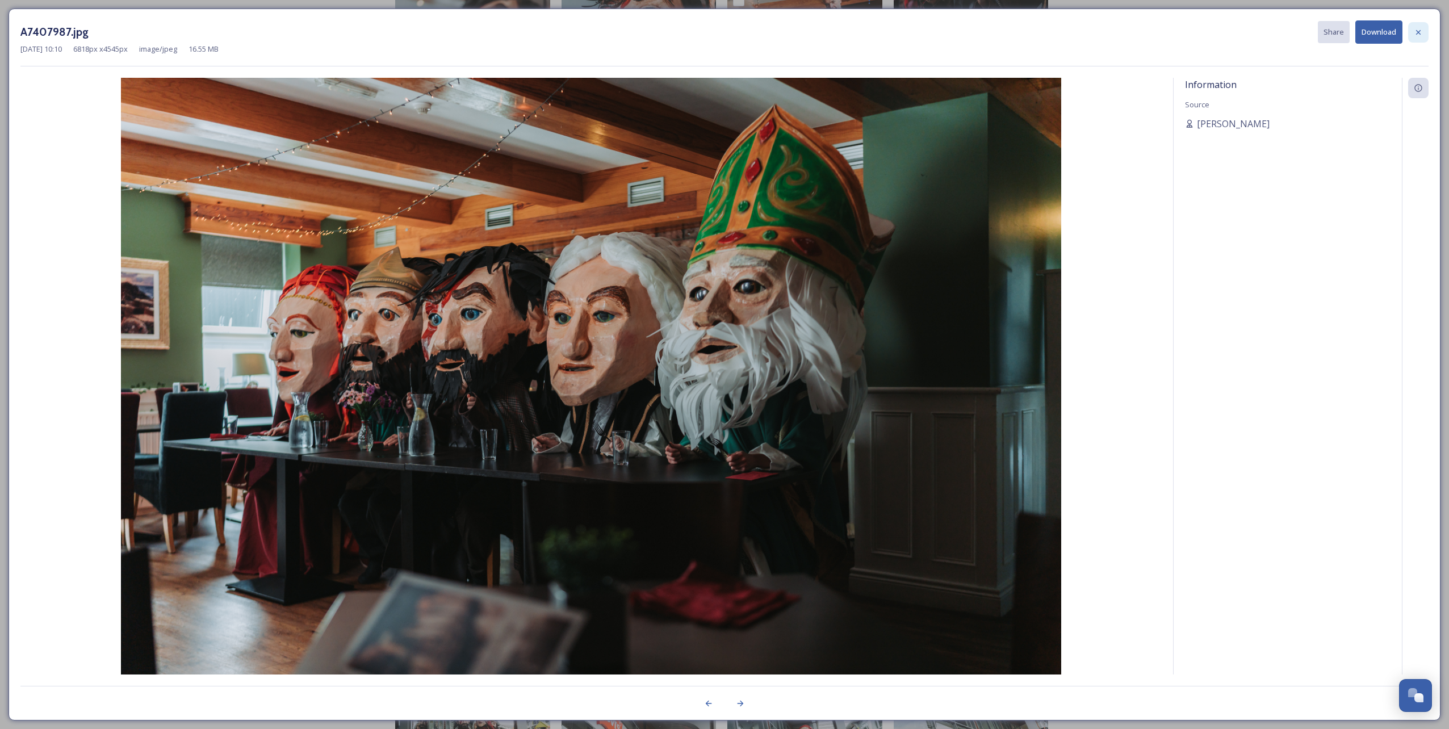
click at [1418, 33] on icon at bounding box center [1418, 32] width 5 height 5
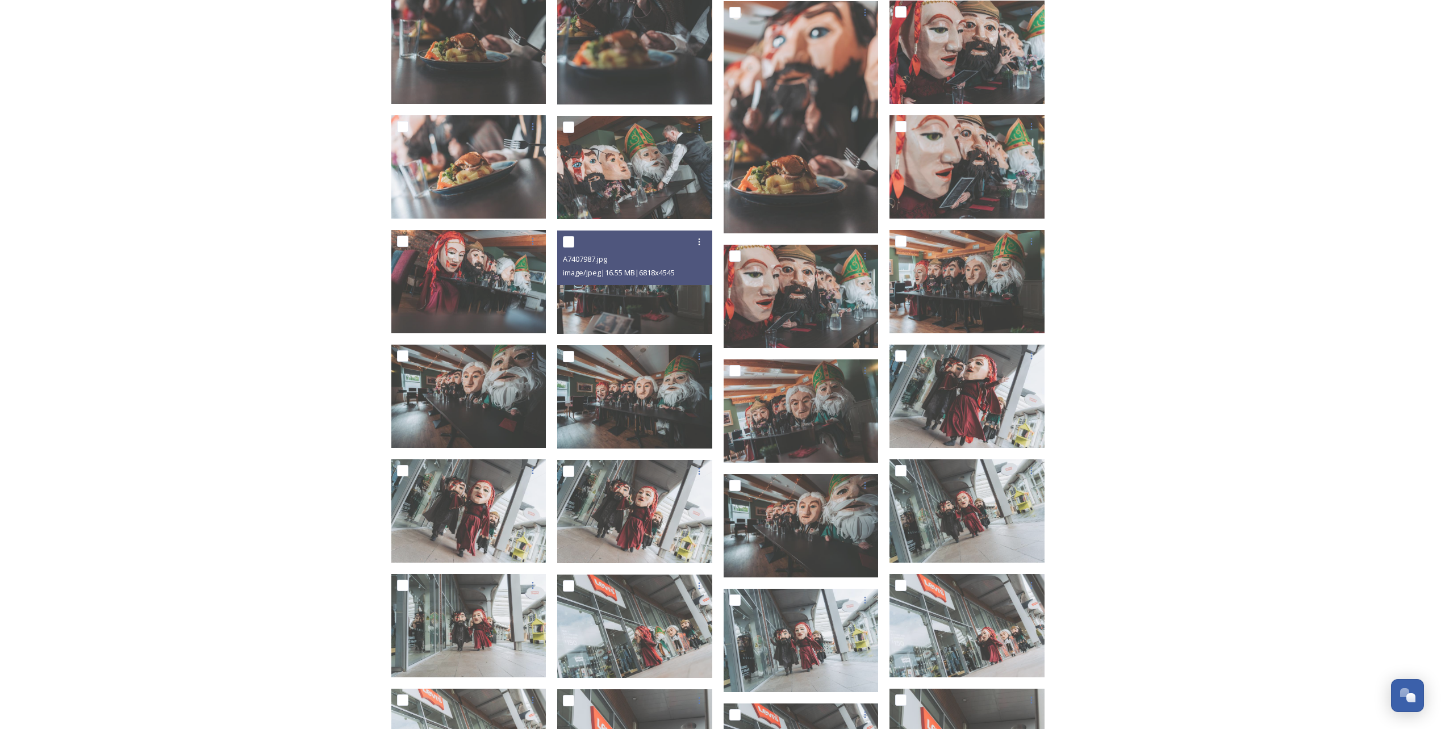
scroll to position [8924, 0]
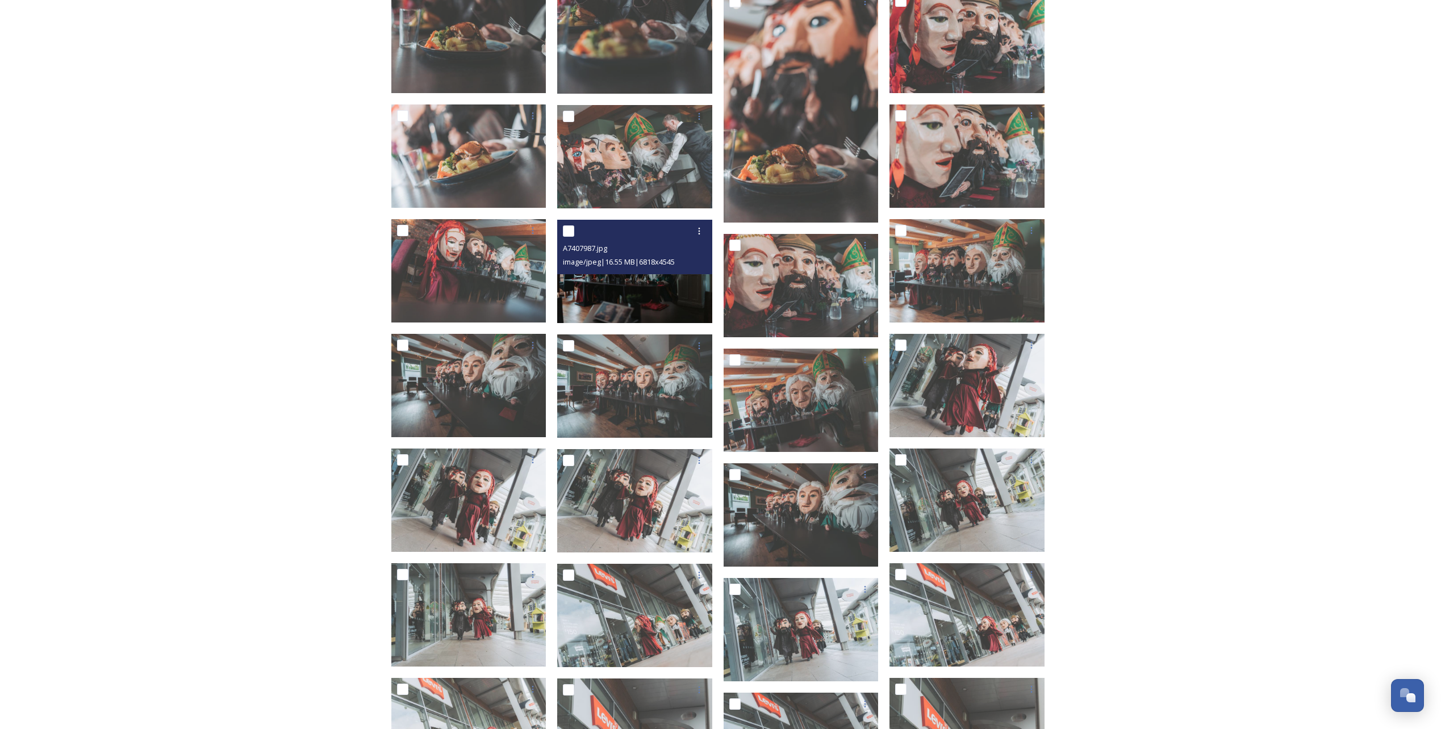
click at [663, 287] on img at bounding box center [634, 271] width 155 height 103
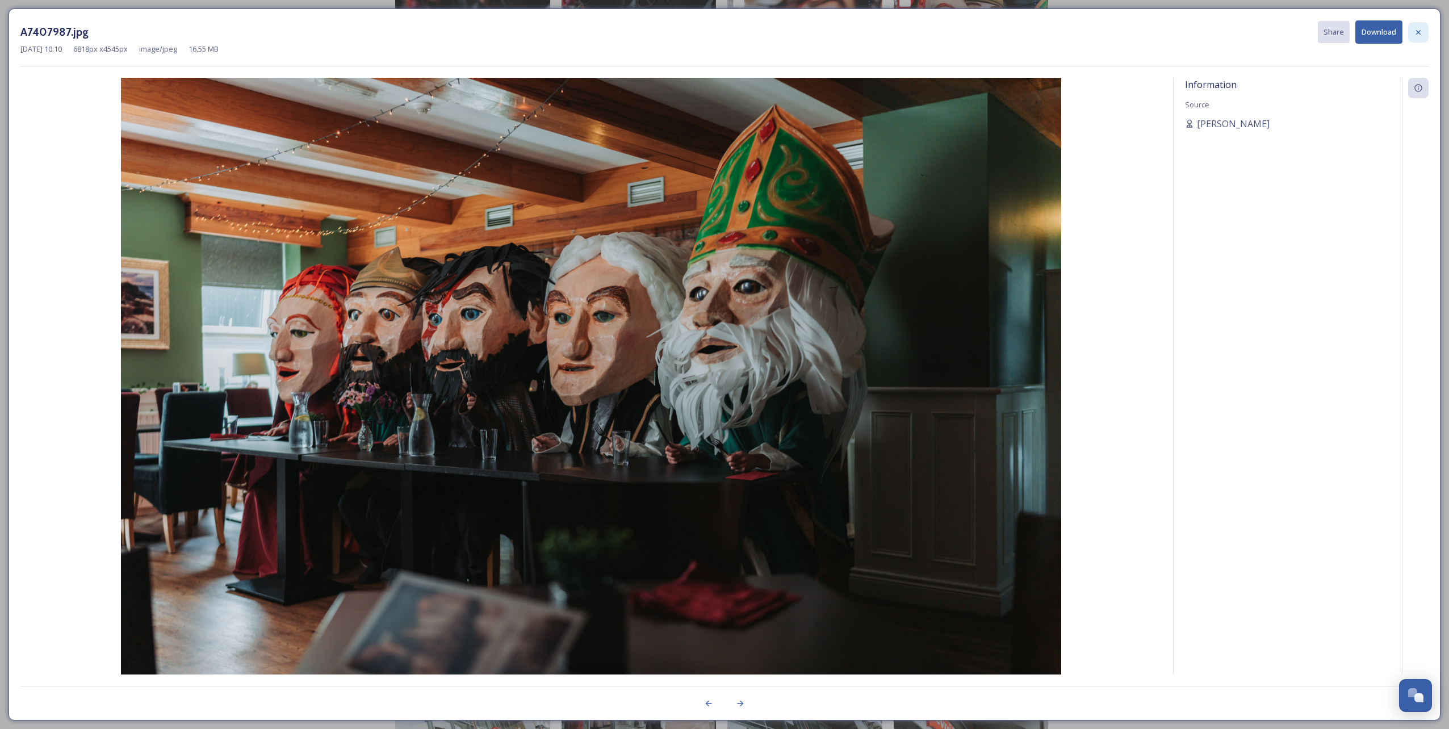
click at [1419, 35] on icon at bounding box center [1418, 32] width 9 height 9
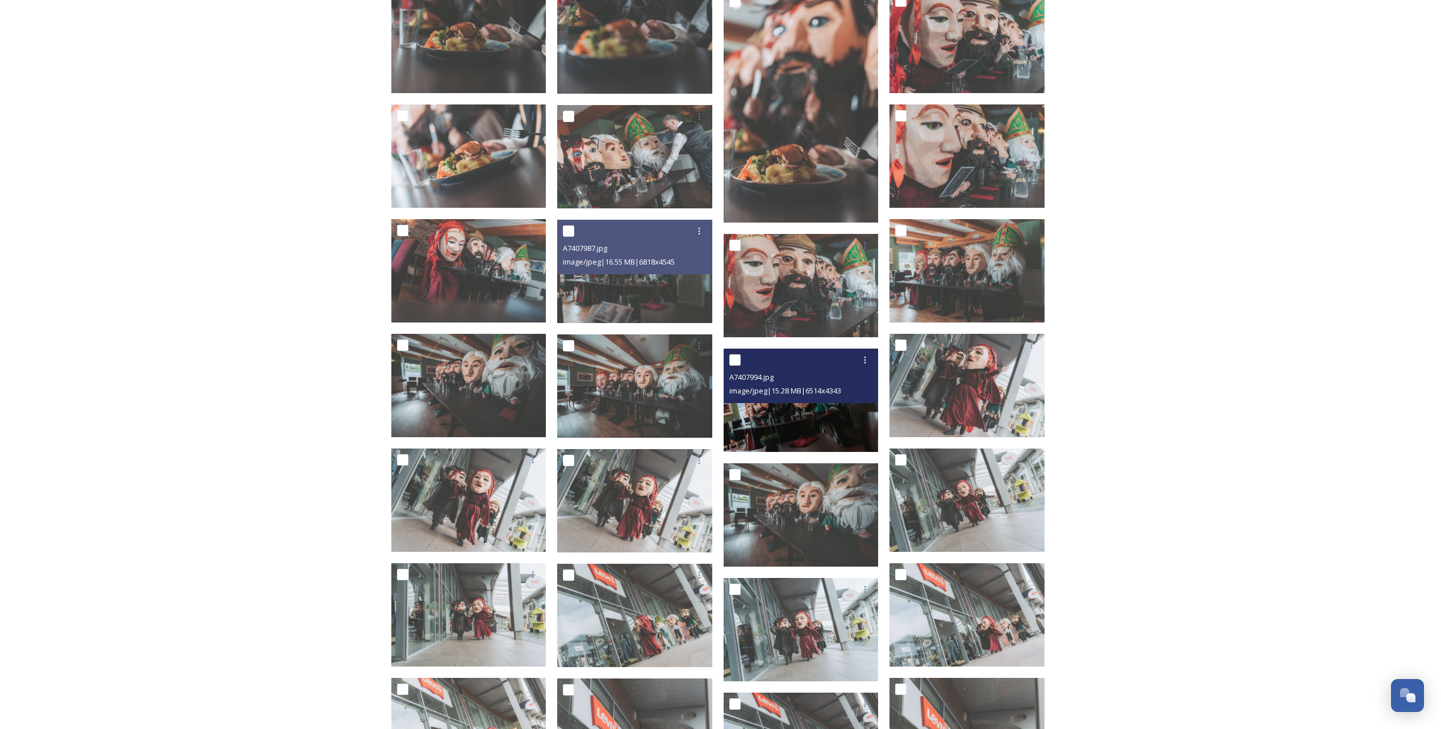
click at [802, 398] on div "A7407994.jpg image/jpeg | 15.28 MB | 6514 x 4343" at bounding box center [801, 376] width 155 height 55
click at [784, 432] on img at bounding box center [801, 400] width 155 height 103
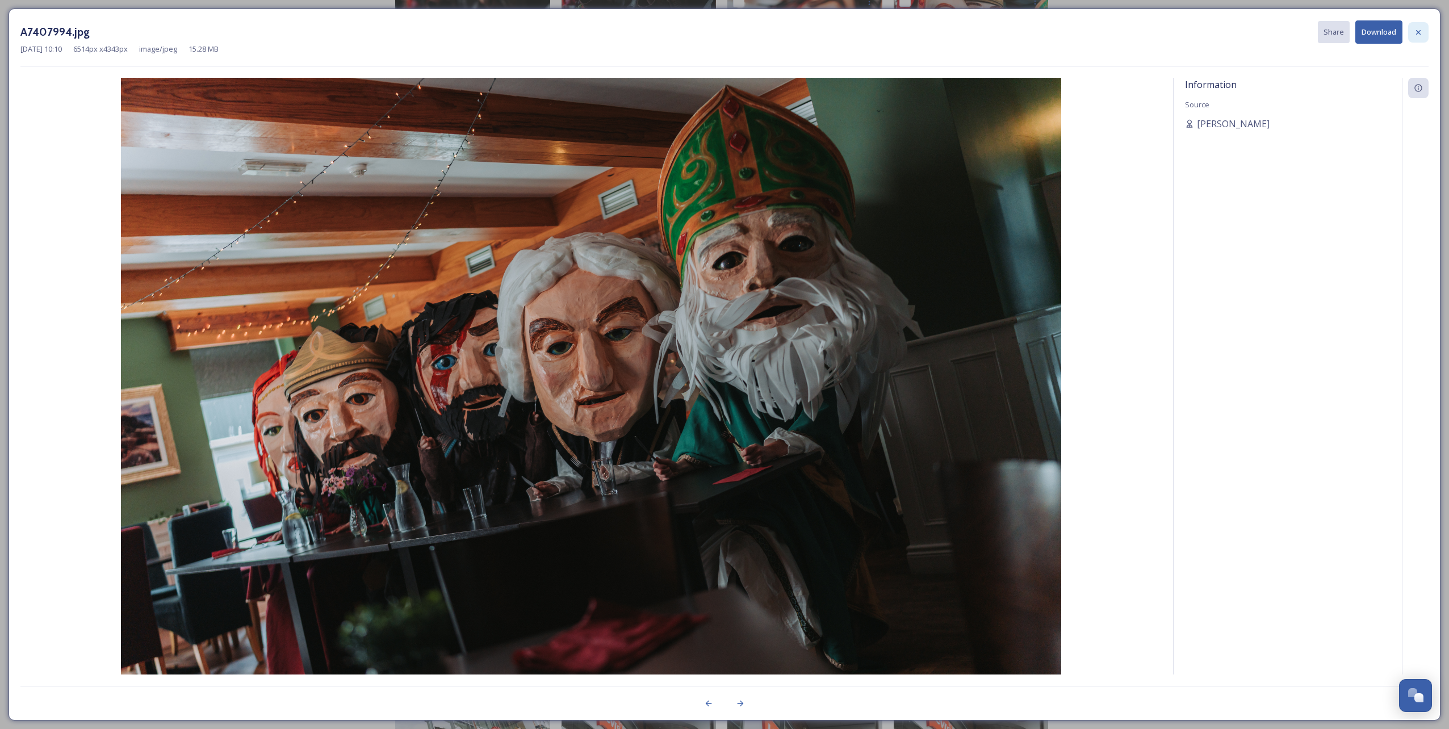
click at [1416, 32] on icon at bounding box center [1418, 32] width 9 height 9
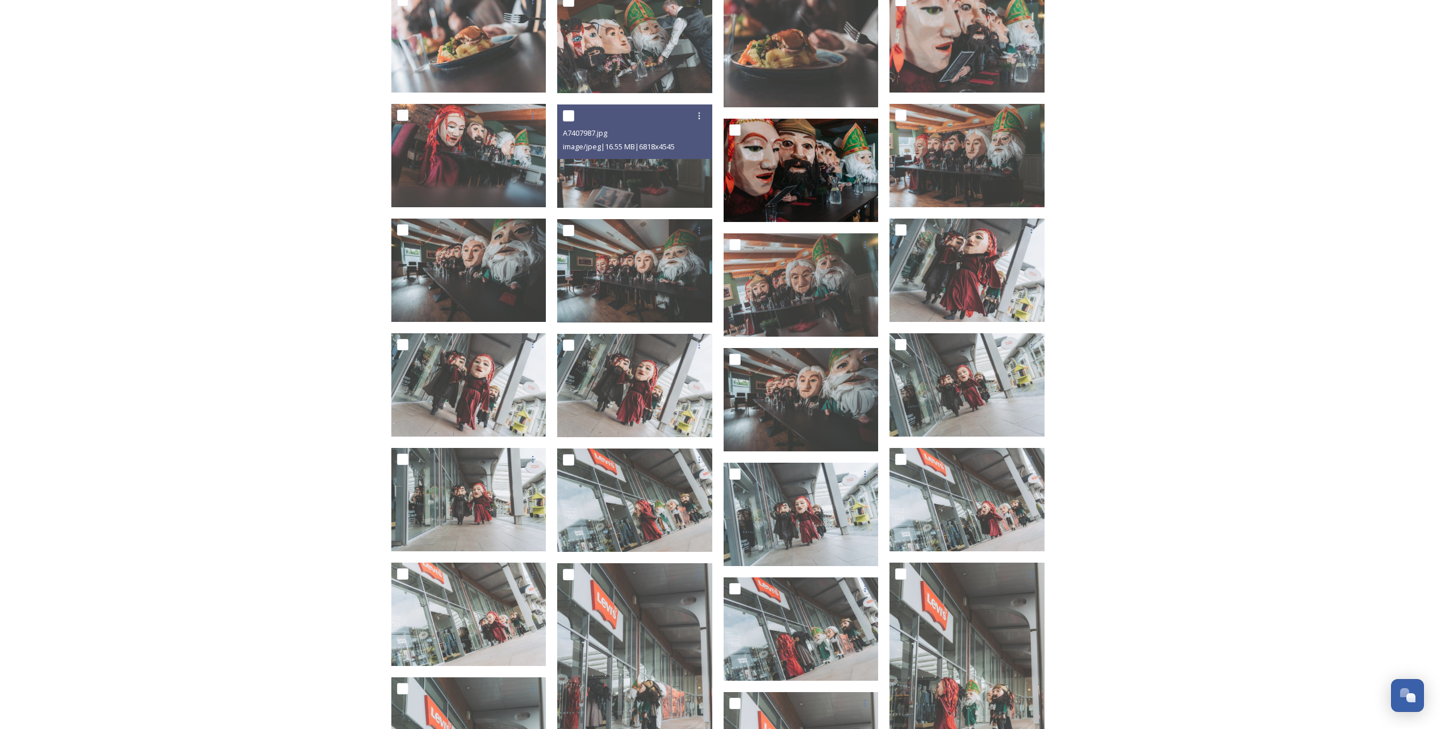
scroll to position [9038, 0]
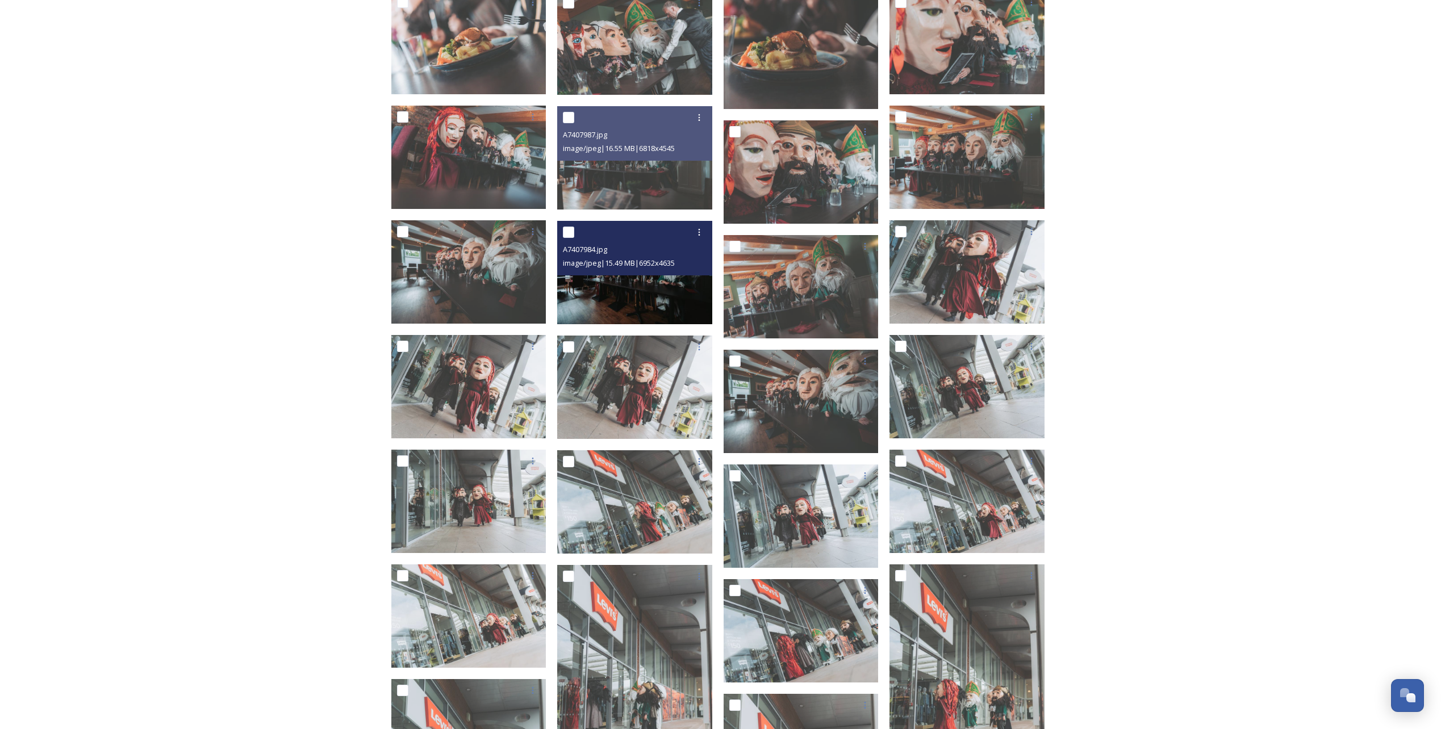
click at [671, 262] on span "image/jpeg | 15.49 MB | 6952 x 4635" at bounding box center [619, 263] width 112 height 10
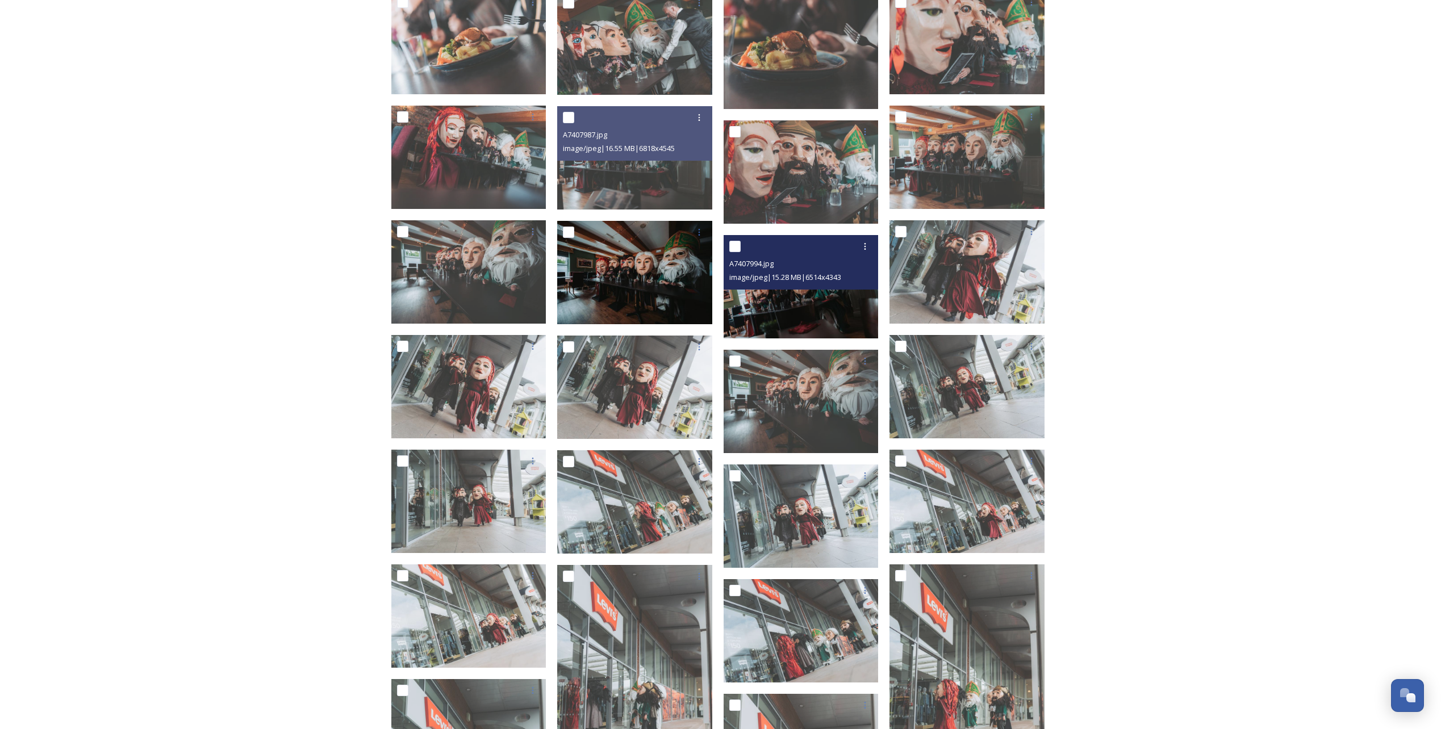
click at [823, 304] on img at bounding box center [801, 286] width 155 height 103
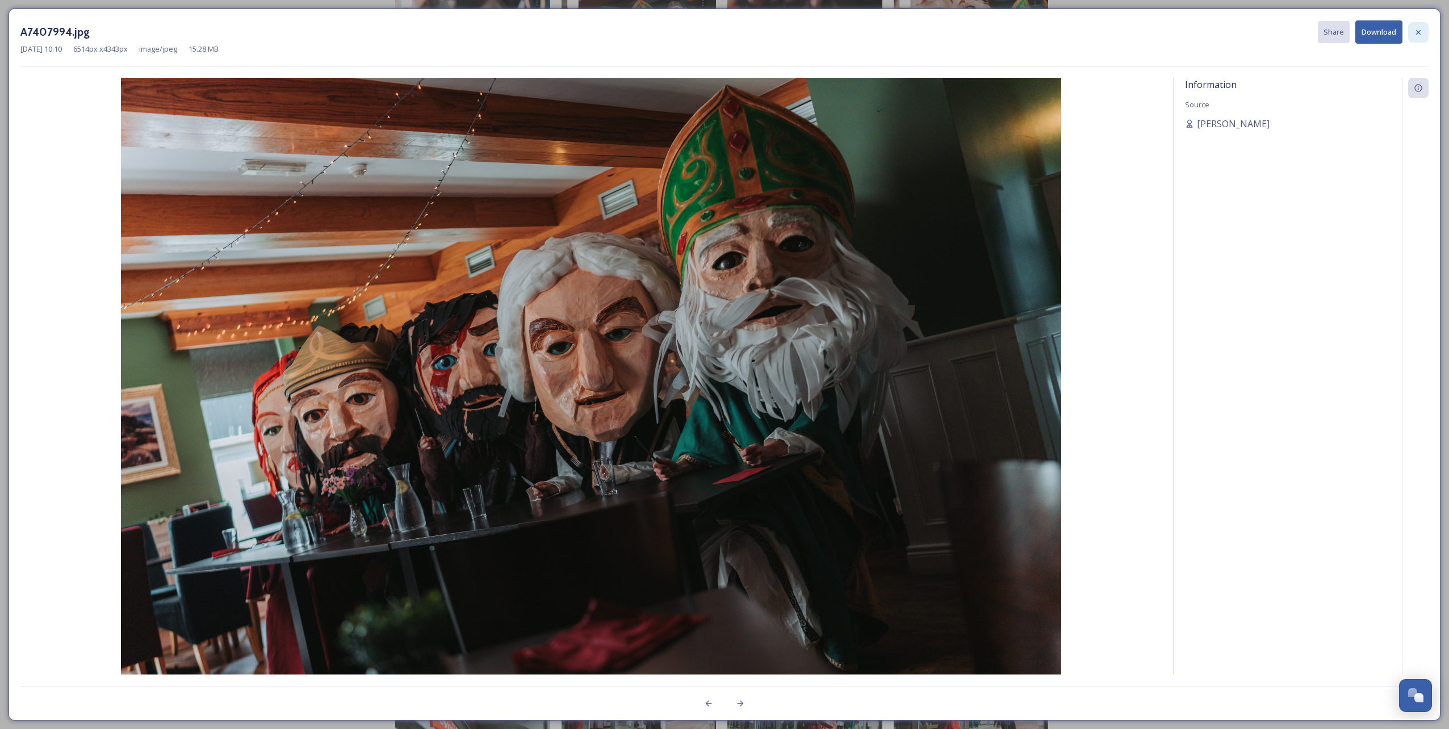
click at [1421, 32] on icon at bounding box center [1418, 32] width 9 height 9
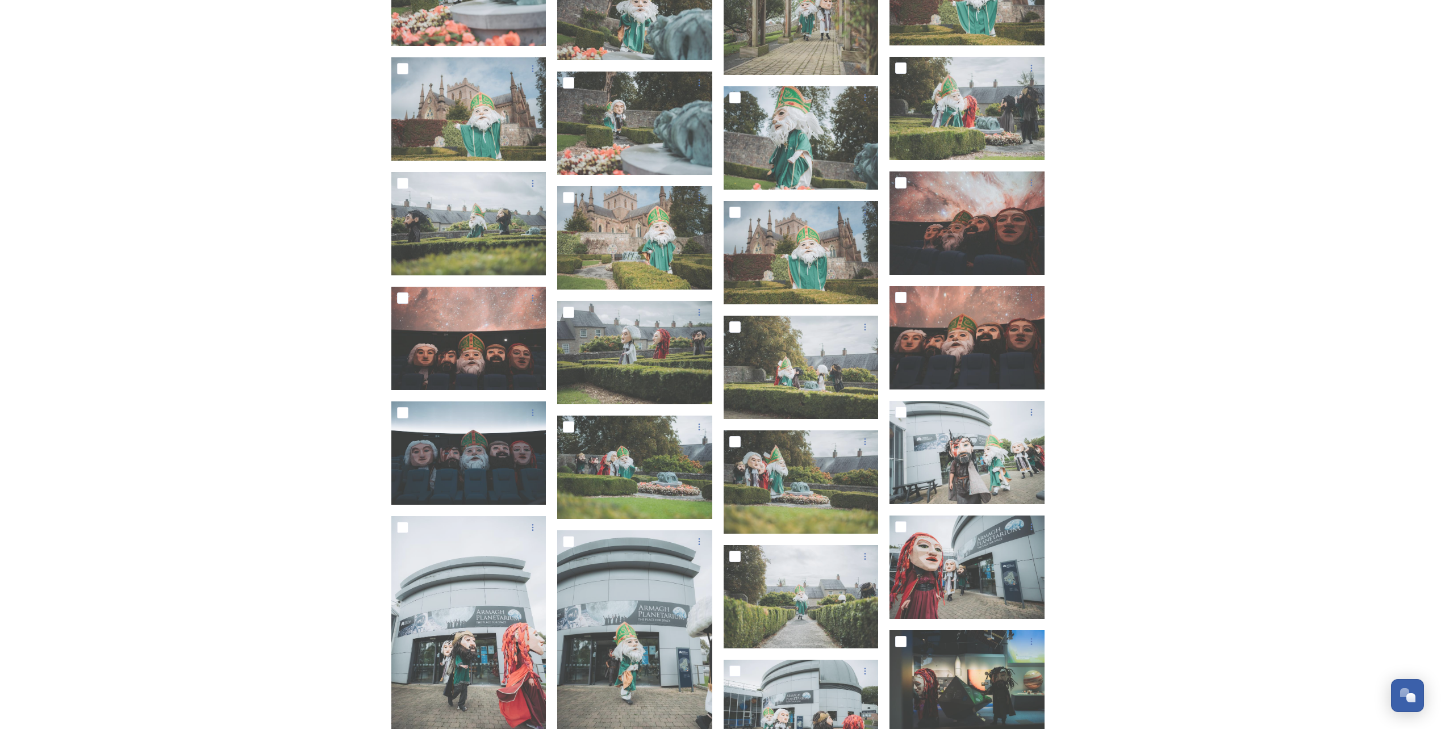
scroll to position [12162, 0]
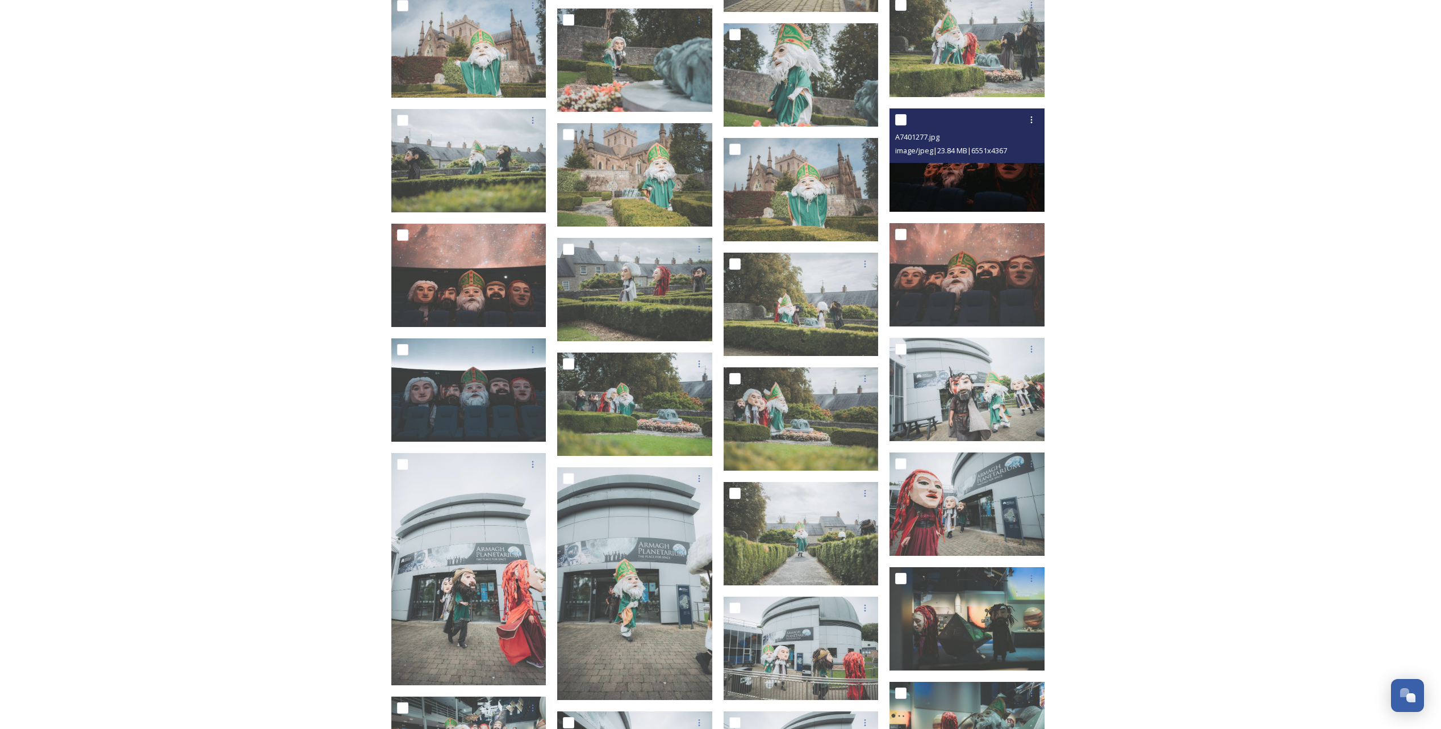
click at [943, 177] on img at bounding box center [966, 159] width 155 height 103
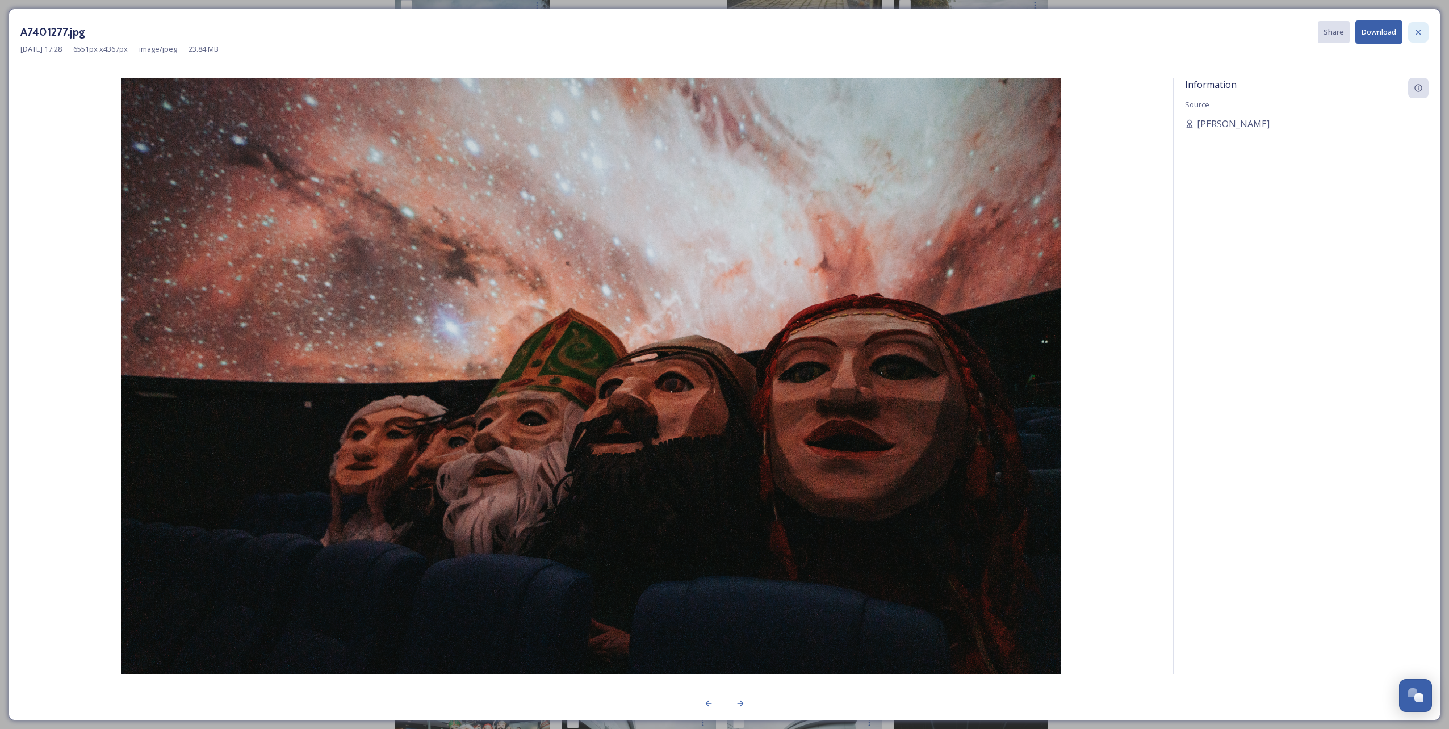
click at [1424, 34] on div at bounding box center [1419, 32] width 20 height 20
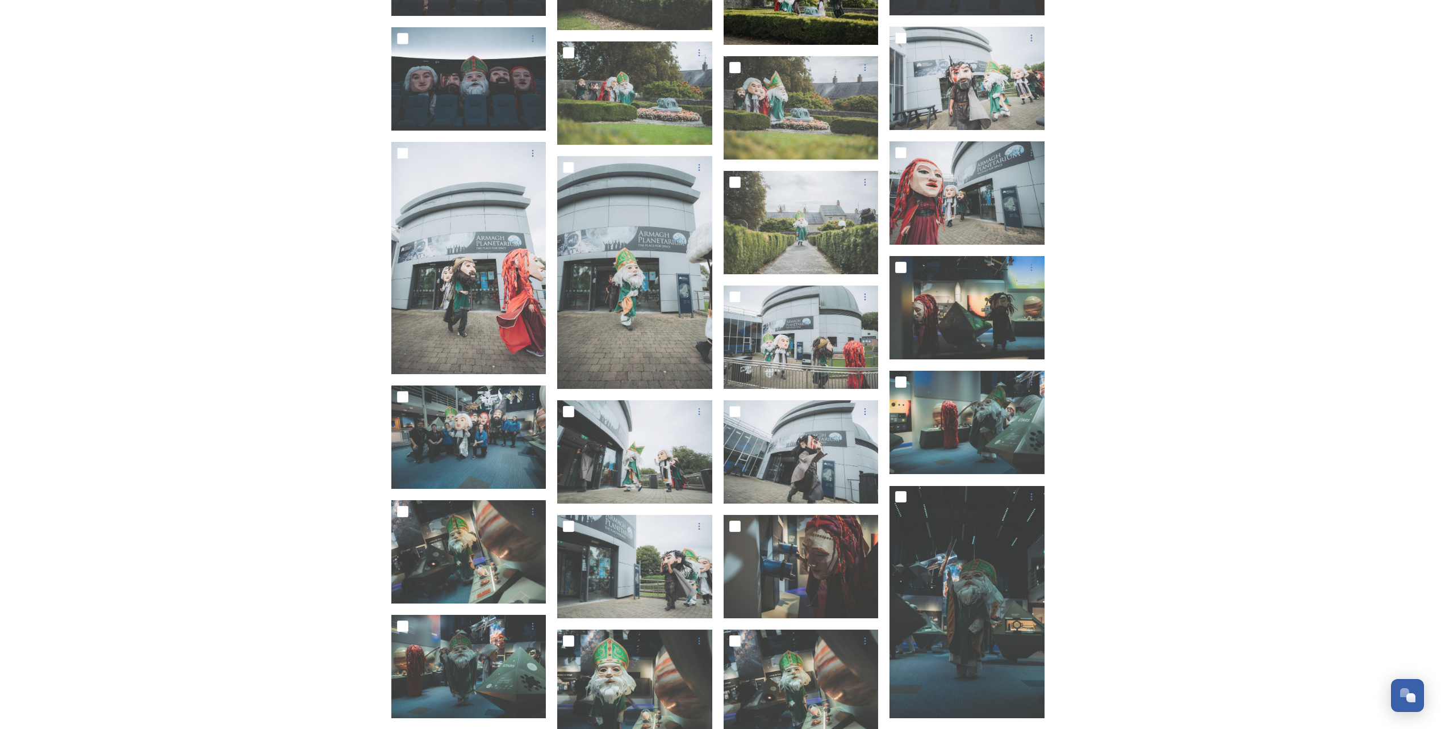
scroll to position [12162, 0]
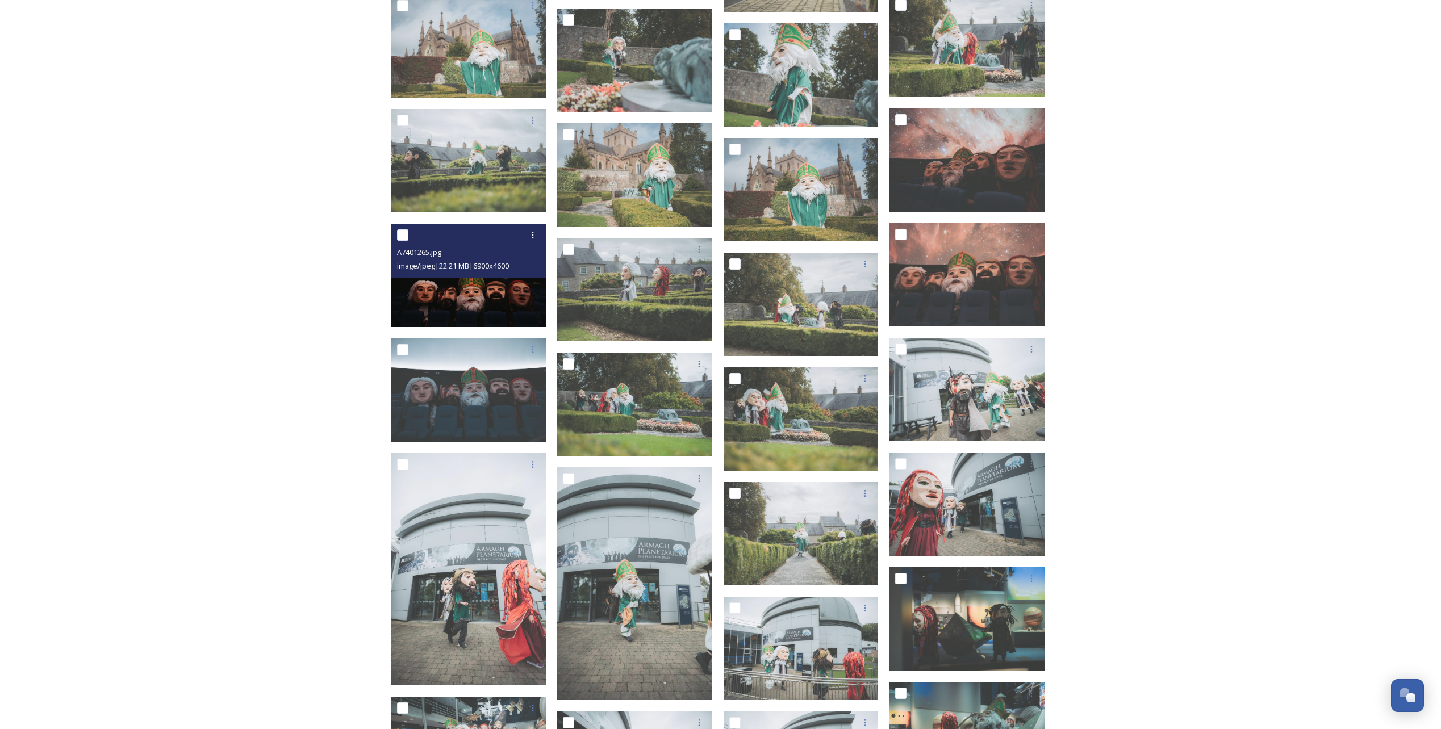
click at [469, 298] on img at bounding box center [468, 275] width 155 height 103
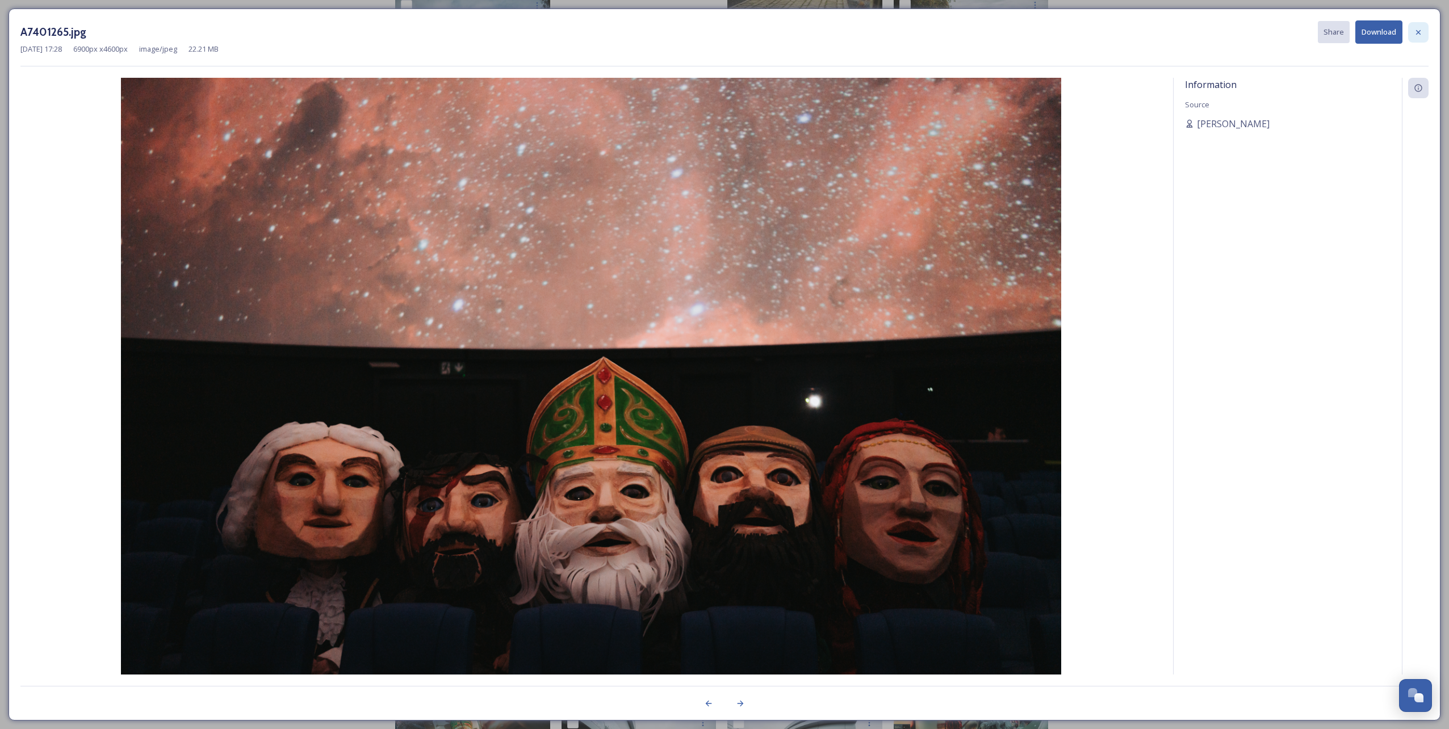
click at [1422, 34] on icon at bounding box center [1418, 32] width 9 height 9
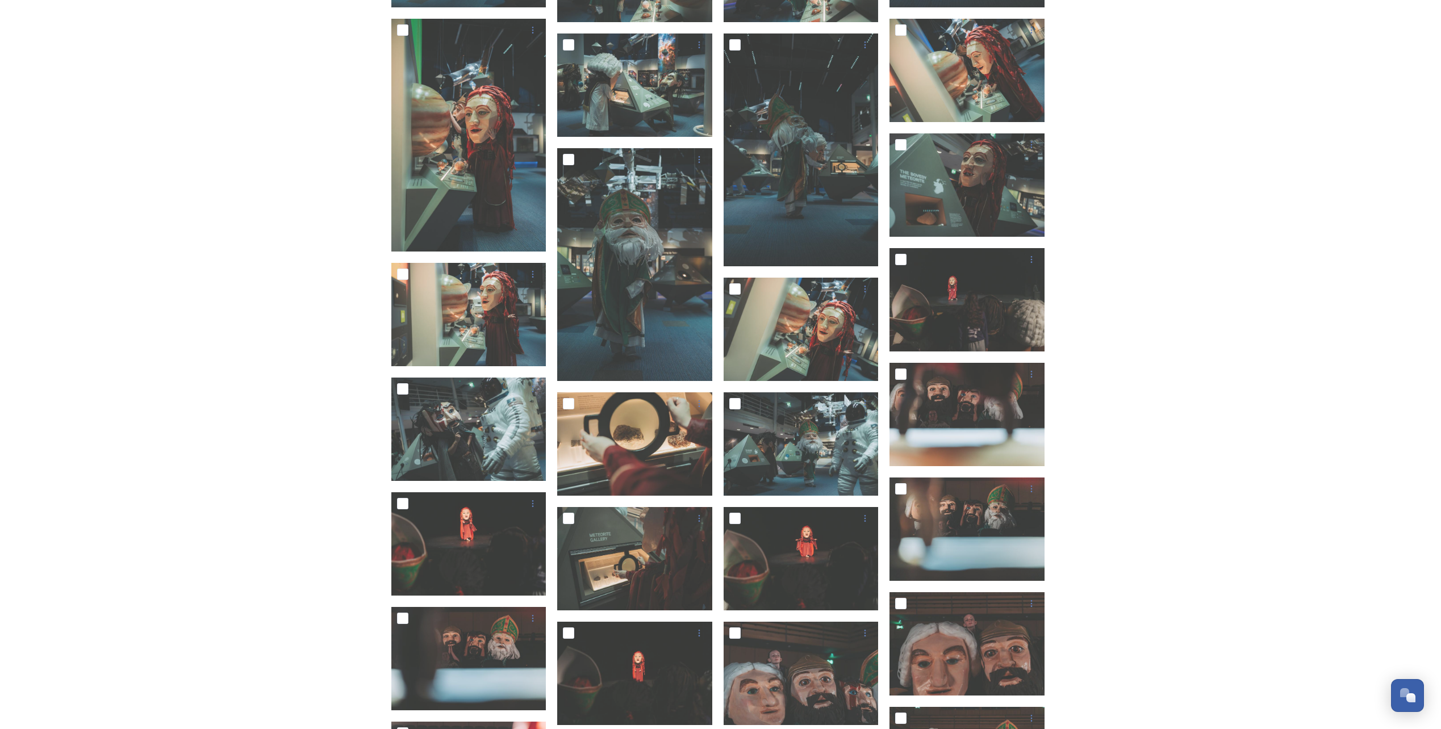
scroll to position [13695, 0]
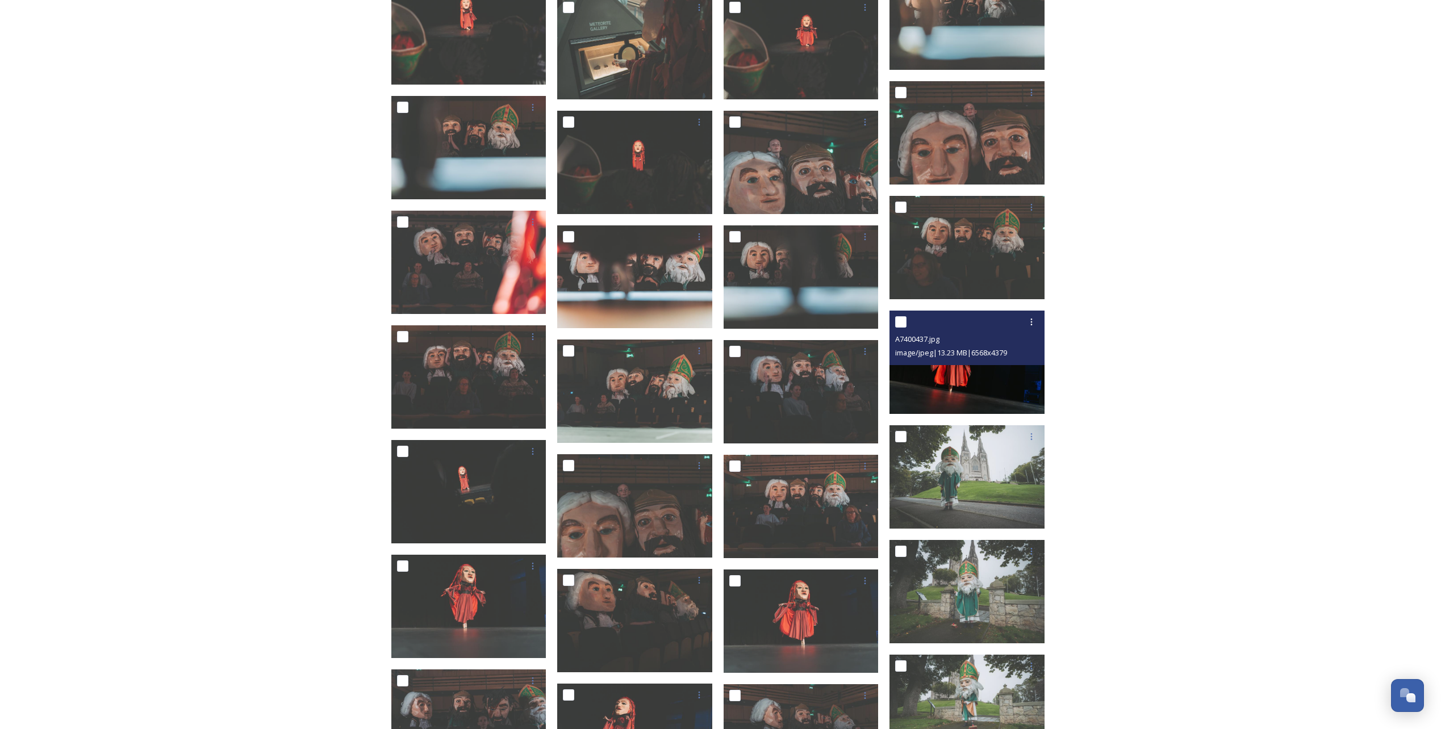
click at [941, 356] on span "image/jpeg | 13.23 MB | 6568 x 4379" at bounding box center [951, 353] width 112 height 10
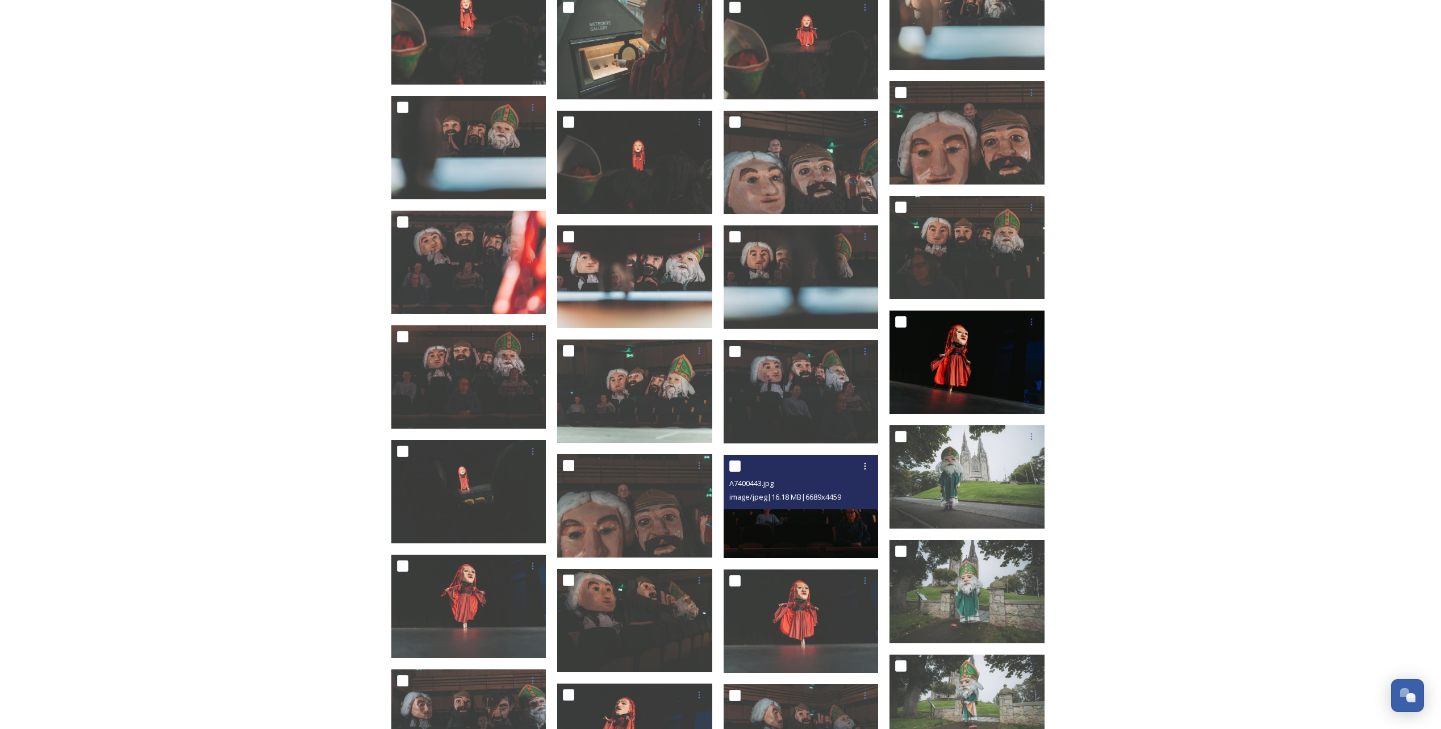
click at [833, 490] on div "image/jpeg | 16.18 MB | 6689 x 4459" at bounding box center [802, 497] width 147 height 14
click at [822, 531] on img at bounding box center [801, 506] width 155 height 103
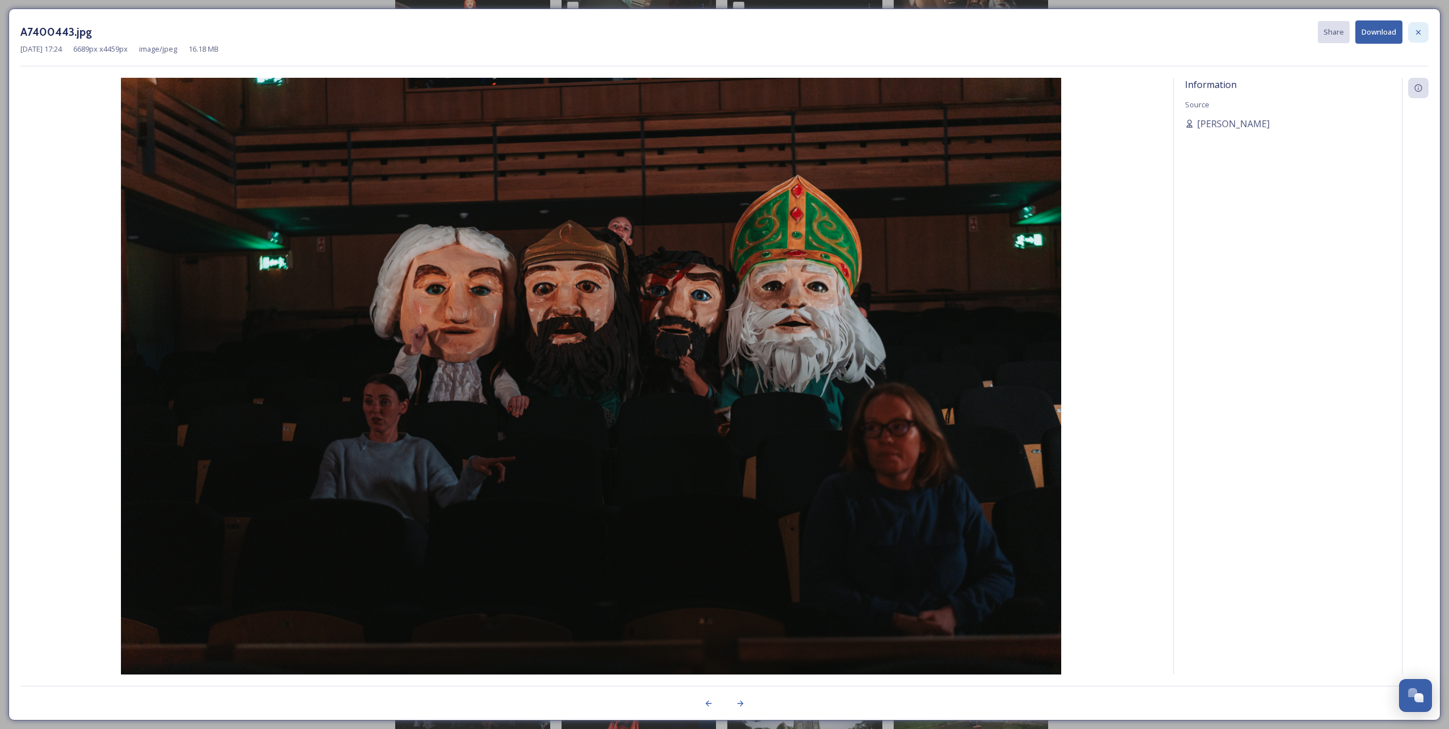
click at [1420, 35] on icon at bounding box center [1418, 32] width 9 height 9
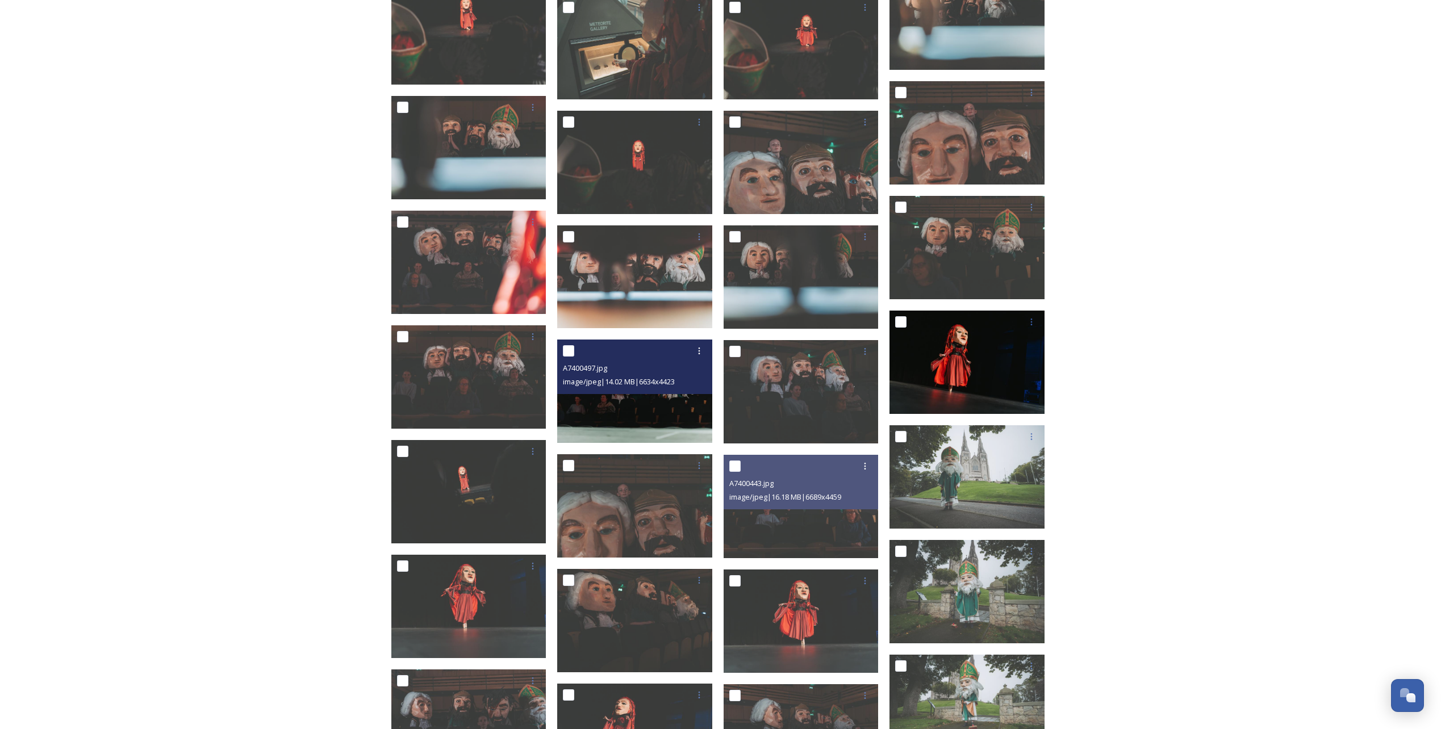
click at [638, 408] on img at bounding box center [634, 391] width 155 height 103
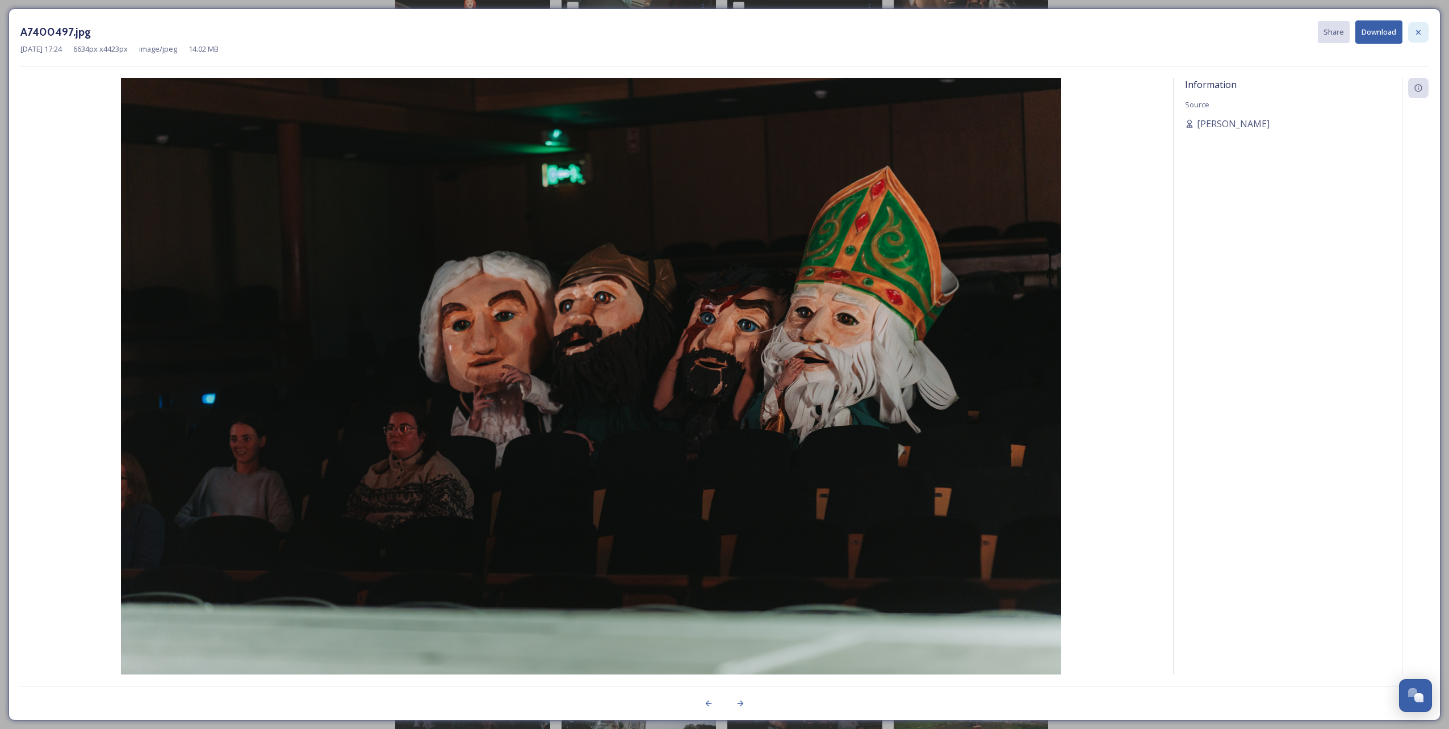
click at [1420, 36] on icon at bounding box center [1418, 32] width 9 height 9
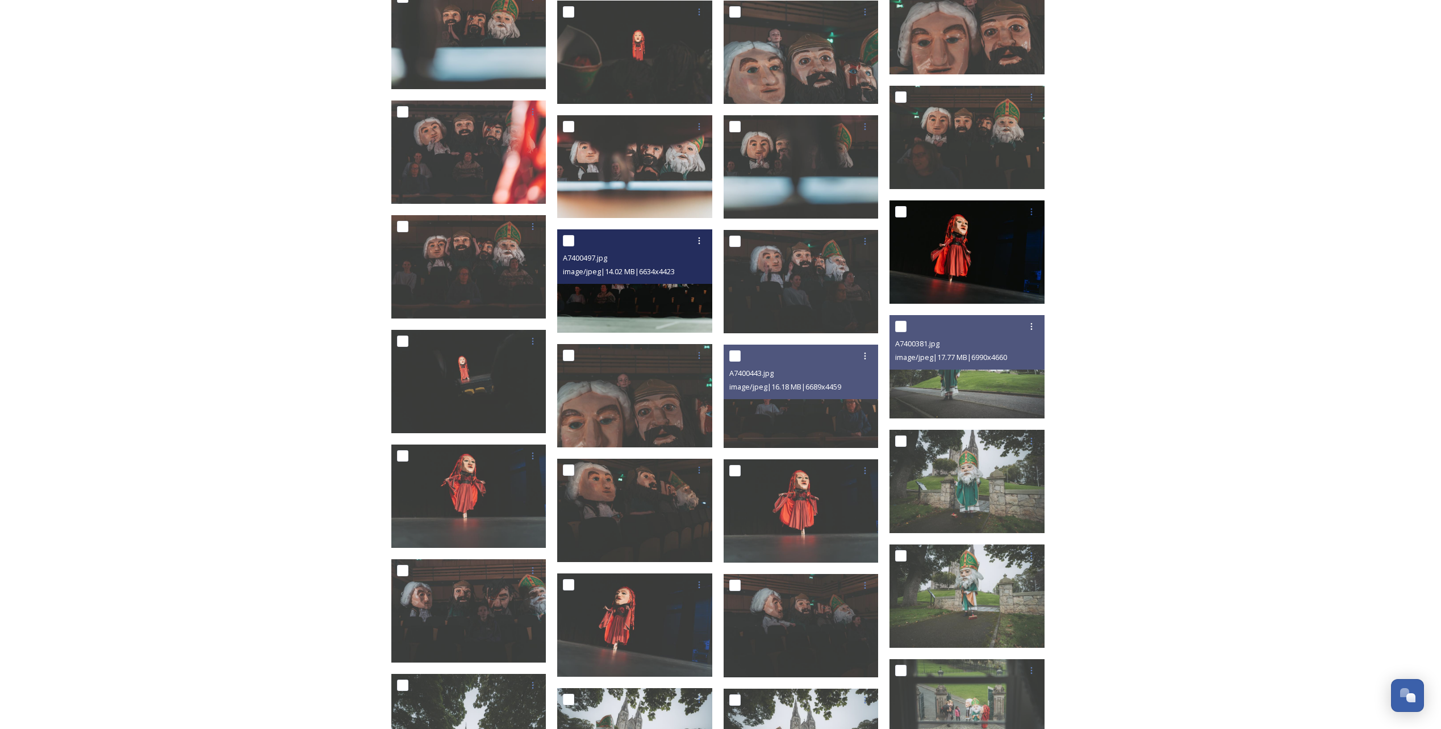
scroll to position [13809, 0]
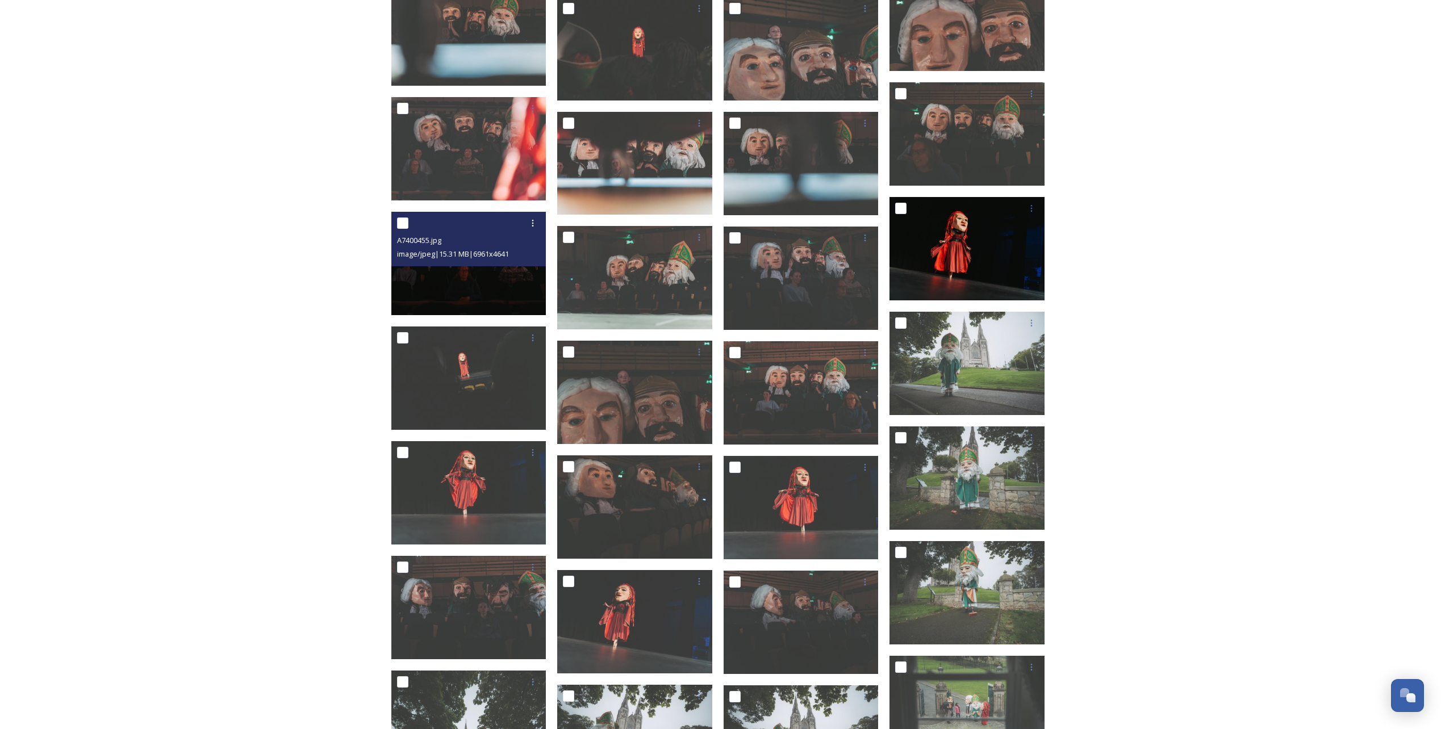
click at [487, 291] on img at bounding box center [468, 263] width 155 height 103
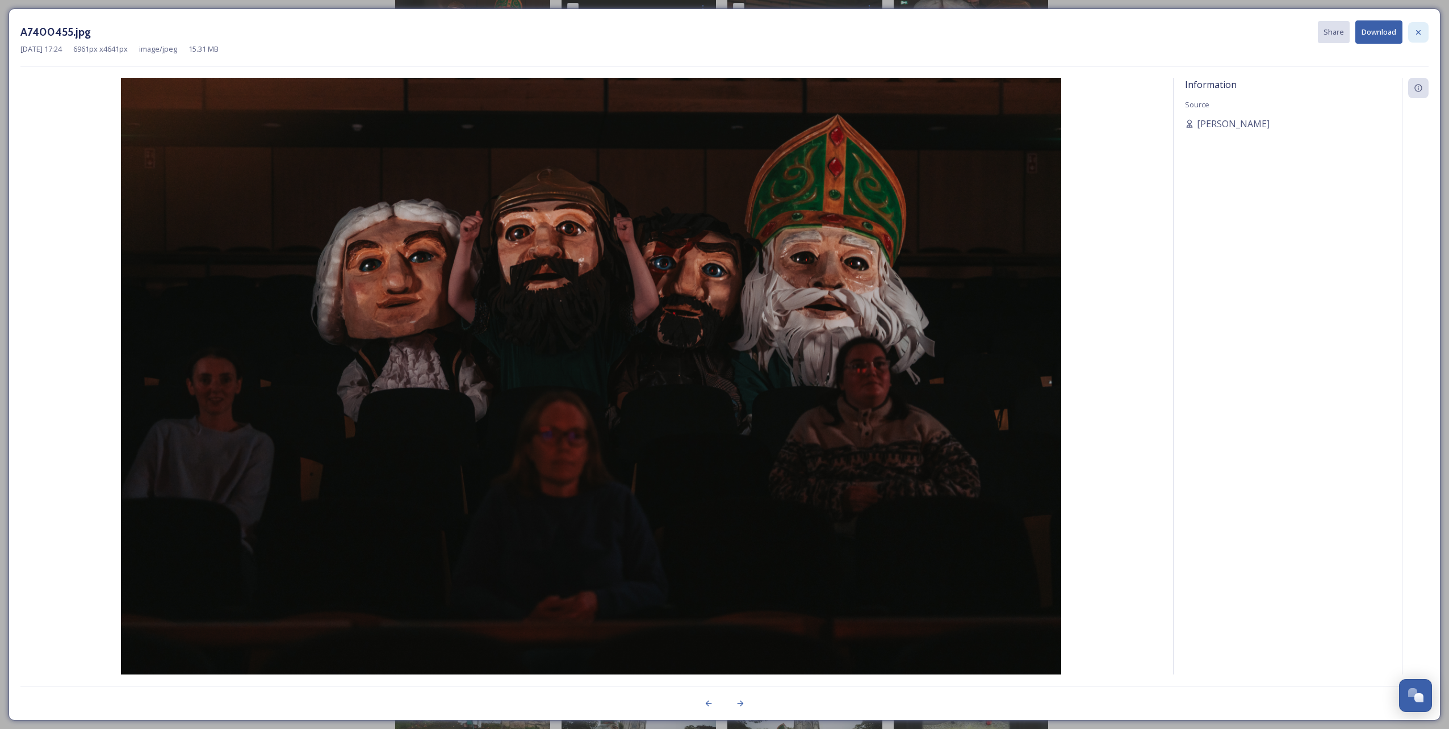
click at [1417, 36] on icon at bounding box center [1418, 32] width 9 height 9
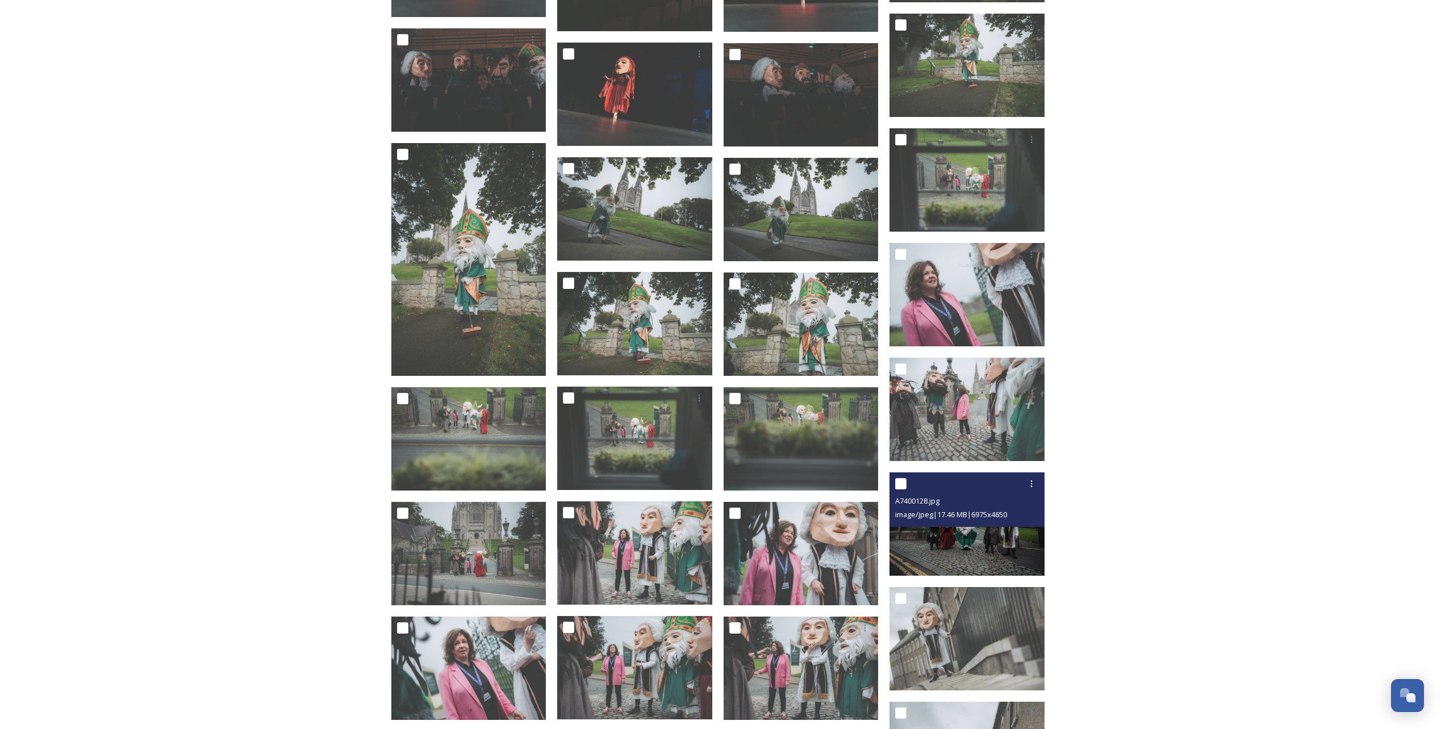
scroll to position [14316, 0]
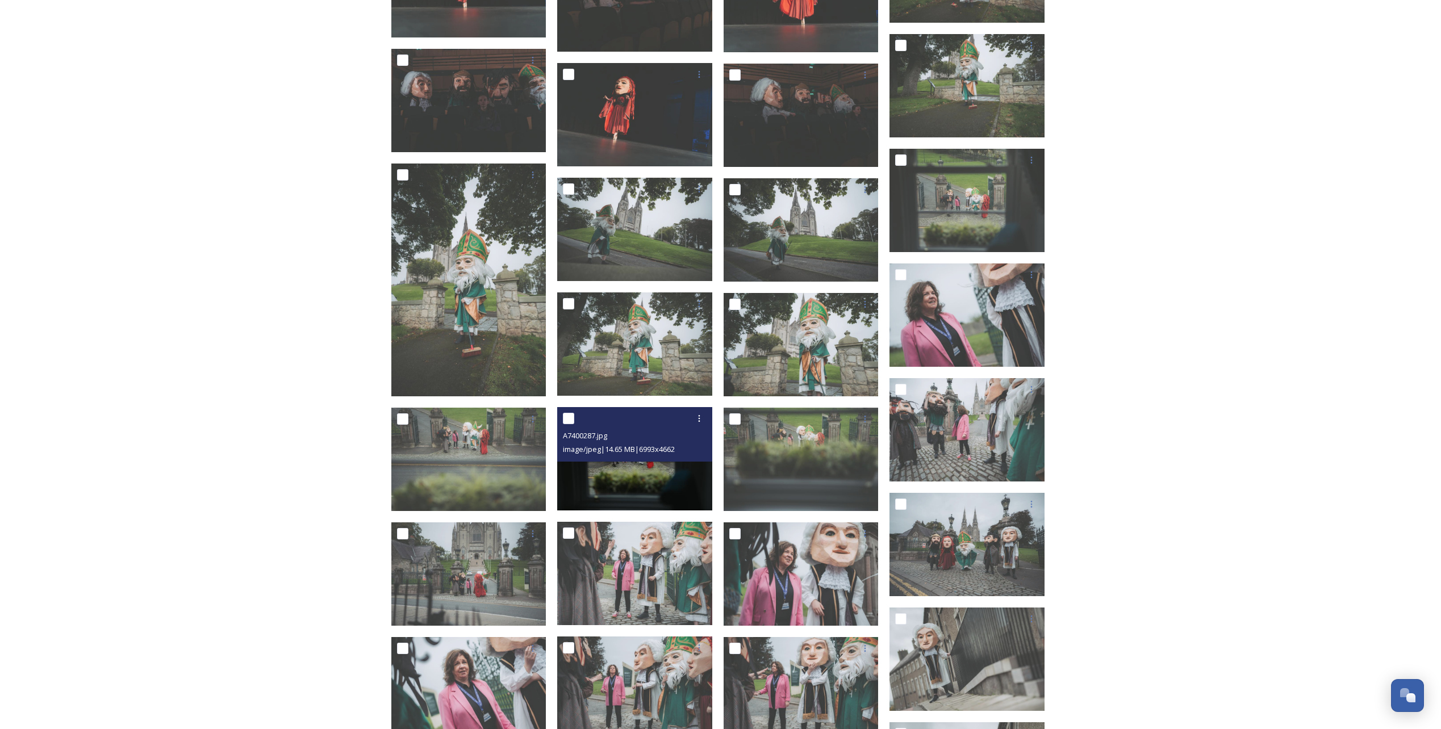
click at [649, 471] on img at bounding box center [634, 458] width 155 height 103
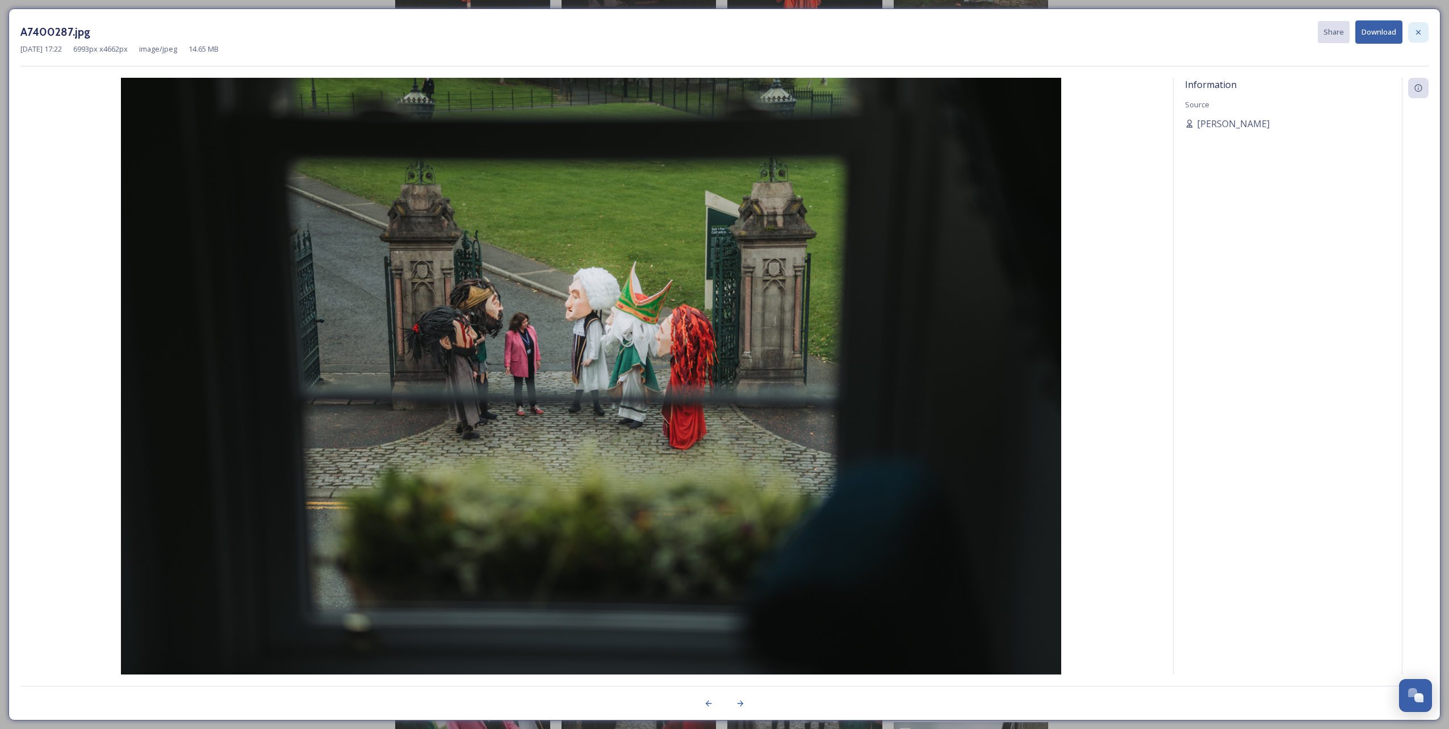
click at [1419, 30] on icon at bounding box center [1418, 32] width 9 height 9
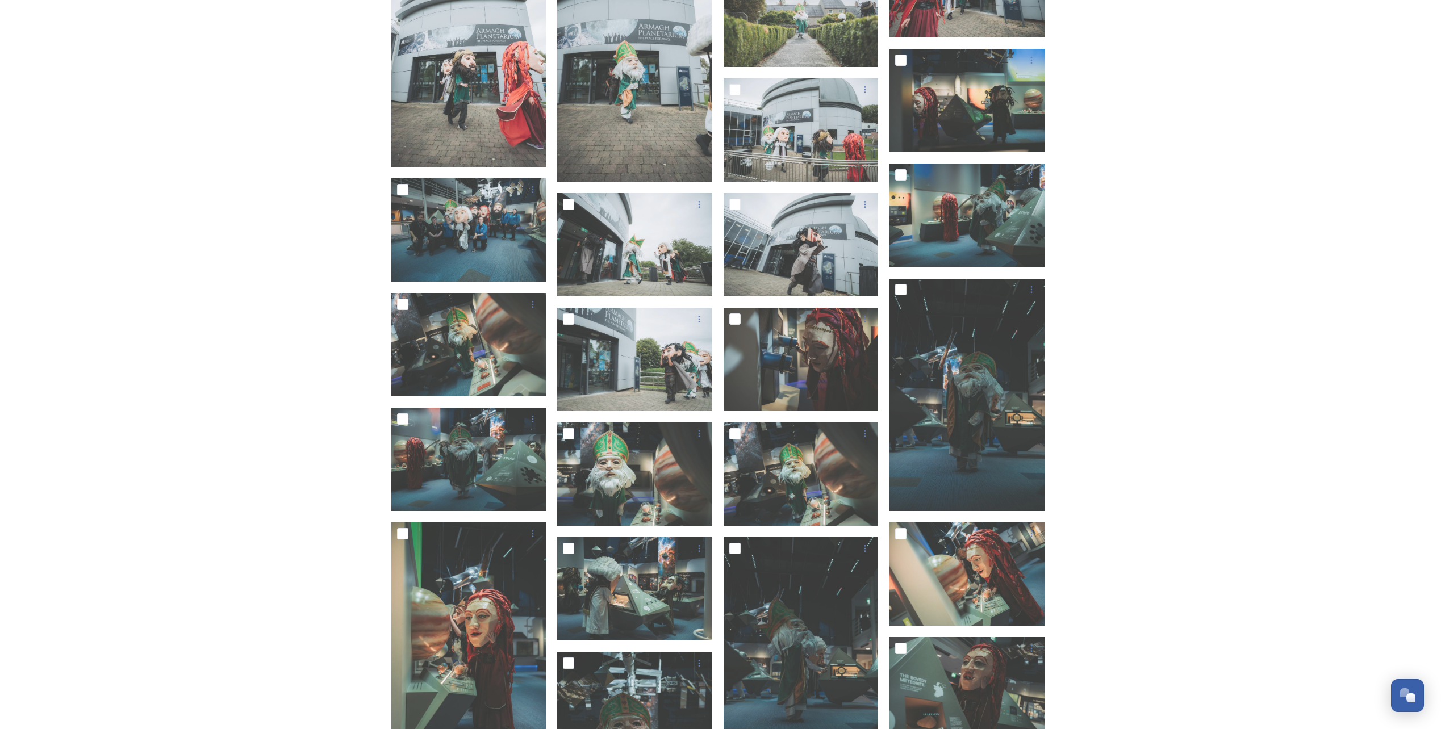
scroll to position [12612, 0]
